Goal: Transaction & Acquisition: Purchase product/service

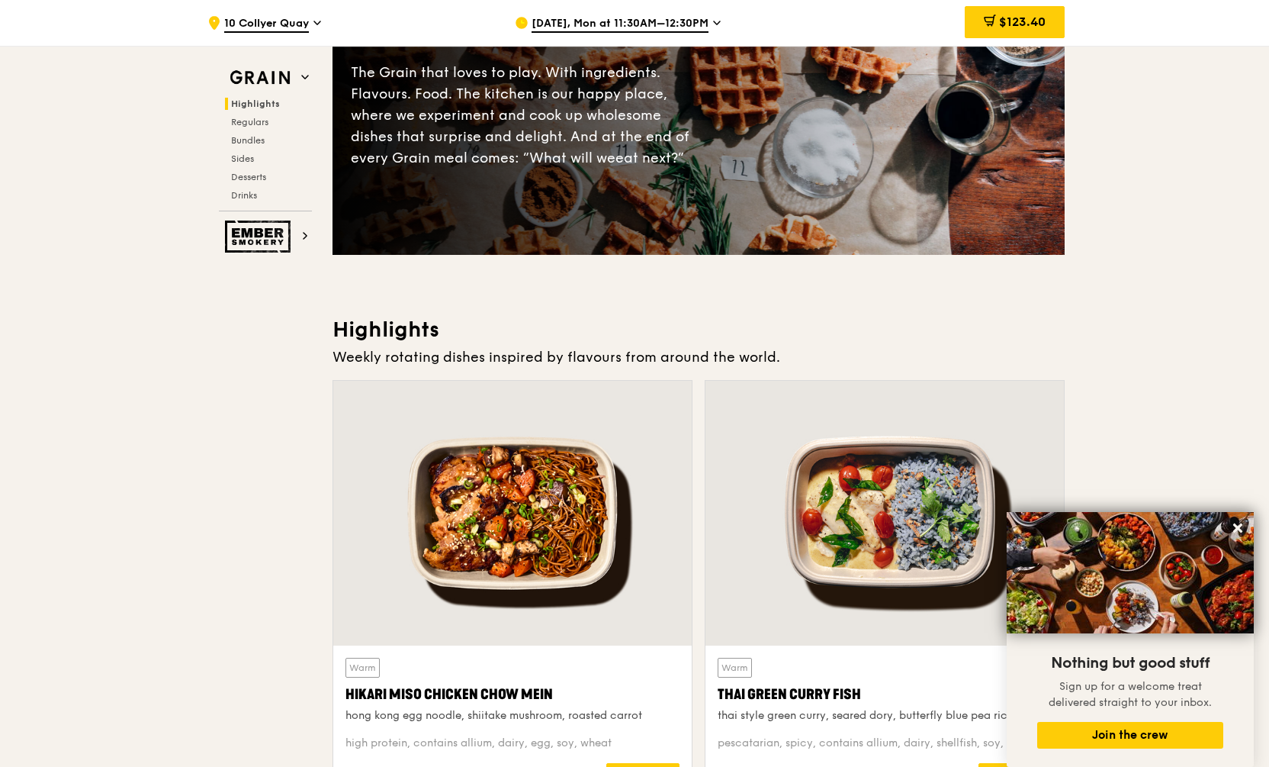
scroll to position [506, 0]
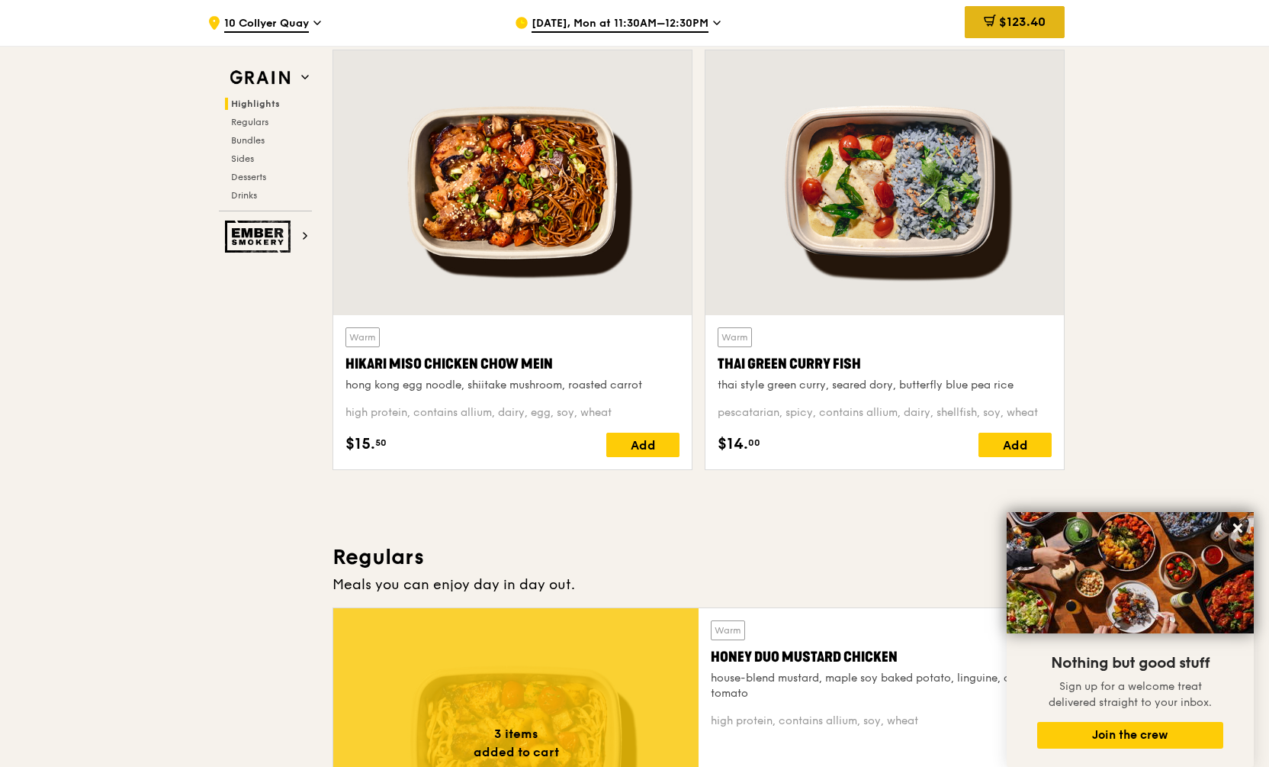
click at [1026, 30] on div "$123.40" at bounding box center [1015, 22] width 100 height 32
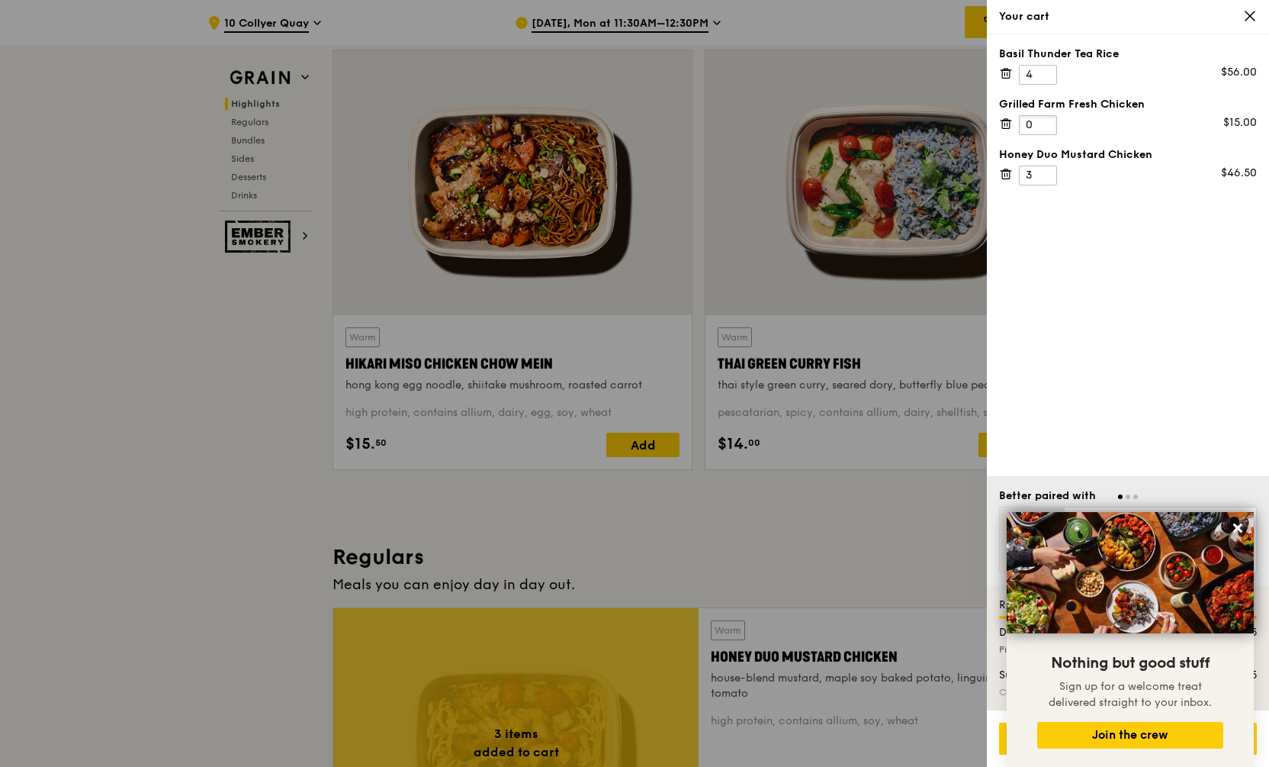
type input "0"
click at [1044, 128] on input "0" at bounding box center [1038, 125] width 38 height 20
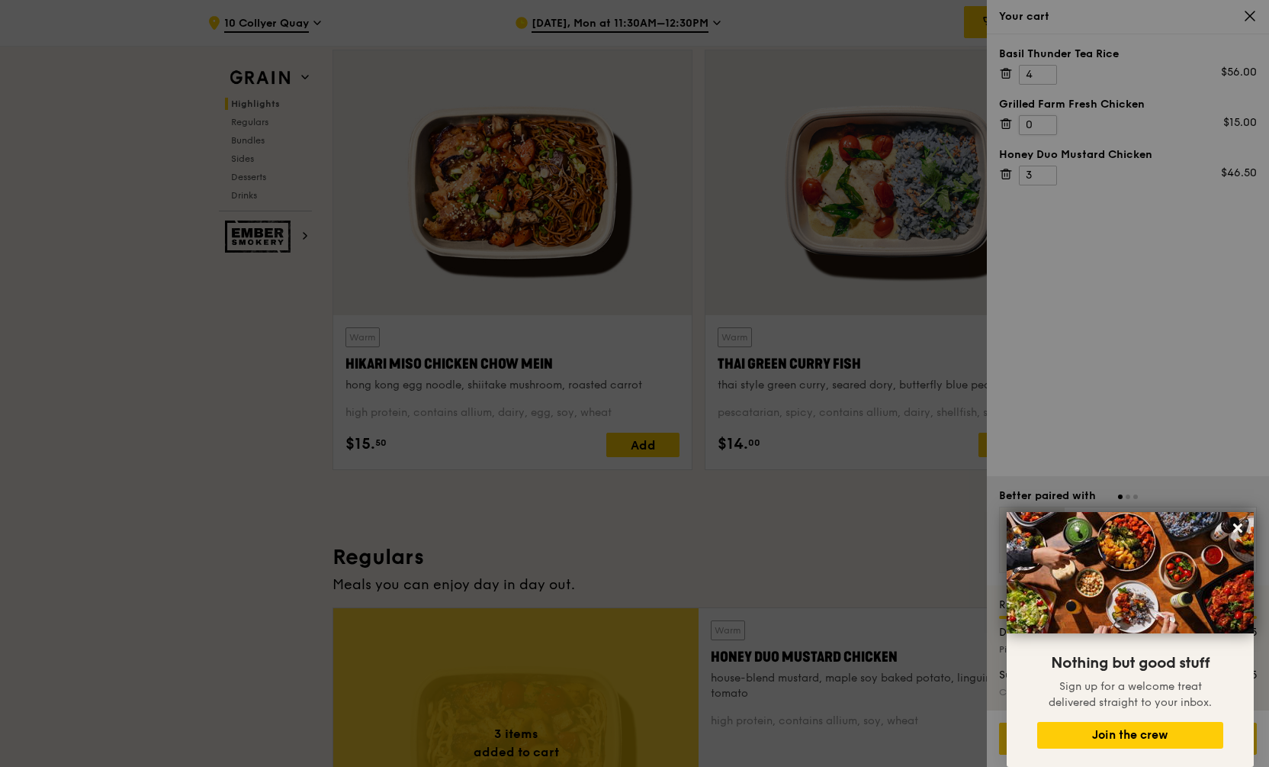
click at [1046, 124] on div at bounding box center [634, 383] width 1269 height 767
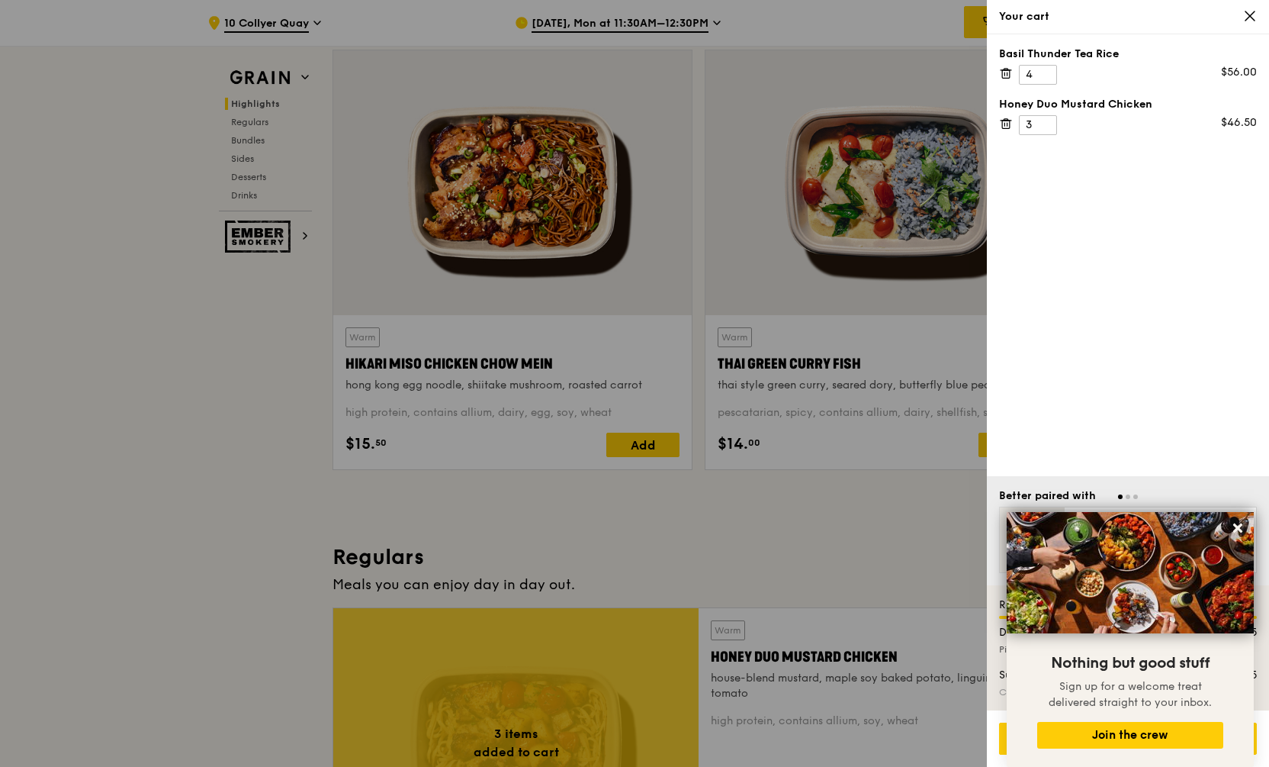
click at [738, 256] on div at bounding box center [634, 383] width 1269 height 767
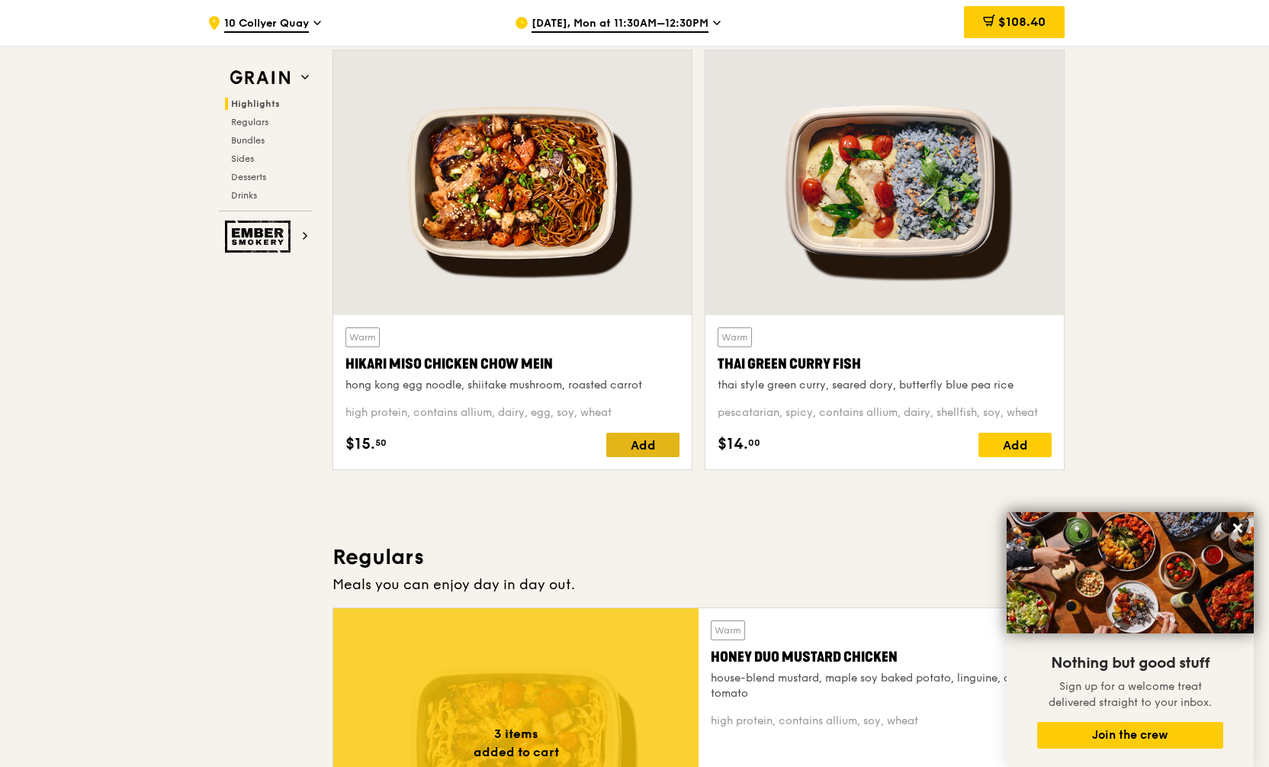
click at [641, 440] on div "Add" at bounding box center [642, 444] width 73 height 24
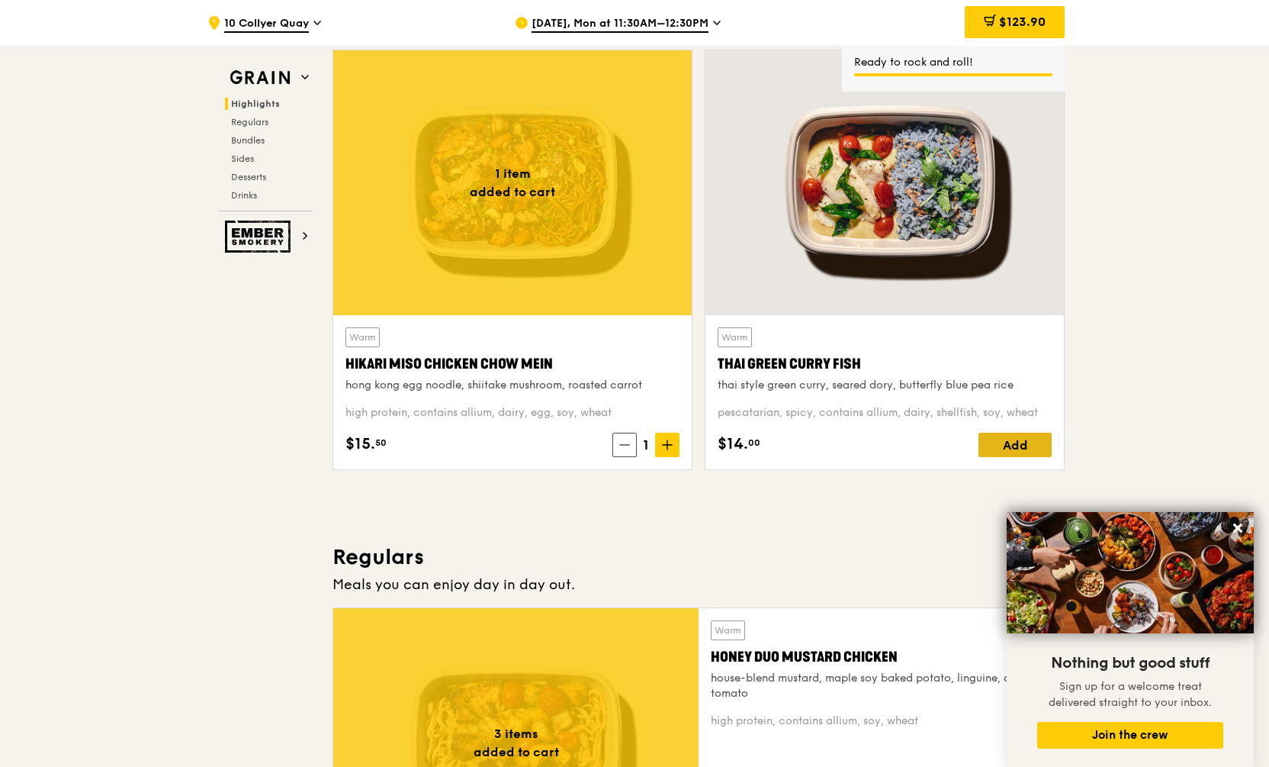
click at [1020, 440] on div "Add" at bounding box center [1015, 444] width 73 height 24
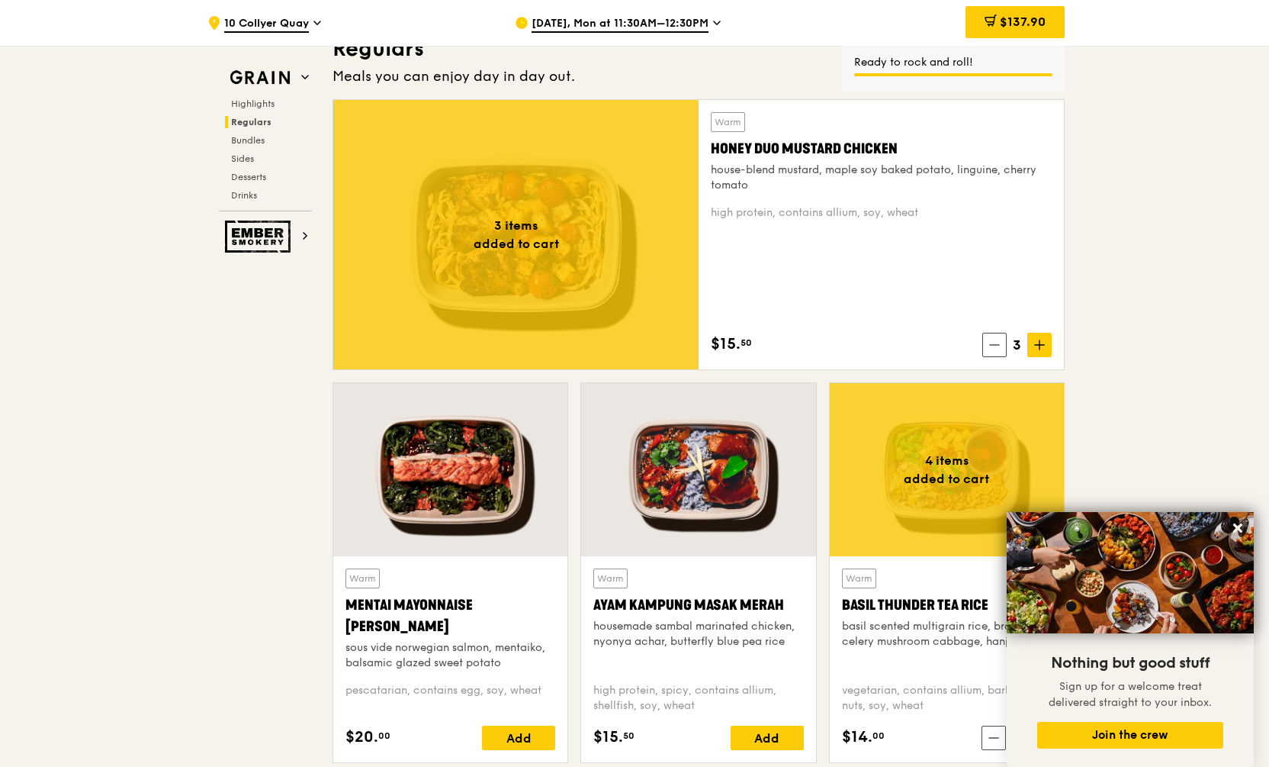
scroll to position [1045, 0]
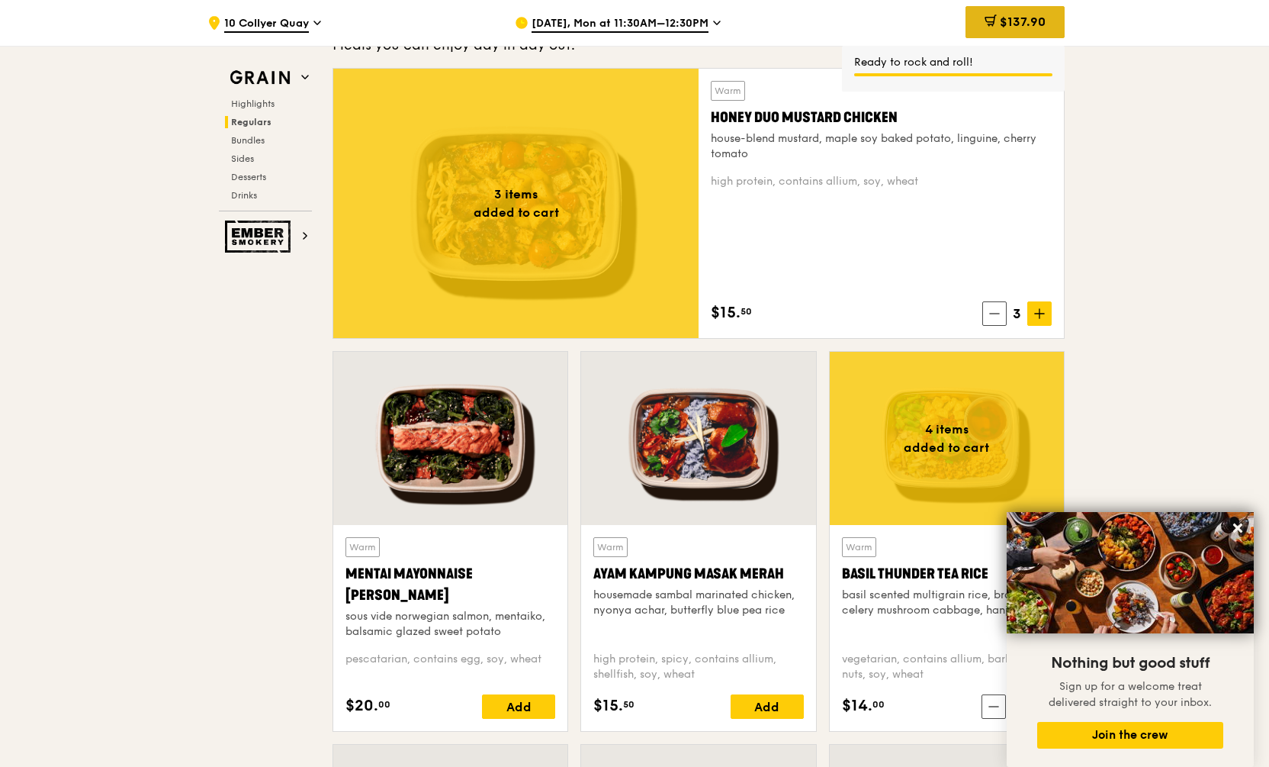
click at [1027, 13] on div "$137.90" at bounding box center [1015, 22] width 99 height 32
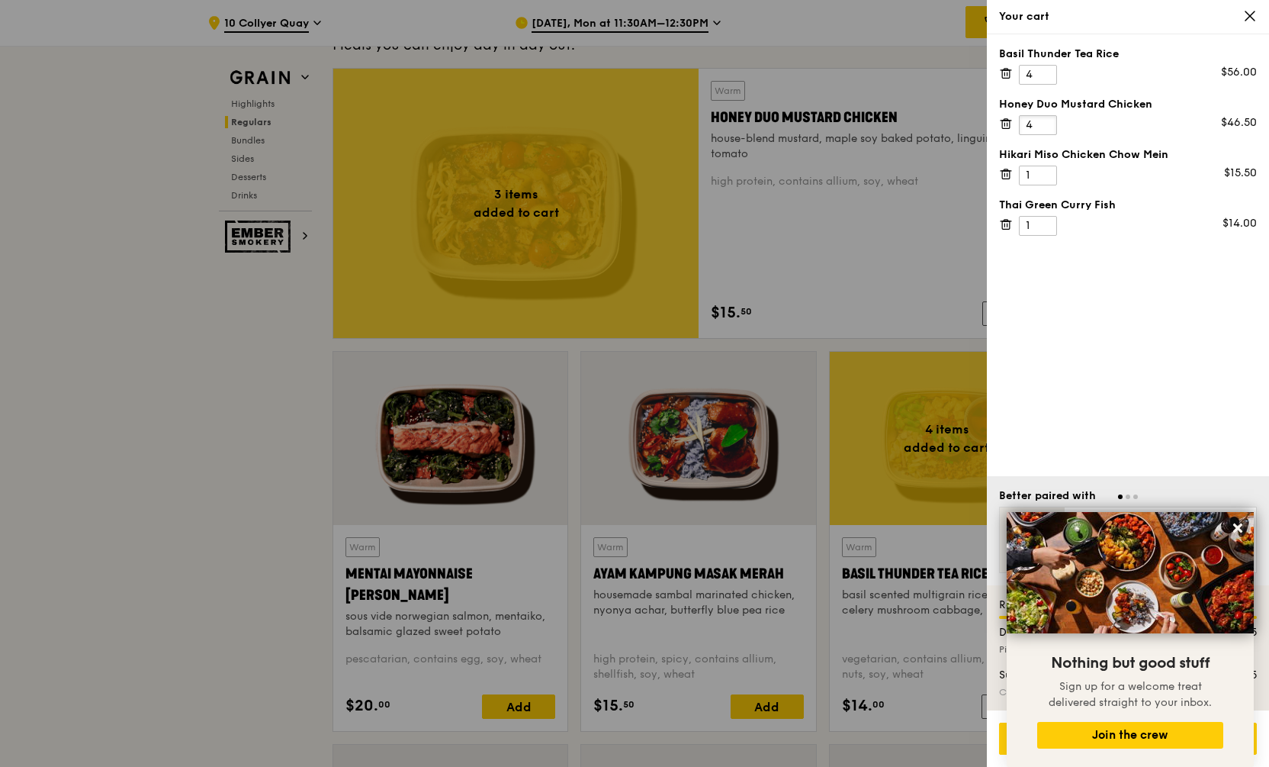
type input "4"
click at [1047, 123] on input "4" at bounding box center [1038, 125] width 38 height 20
click at [1035, 172] on input "1" at bounding box center [1038, 176] width 38 height 20
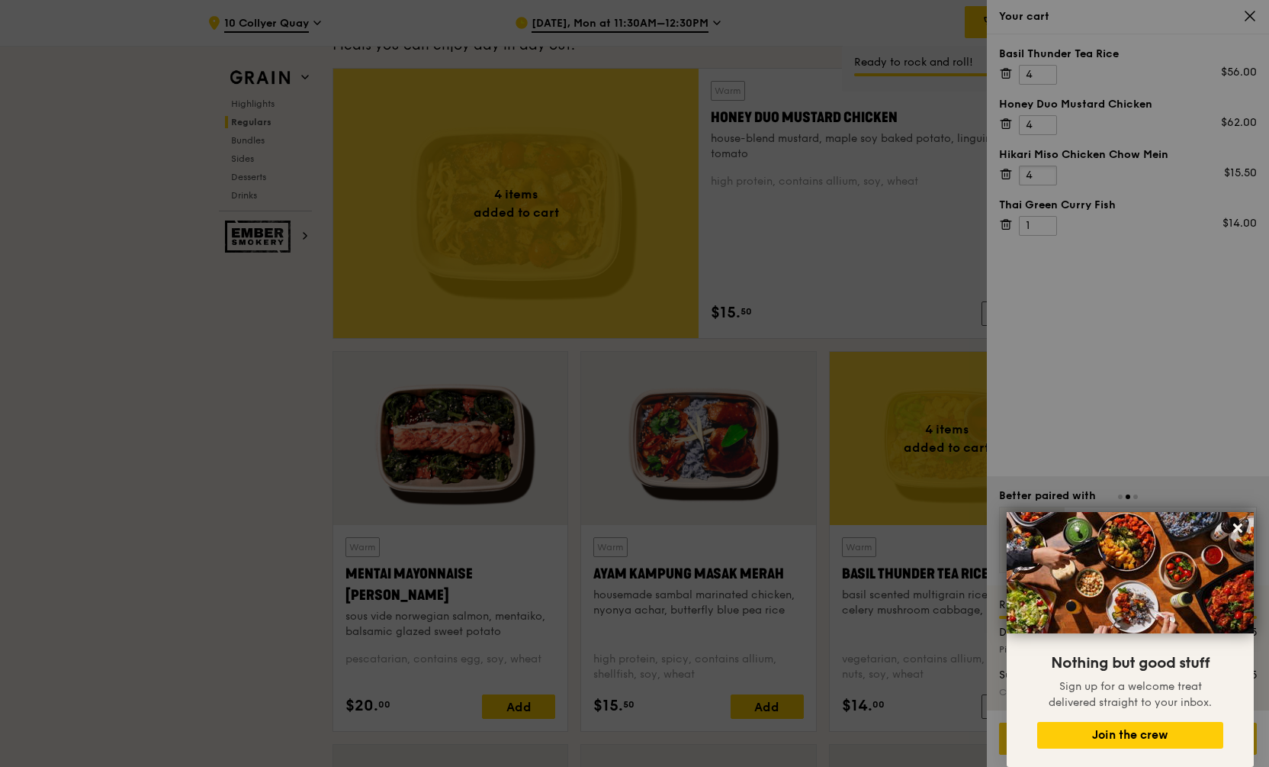
type input "4"
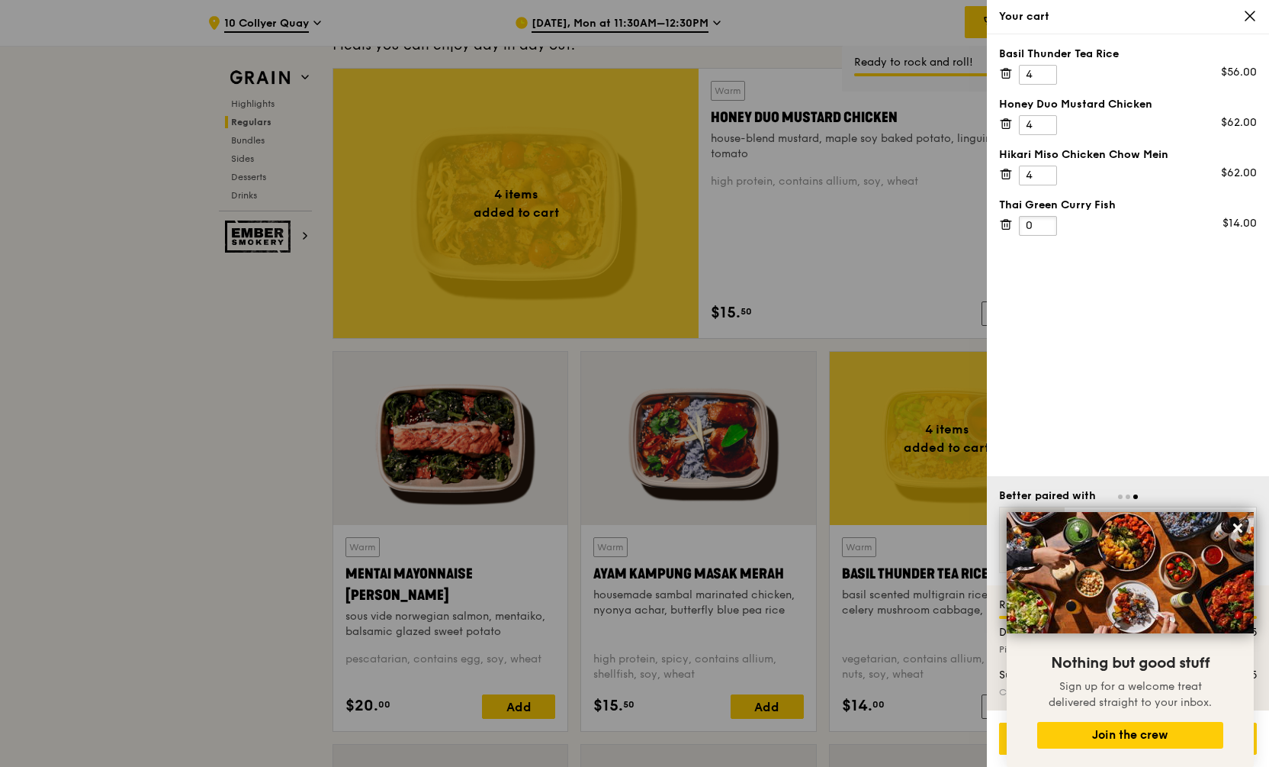
type input "0"
click at [1039, 226] on input "0" at bounding box center [1038, 226] width 38 height 20
click at [953, 257] on div at bounding box center [634, 383] width 1269 height 767
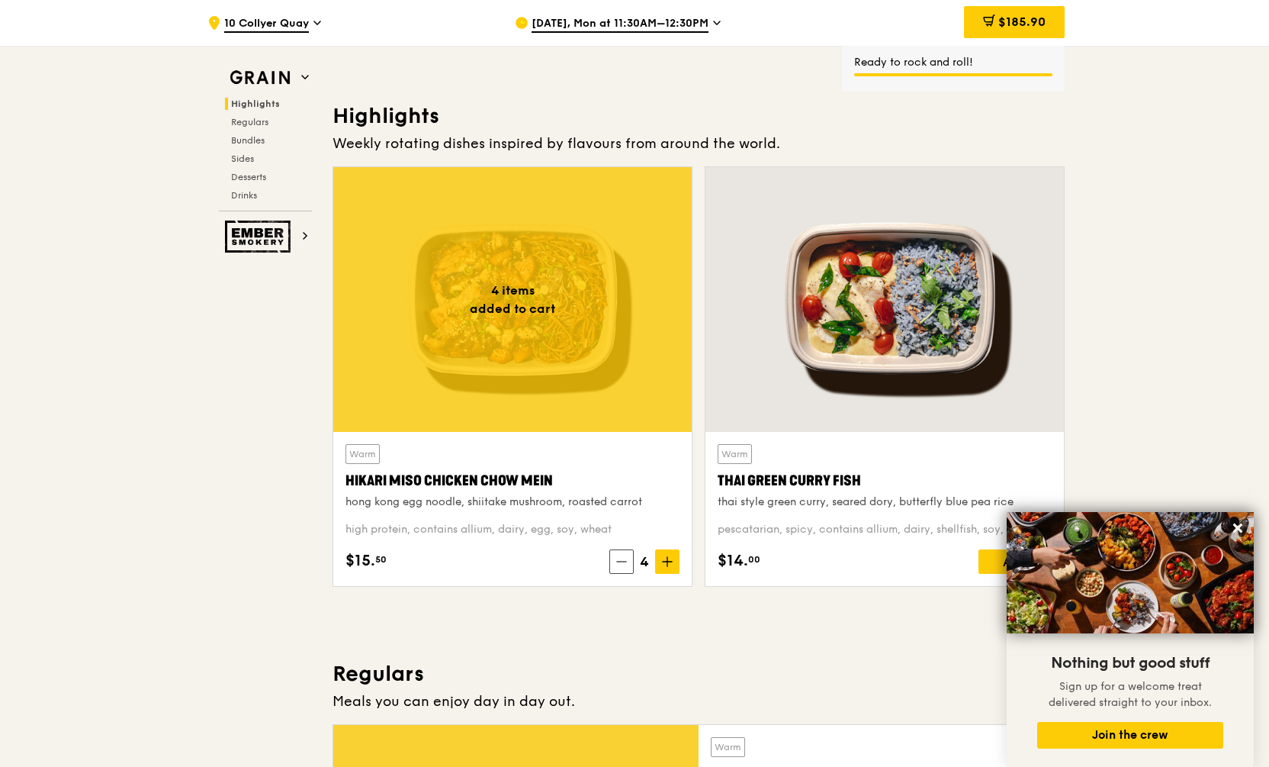
scroll to position [368, 0]
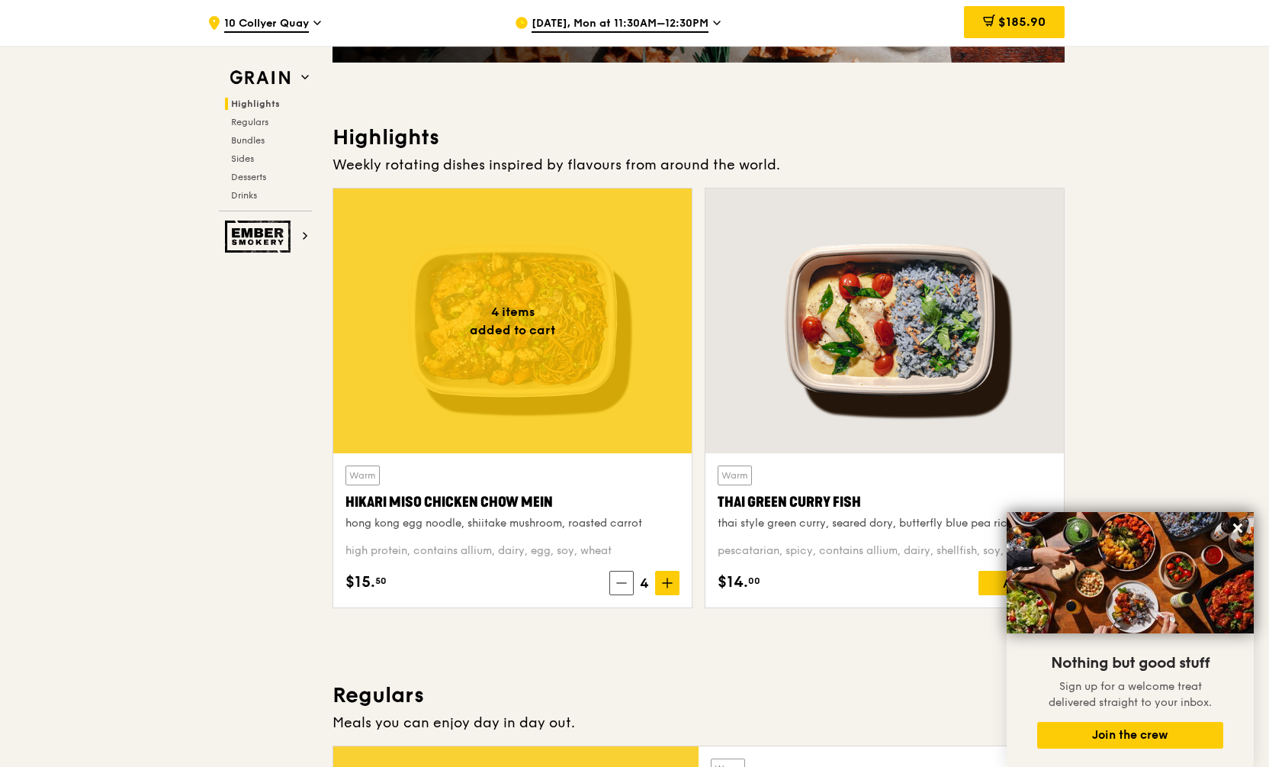
click at [986, 581] on div "Add" at bounding box center [1015, 583] width 73 height 24
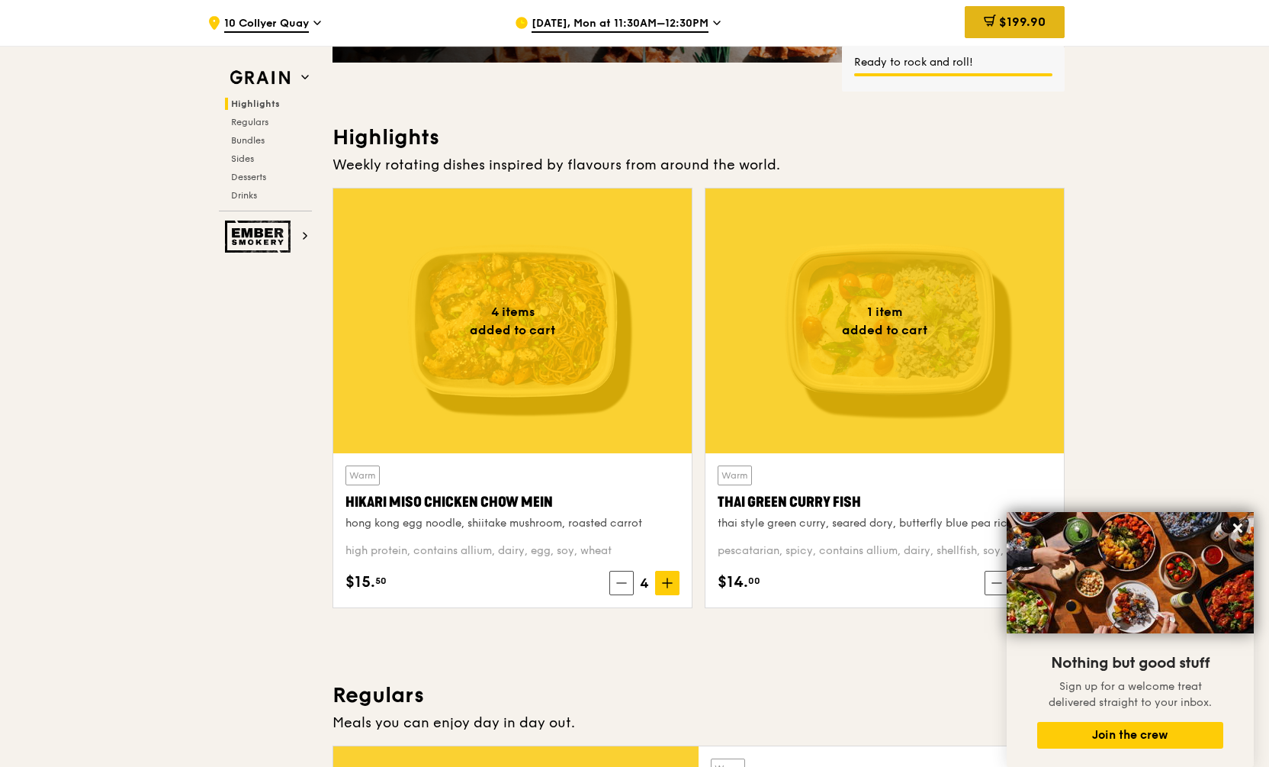
click at [1027, 28] on span "$199.90" at bounding box center [1022, 21] width 47 height 14
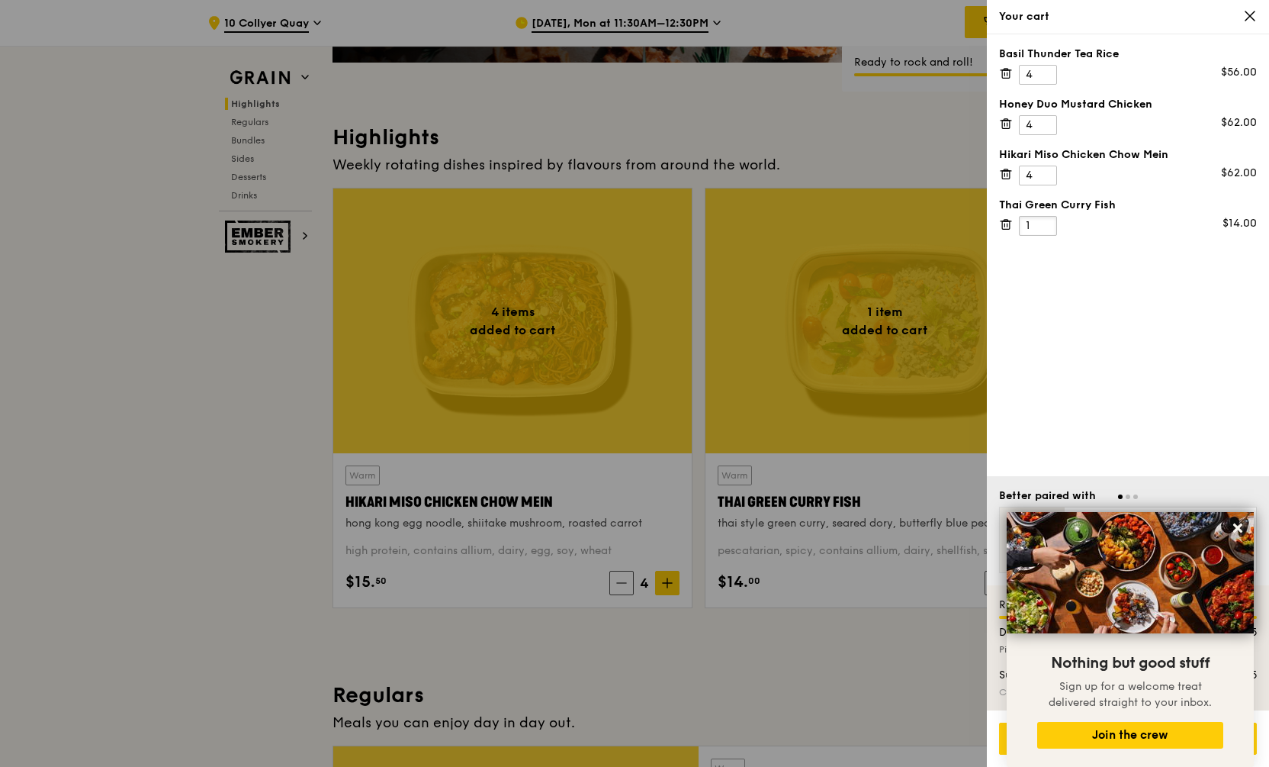
click at [1034, 224] on input "1" at bounding box center [1038, 226] width 38 height 20
type input "2"
click at [1064, 299] on div "Basil Thunder Tea Rice 4 $56.00 Honey Duo Mustard Chicken 4 $62.00 Hikari Miso …" at bounding box center [1128, 255] width 282 height 442
type input "5"
click at [1047, 170] on input "5" at bounding box center [1038, 176] width 38 height 20
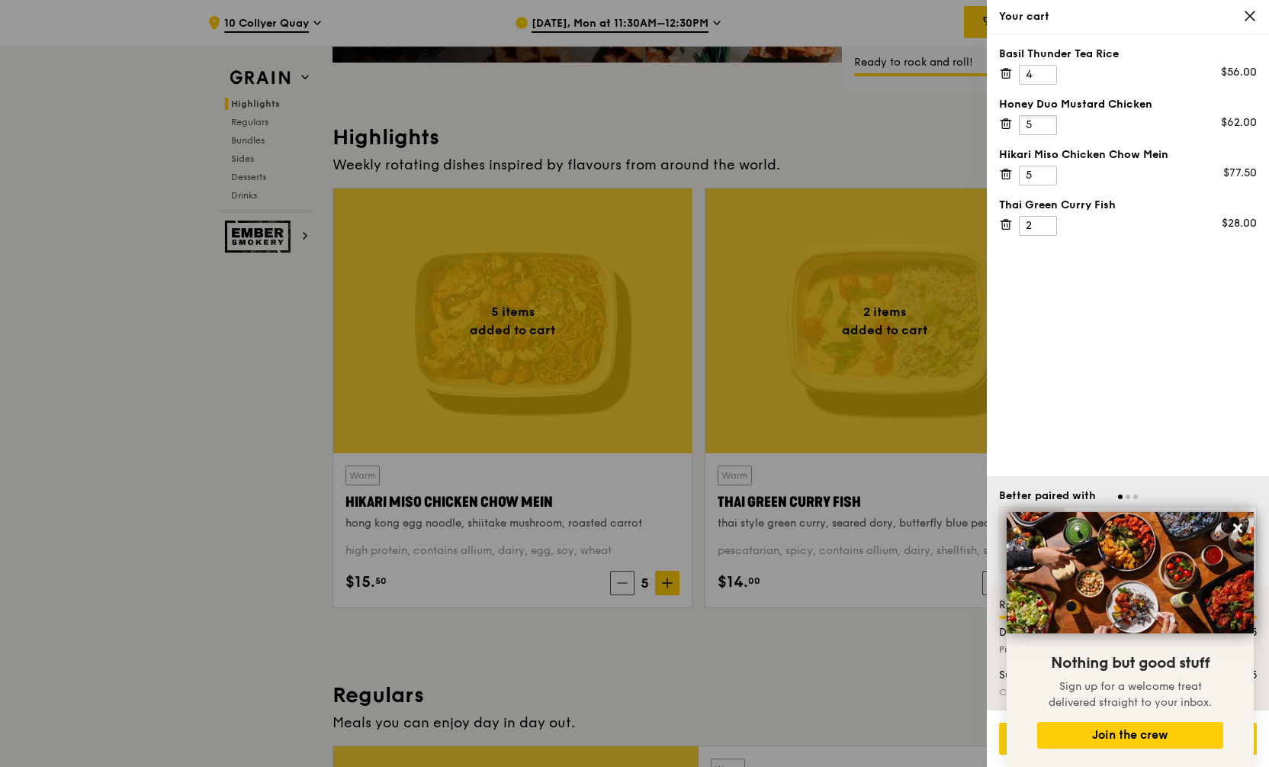
type input "5"
click at [1043, 122] on input "5" at bounding box center [1038, 125] width 38 height 20
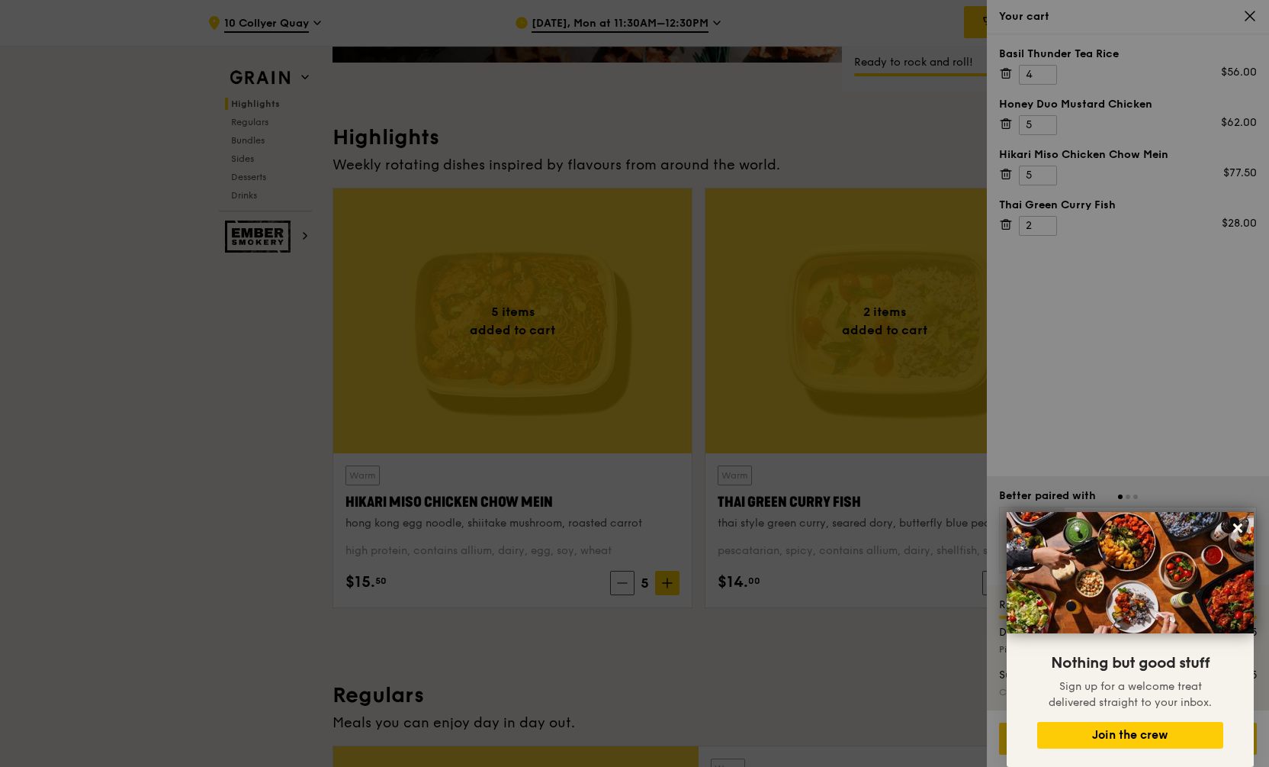
click at [1207, 360] on div at bounding box center [634, 383] width 1269 height 767
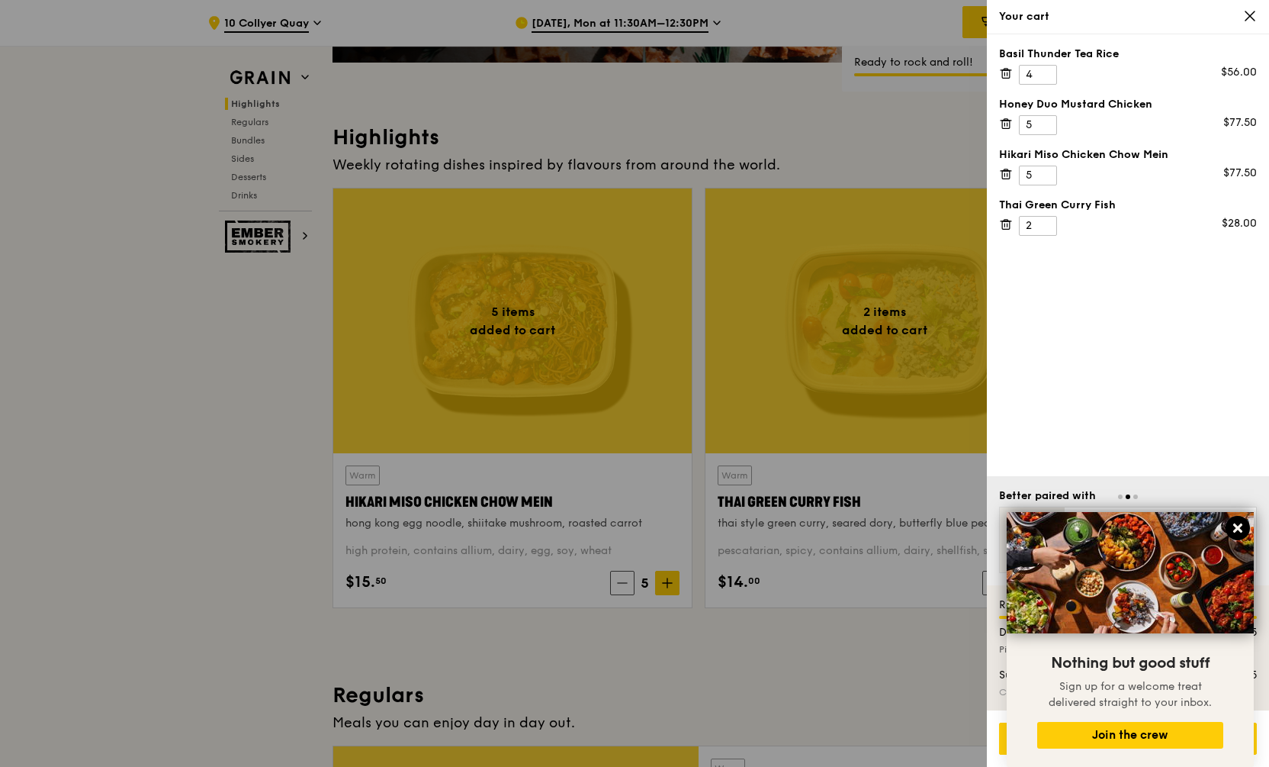
click at [1235, 528] on icon at bounding box center [1238, 528] width 14 height 14
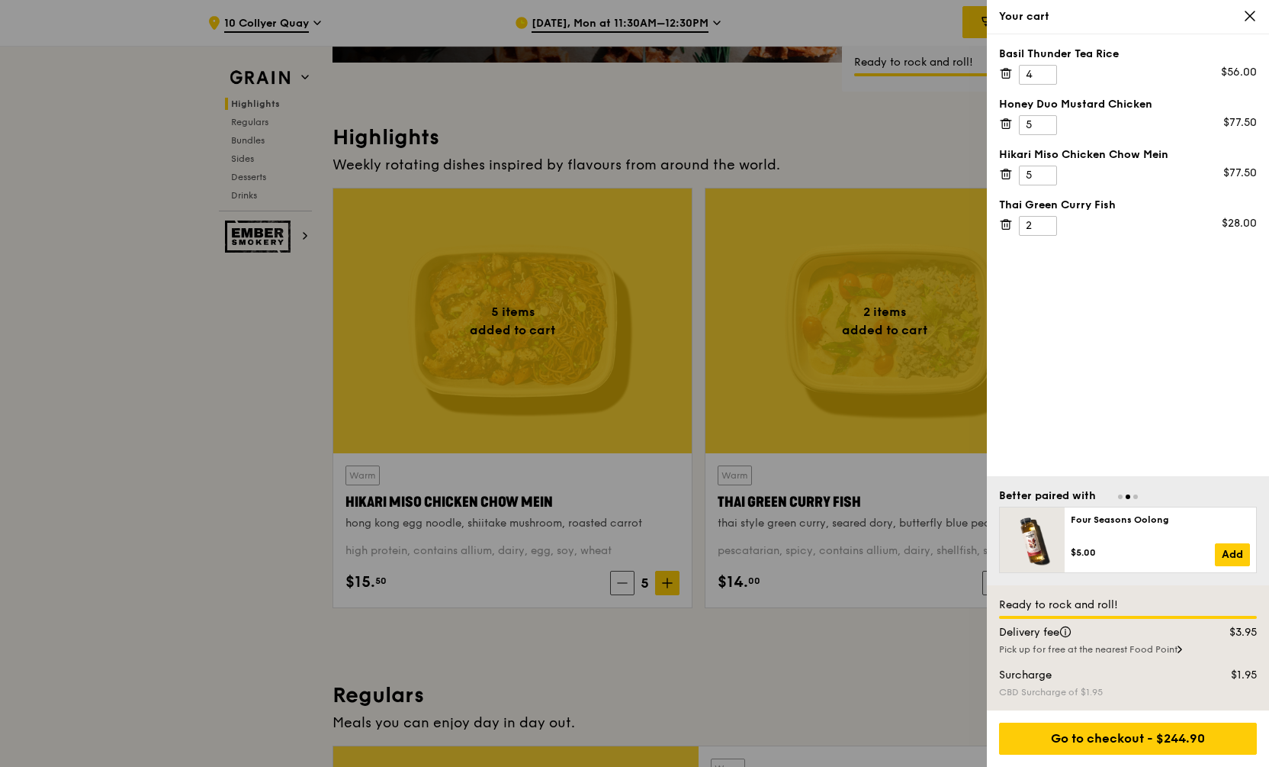
click at [1152, 363] on div "Basil Thunder Tea Rice 4 $56.00 Honey Duo Mustard Chicken 5 $77.50 Hikari Miso …" at bounding box center [1128, 255] width 282 height 442
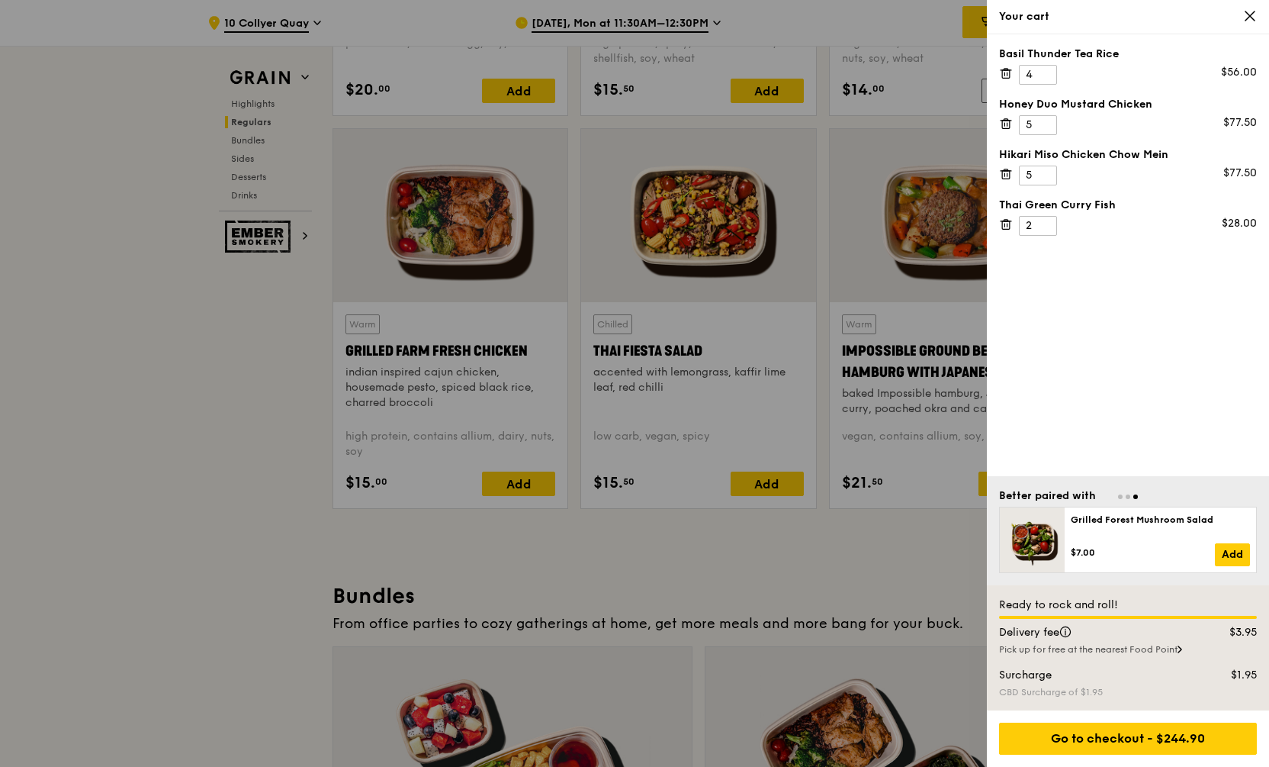
scroll to position [1816, 0]
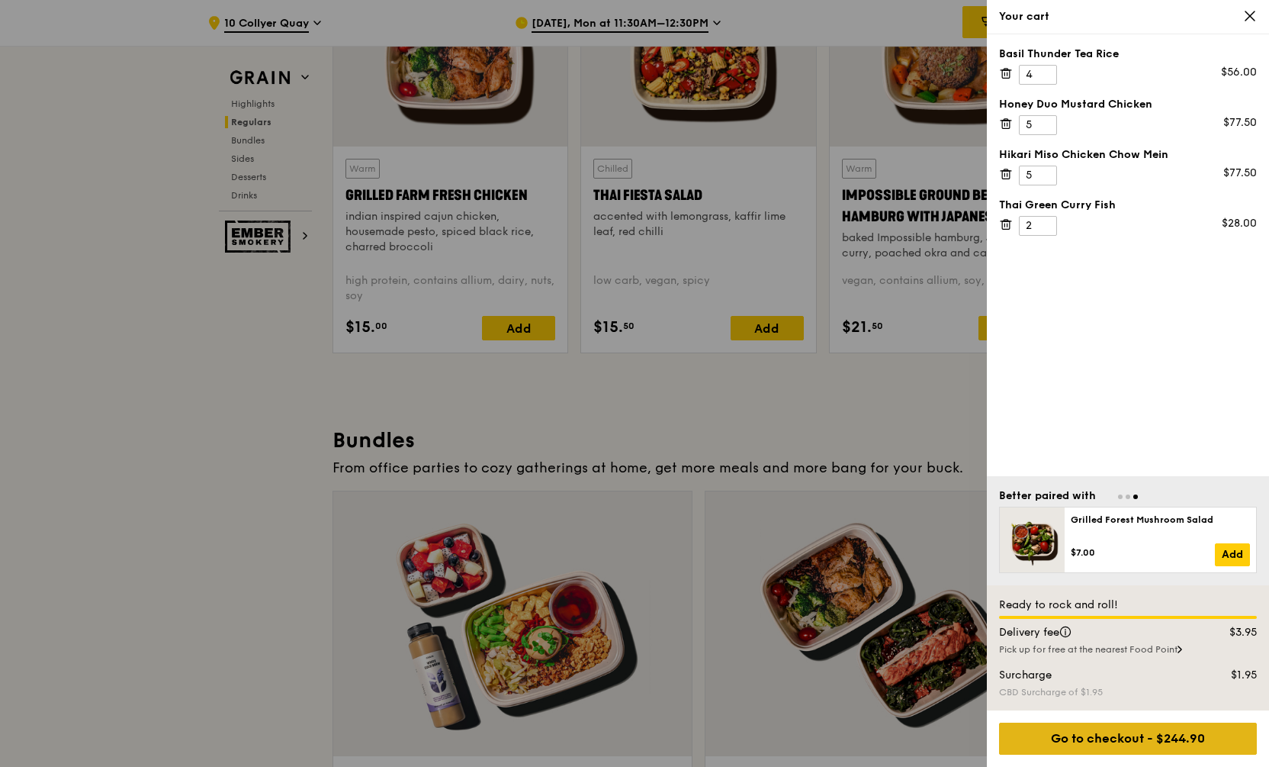
click at [1146, 735] on div "Go to checkout - $244.90" at bounding box center [1128, 738] width 258 height 32
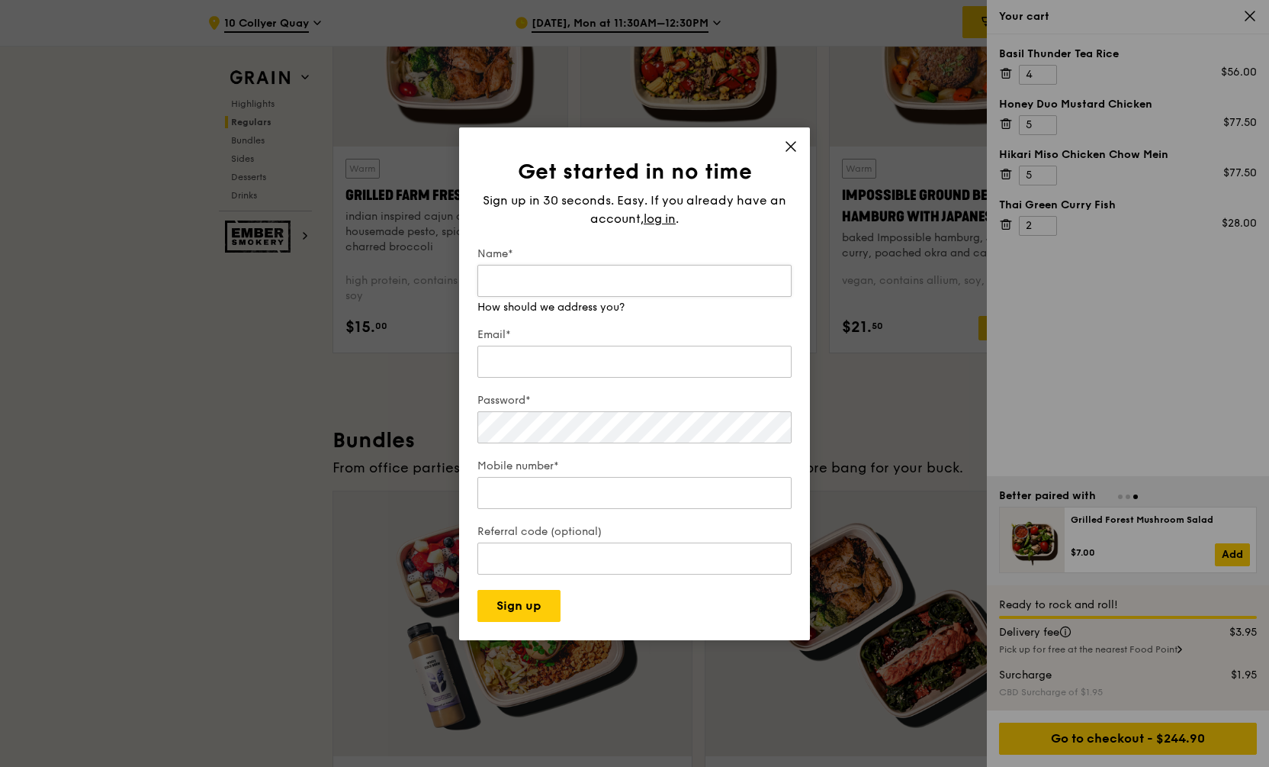
click at [635, 271] on input "Name*" at bounding box center [634, 281] width 314 height 32
type input "Ning"
click at [573, 358] on input "Email*" at bounding box center [634, 346] width 314 height 32
type input "ning.toh@thetradedesk.com"
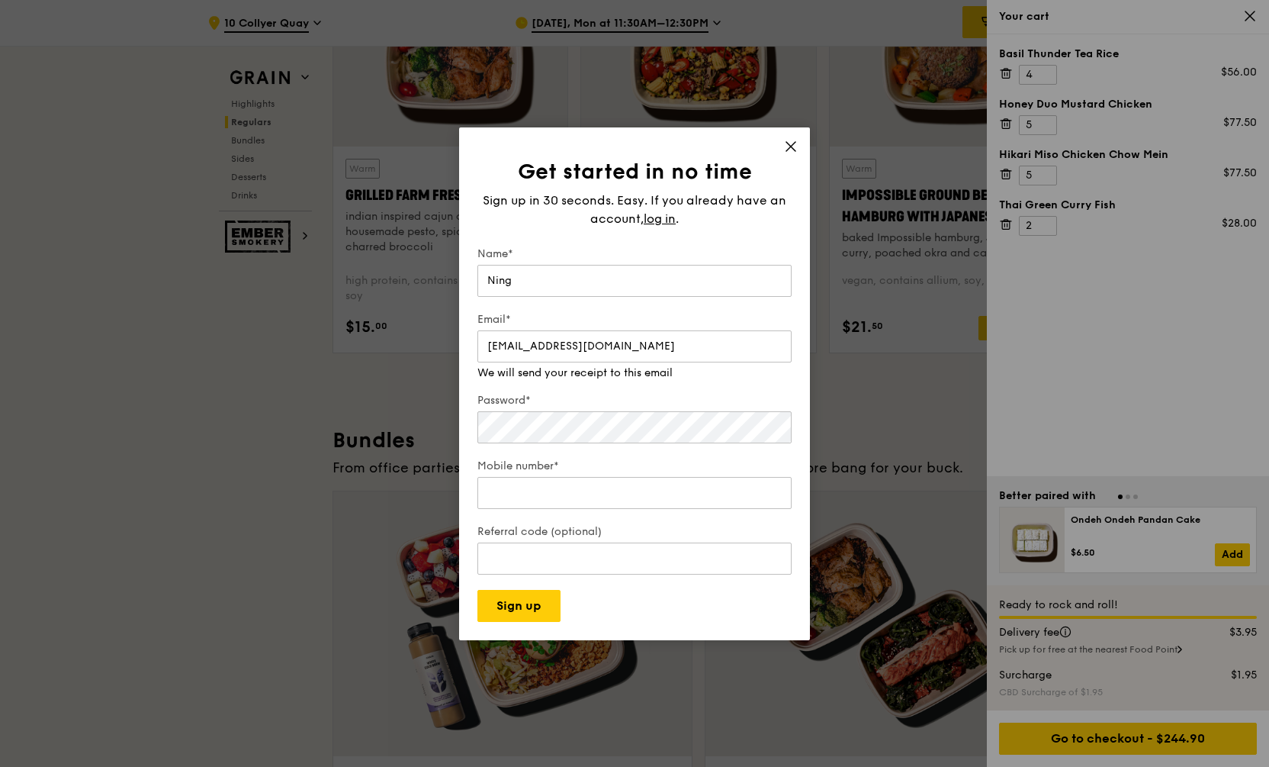
click at [529, 452] on form "Name* Ning Email* ning.toh@thetradedesk.com We will send your receipt to this e…" at bounding box center [634, 433] width 314 height 375
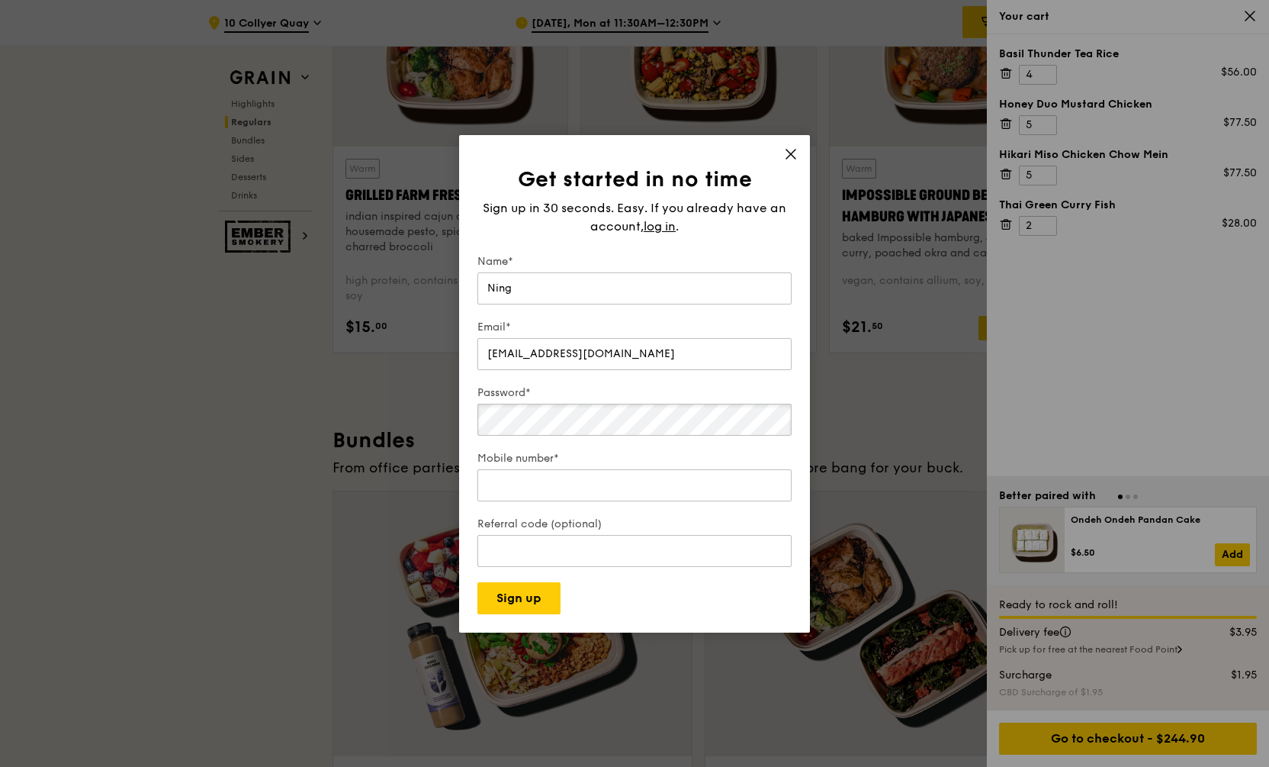
click at [596, 427] on div "Password*" at bounding box center [634, 411] width 314 height 53
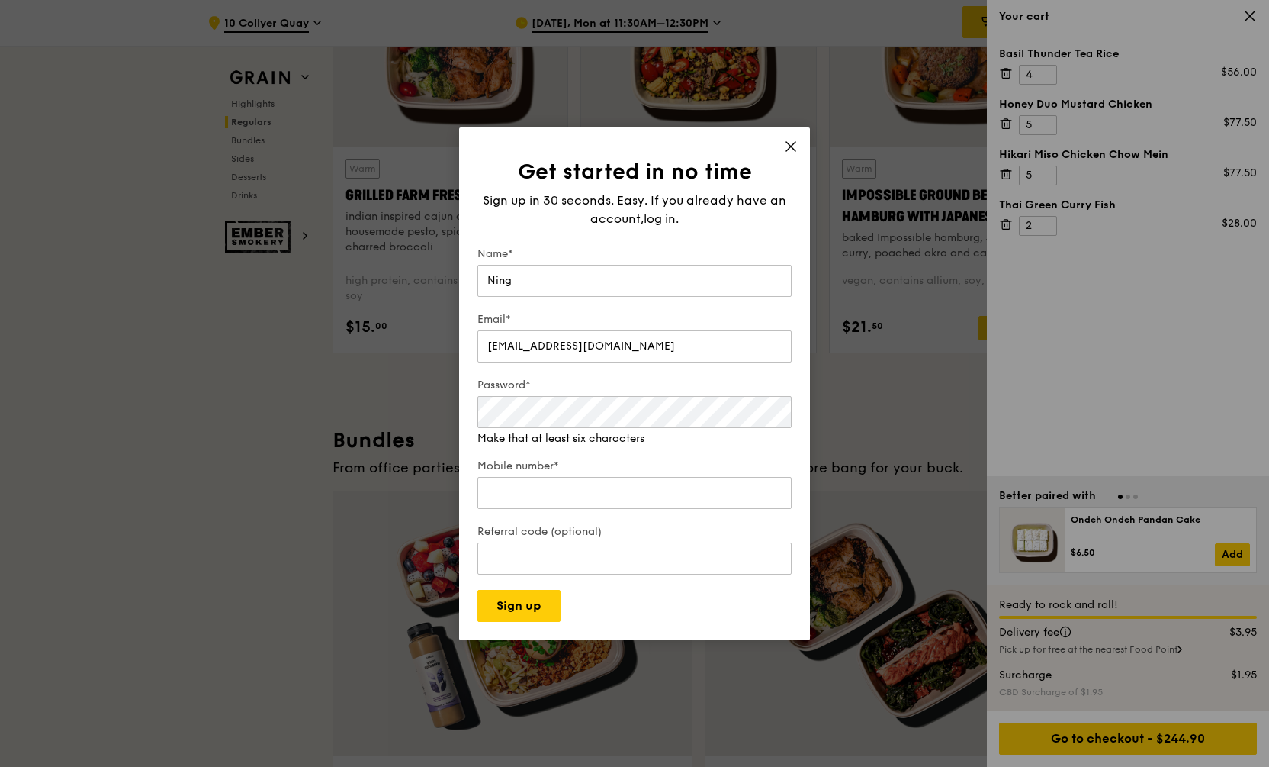
click at [786, 150] on icon at bounding box center [791, 147] width 14 height 14
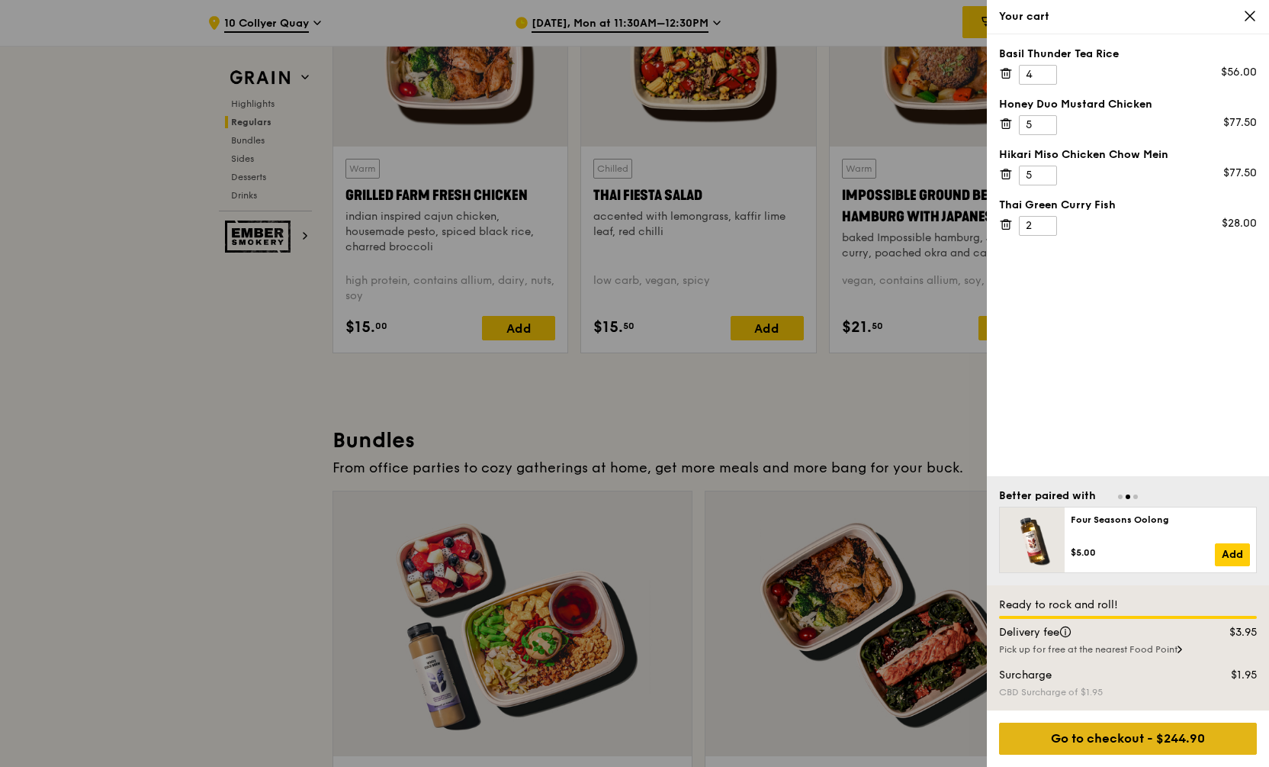
click at [1095, 751] on div "Go to checkout - $244.90" at bounding box center [1128, 738] width 258 height 32
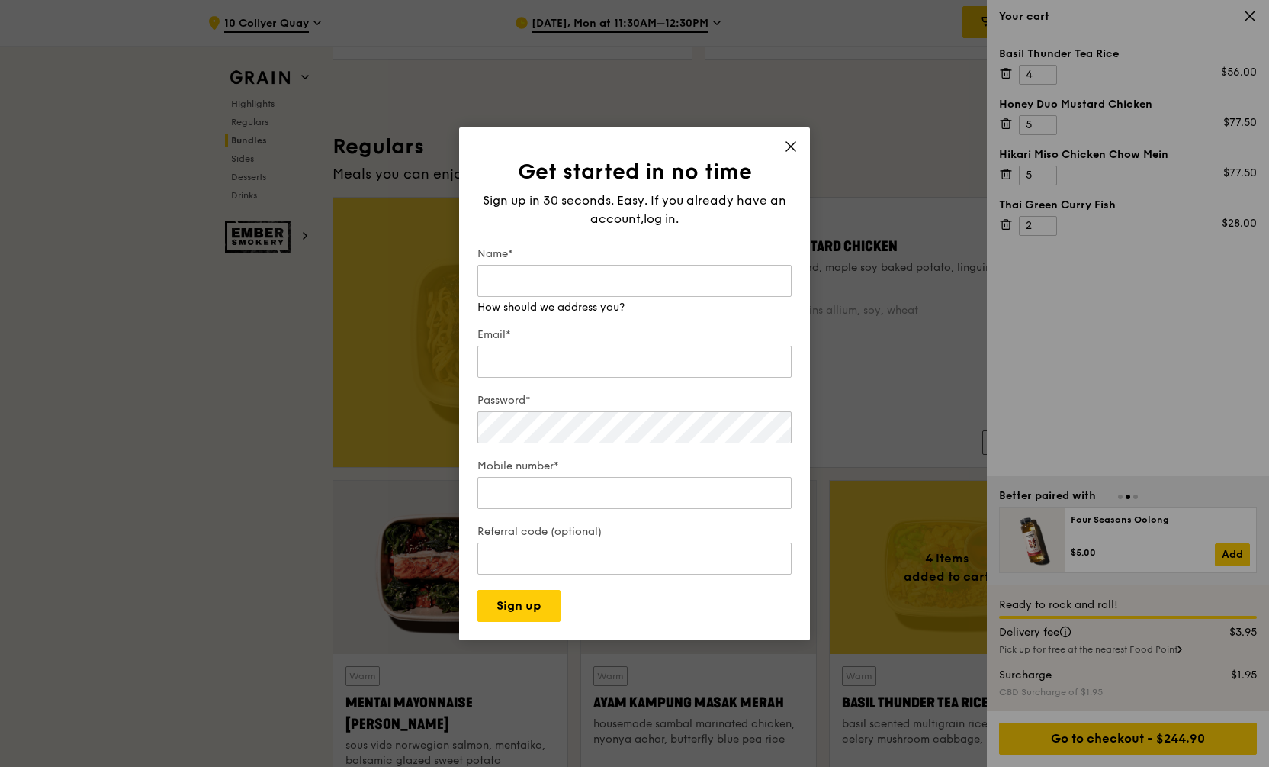
scroll to position [0, 0]
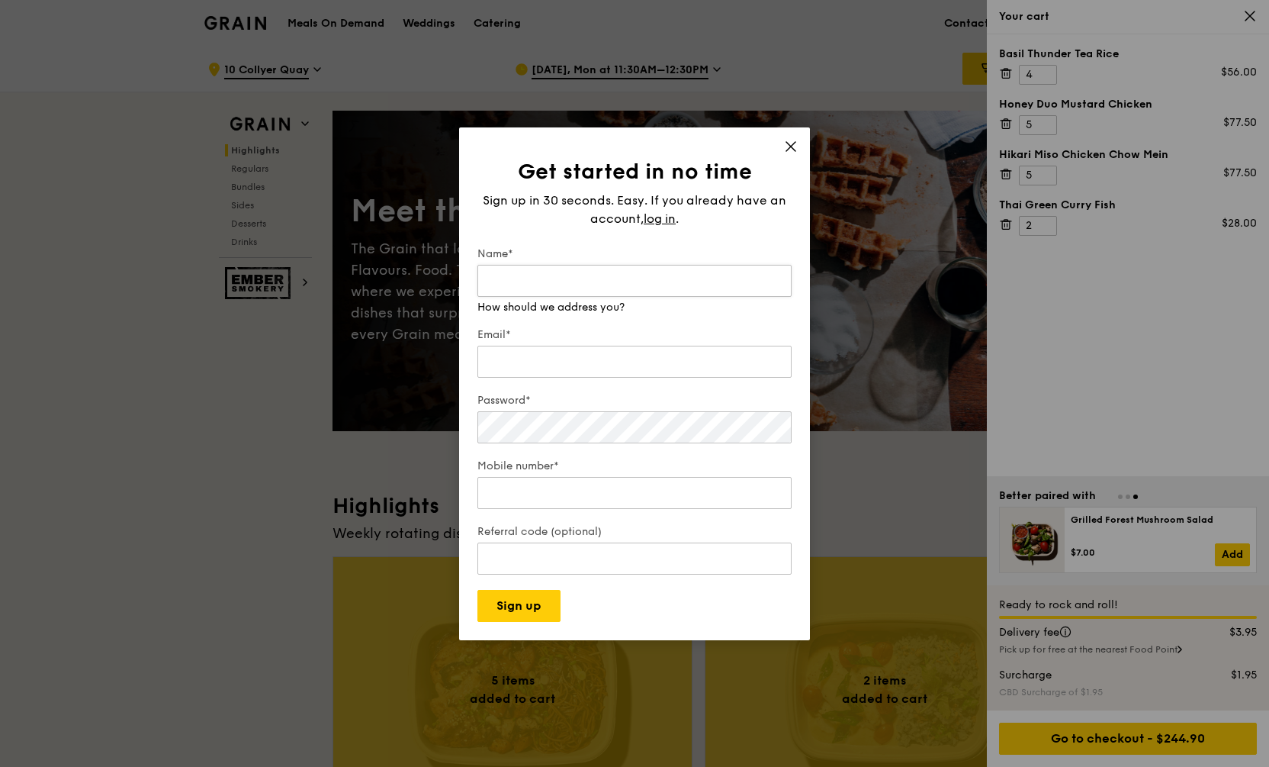
click at [589, 282] on input "Name*" at bounding box center [634, 281] width 314 height 32
click at [551, 550] on input "Referral code (optional)" at bounding box center [634, 558] width 314 height 32
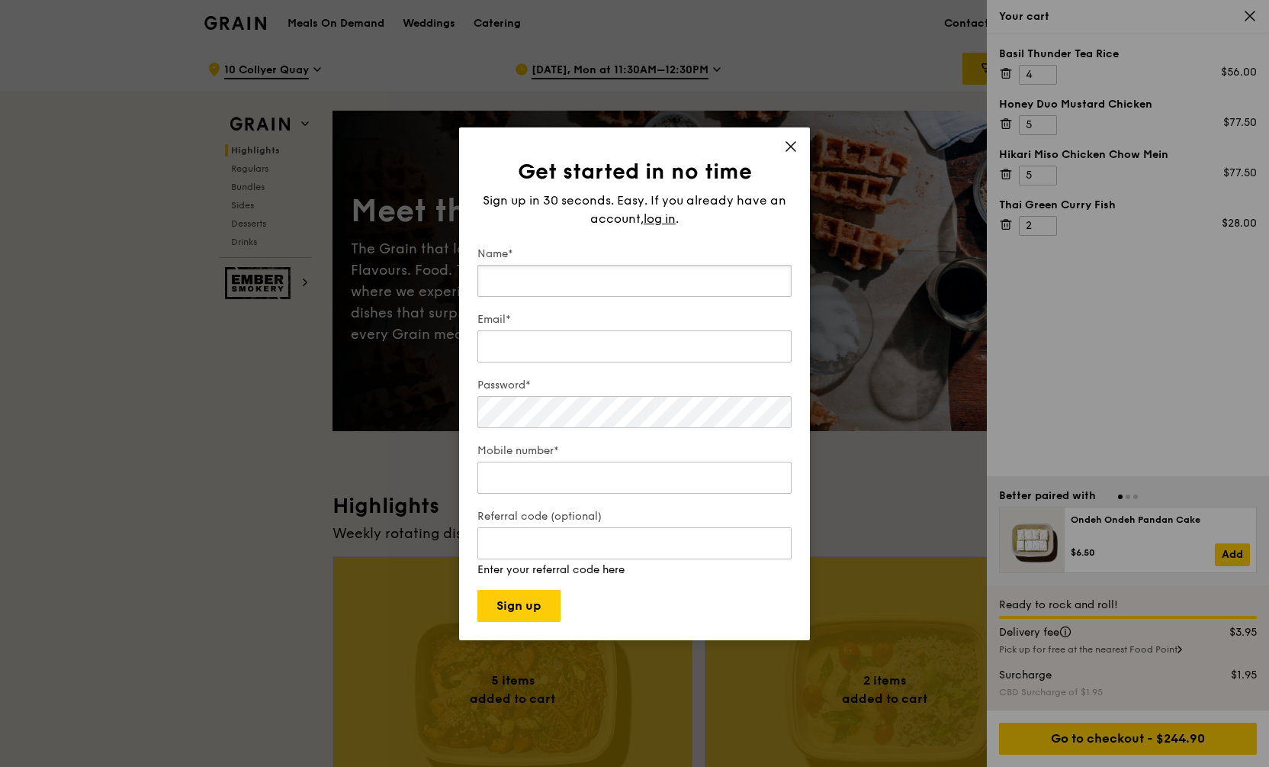
click at [540, 285] on input "Name*" at bounding box center [634, 281] width 314 height 32
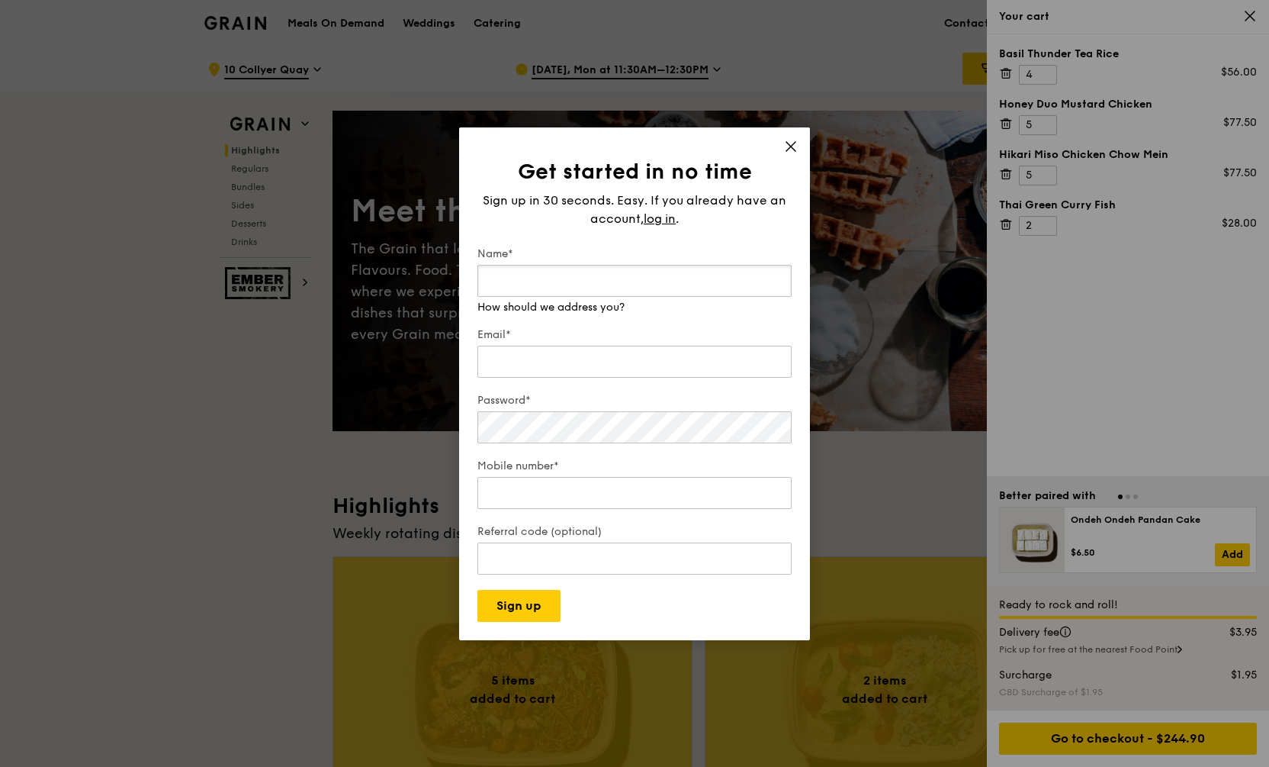
type input "Ning"
click at [563, 353] on input "Email*" at bounding box center [634, 362] width 314 height 32
type input "ning.toh@thetradedesk.com"
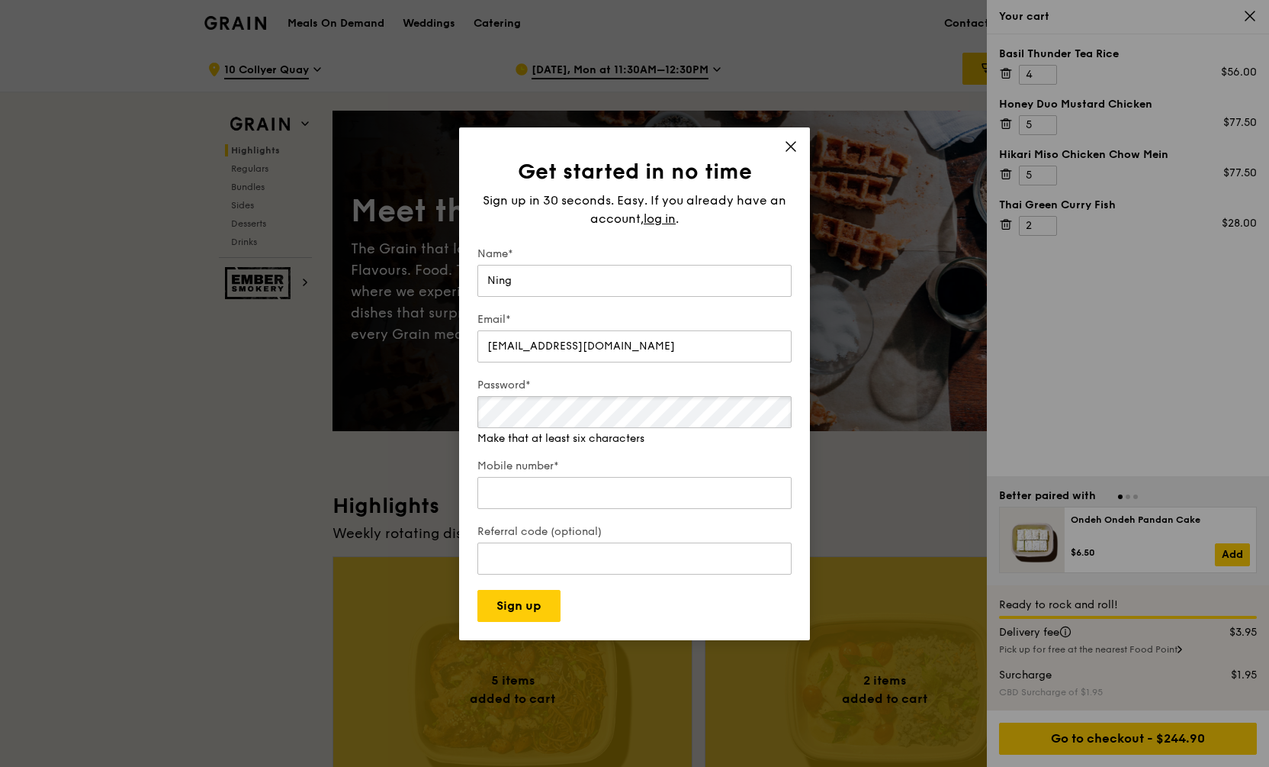
click at [574, 429] on div "Password* Make that at least six characters" at bounding box center [634, 412] width 314 height 69
click at [575, 484] on input "Mobile number*" at bounding box center [634, 493] width 314 height 32
type input "90104127"
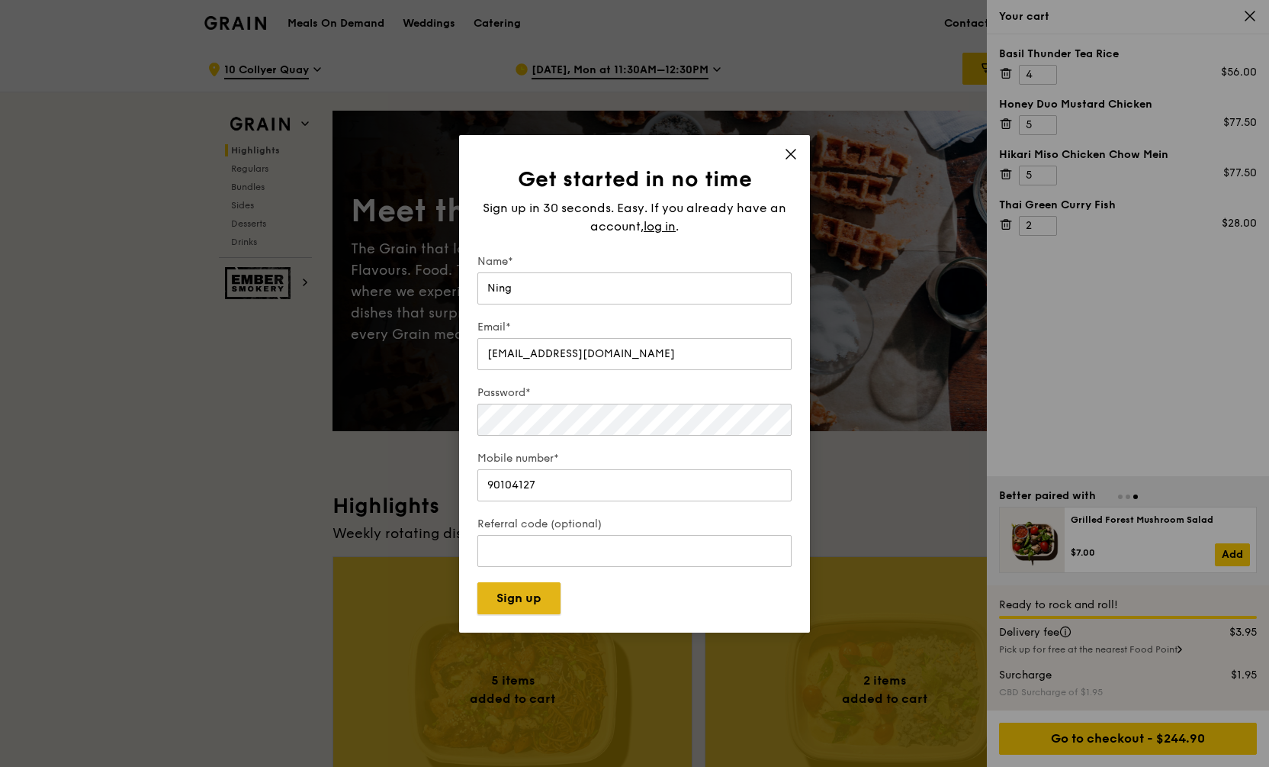
click at [536, 596] on button "Sign up" at bounding box center [518, 598] width 83 height 32
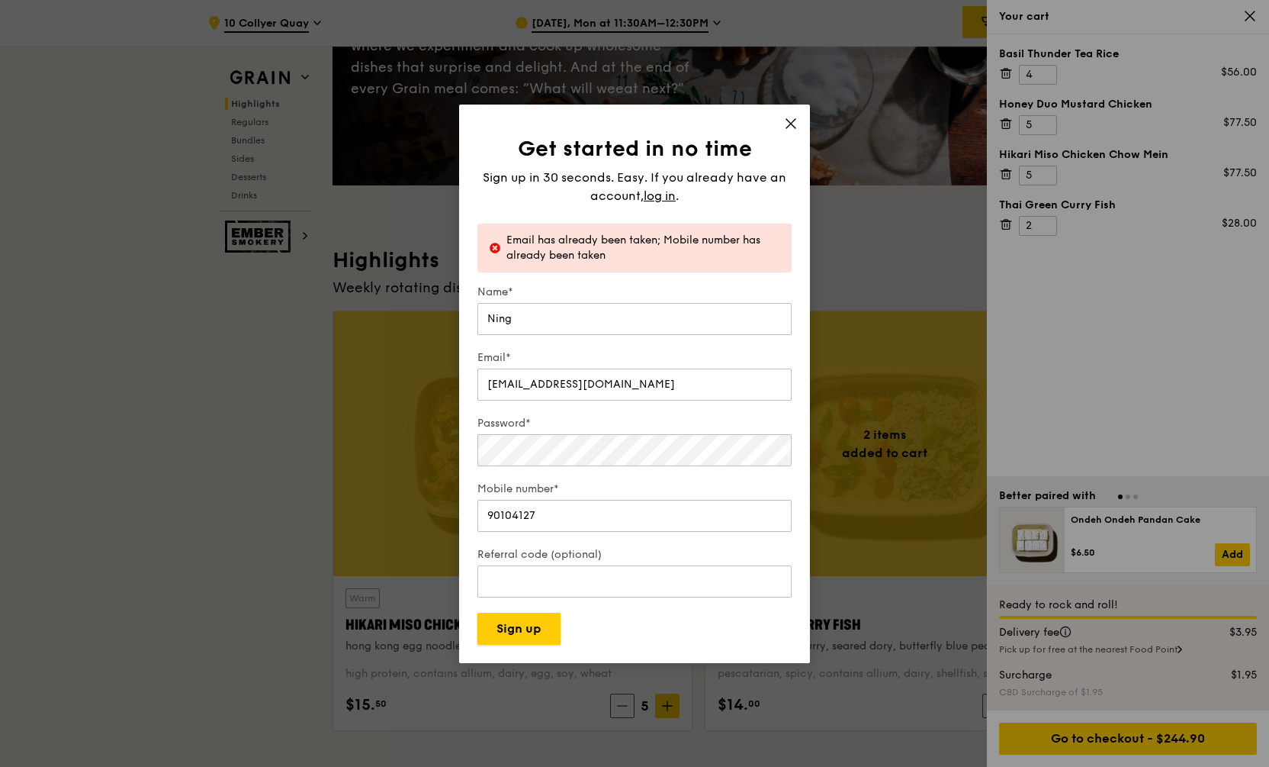
scroll to position [275, 0]
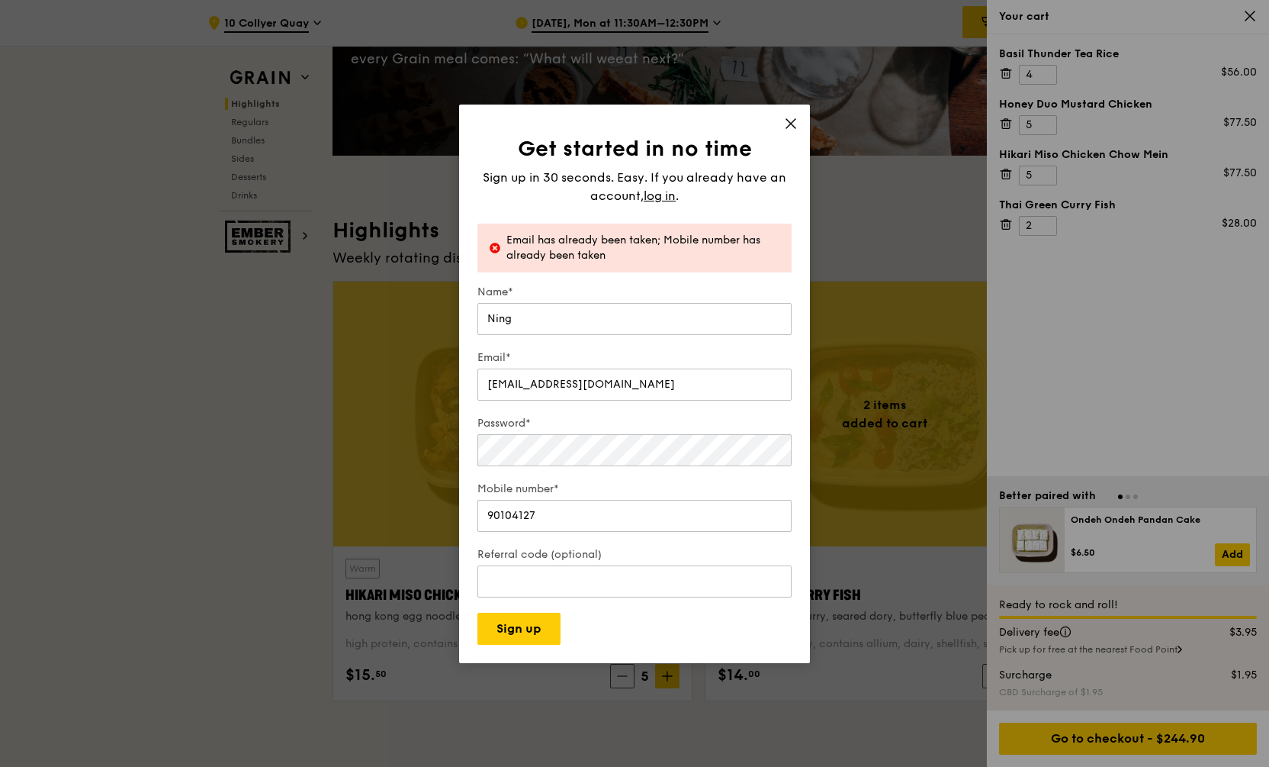
click at [791, 132] on span at bounding box center [791, 125] width 14 height 17
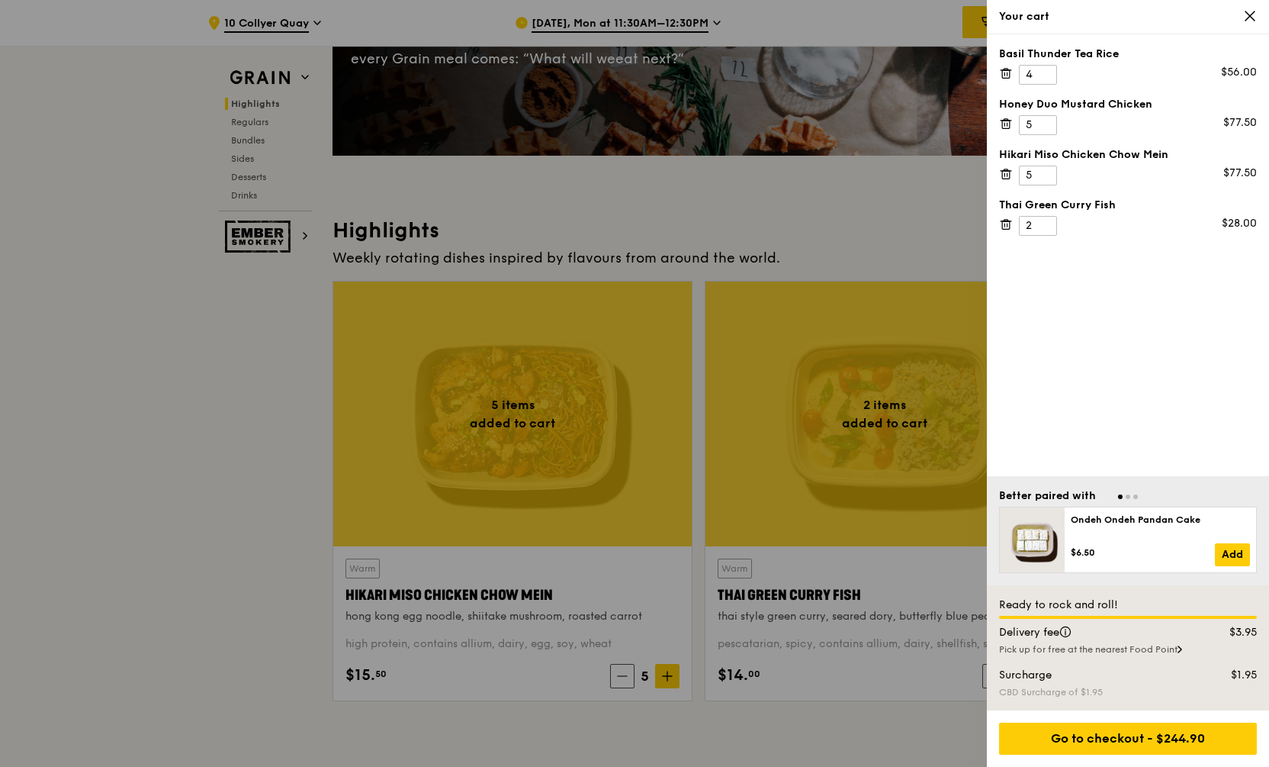
click at [675, 152] on div at bounding box center [634, 383] width 1269 height 767
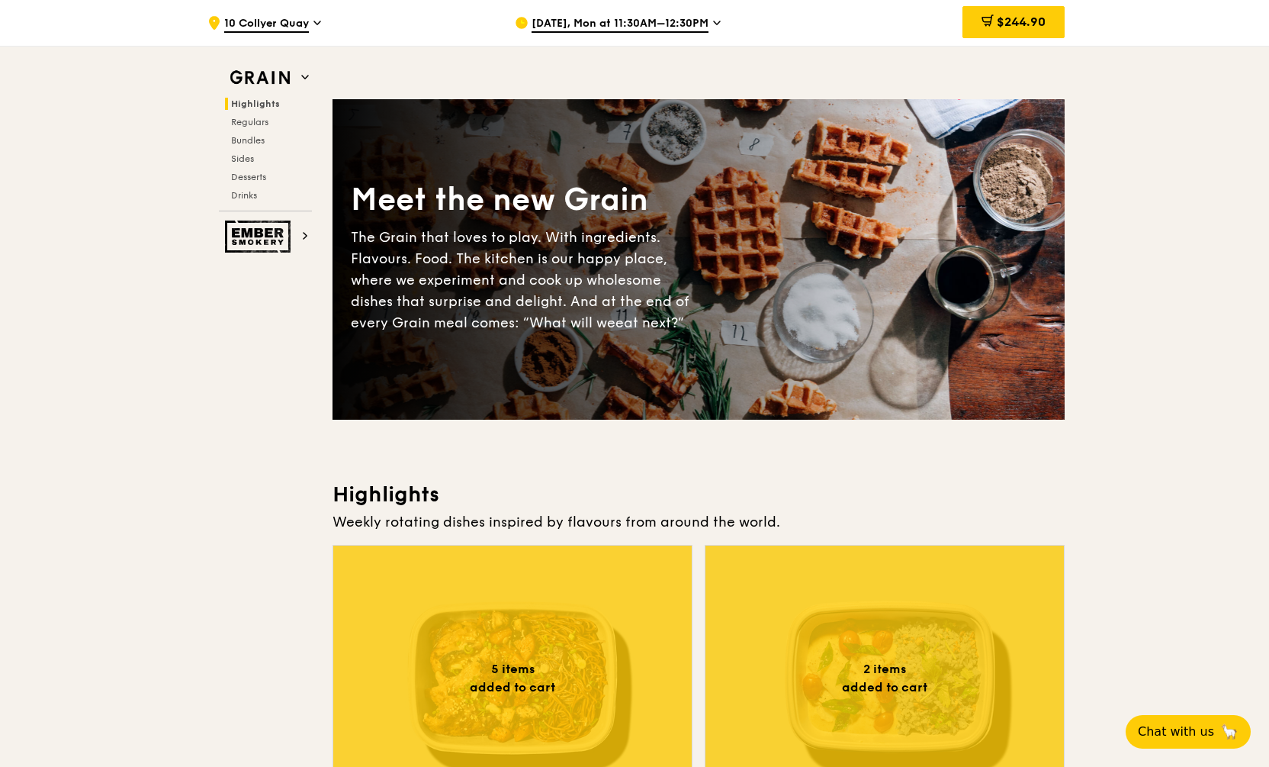
scroll to position [0, 0]
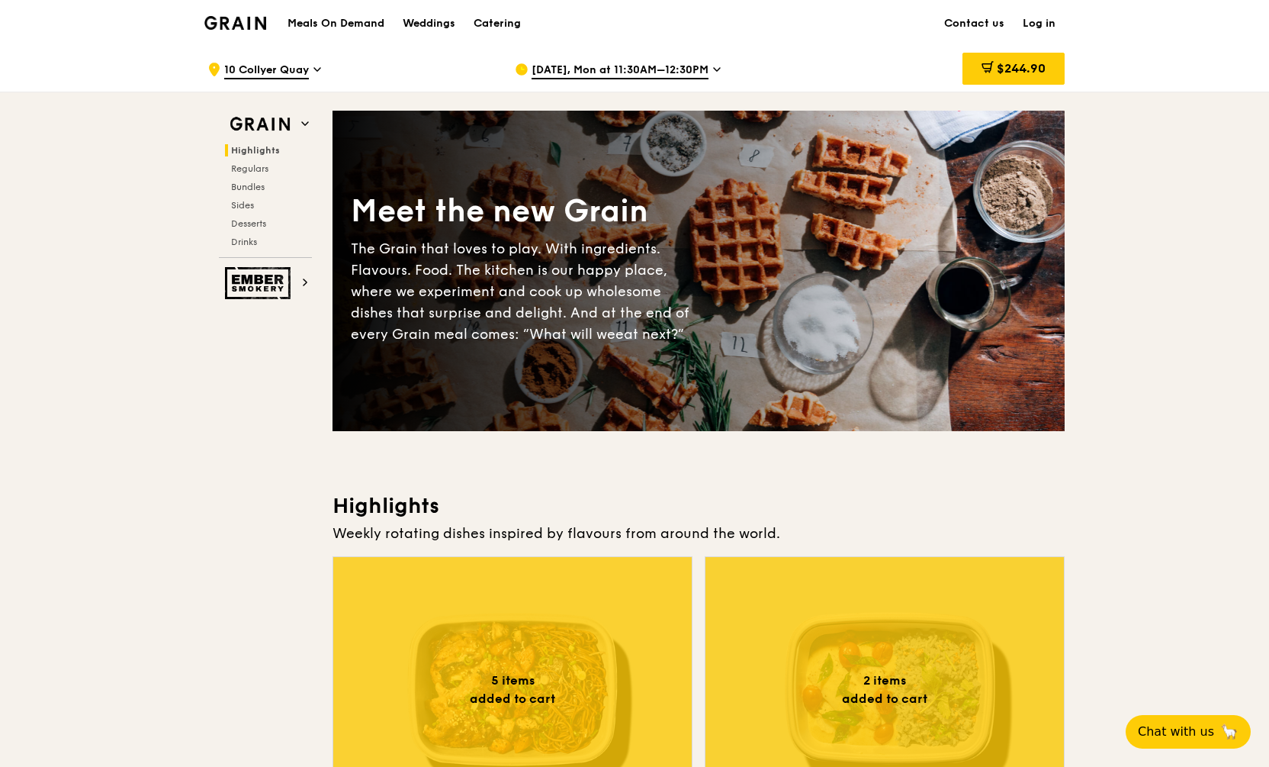
click at [1040, 23] on link "Log in" at bounding box center [1039, 24] width 51 height 46
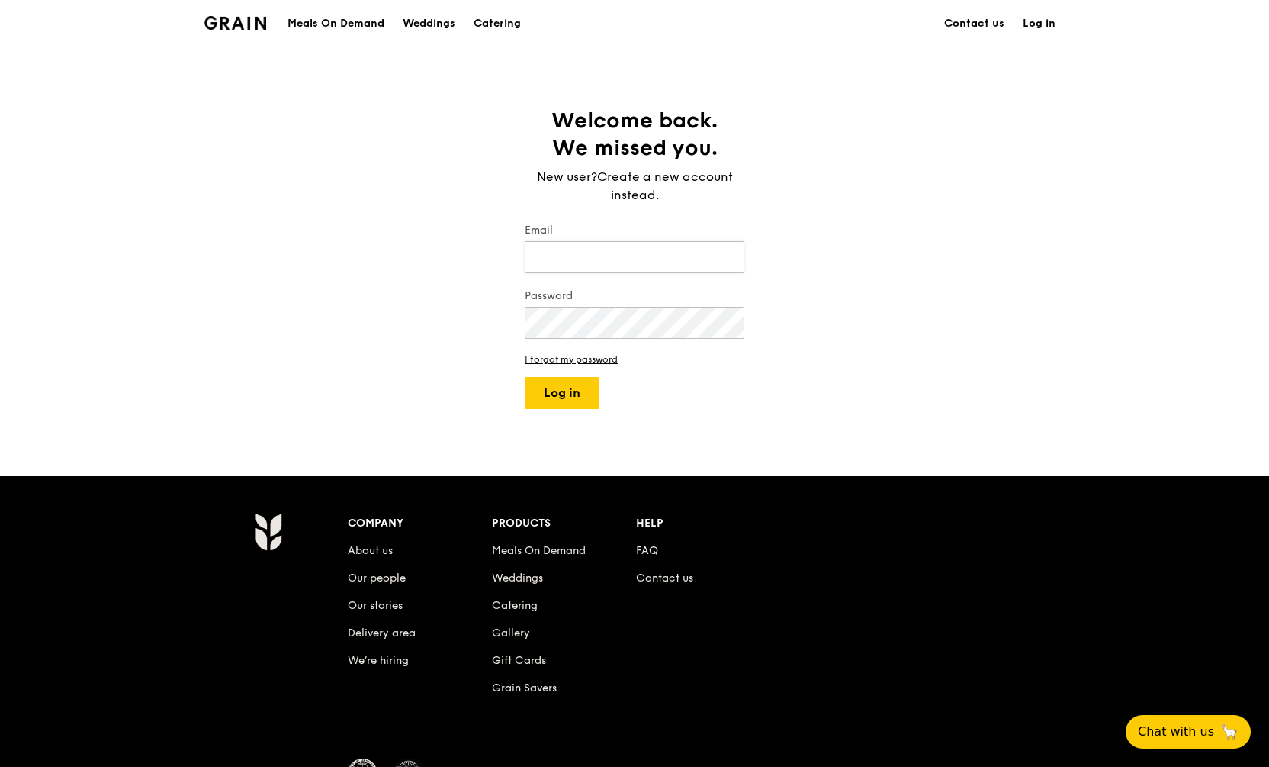
drag, startPoint x: 522, startPoint y: 246, endPoint x: 597, endPoint y: 259, distance: 76.6
click at [524, 247] on div "Welcome back. We missed you. New user? Create a new account instead. Email Pass…" at bounding box center [635, 258] width 244 height 302
click at [597, 259] on input "Email" at bounding box center [635, 257] width 220 height 32
type input "ning.toh@thetradedesk.com"
click at [525, 377] on button "Log in" at bounding box center [562, 393] width 75 height 32
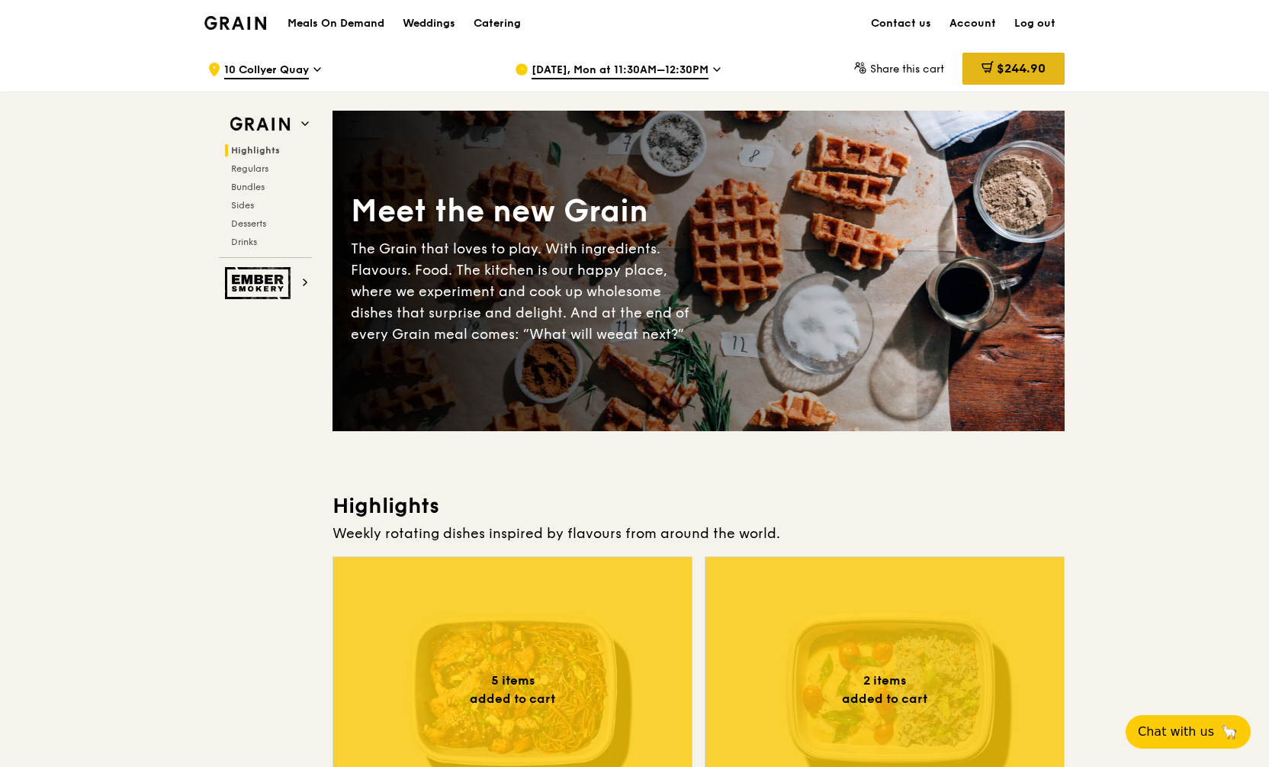
click at [1004, 68] on span "$244.90" at bounding box center [1021, 68] width 49 height 14
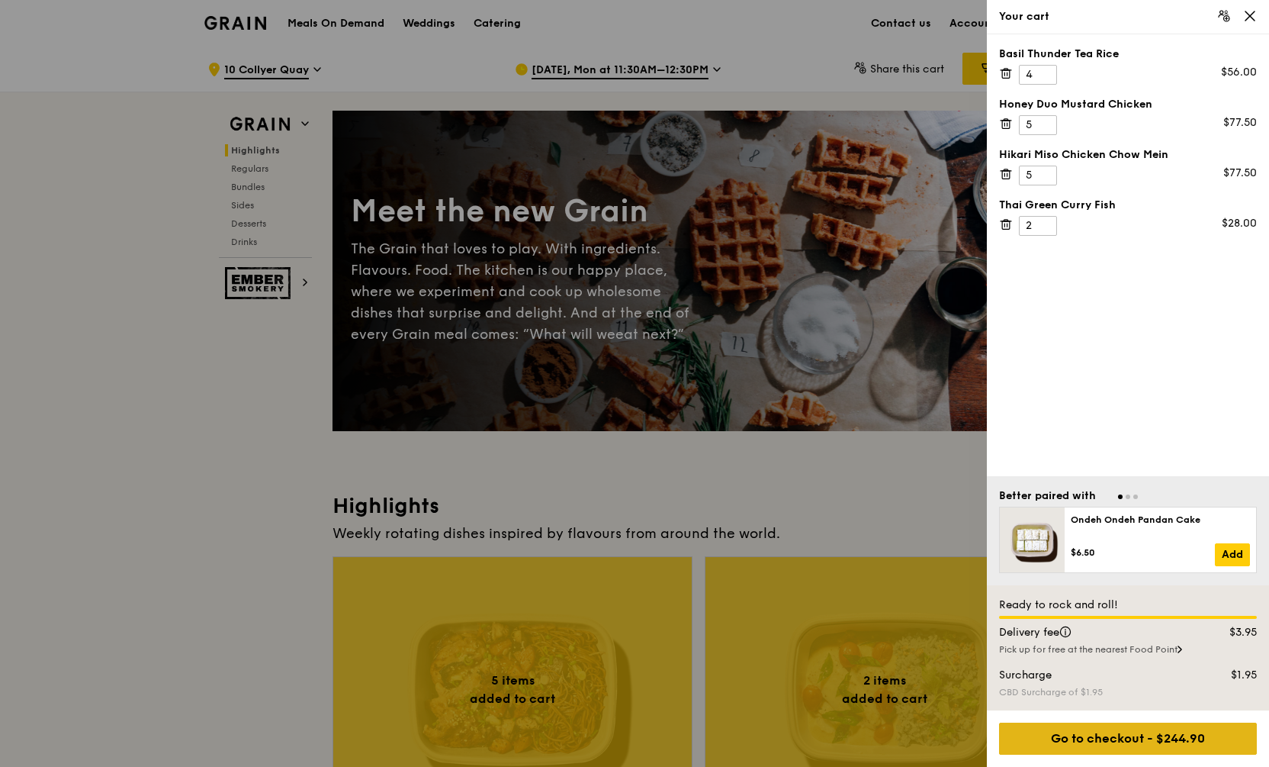
click at [1147, 731] on div "Go to checkout - $244.90" at bounding box center [1128, 738] width 258 height 32
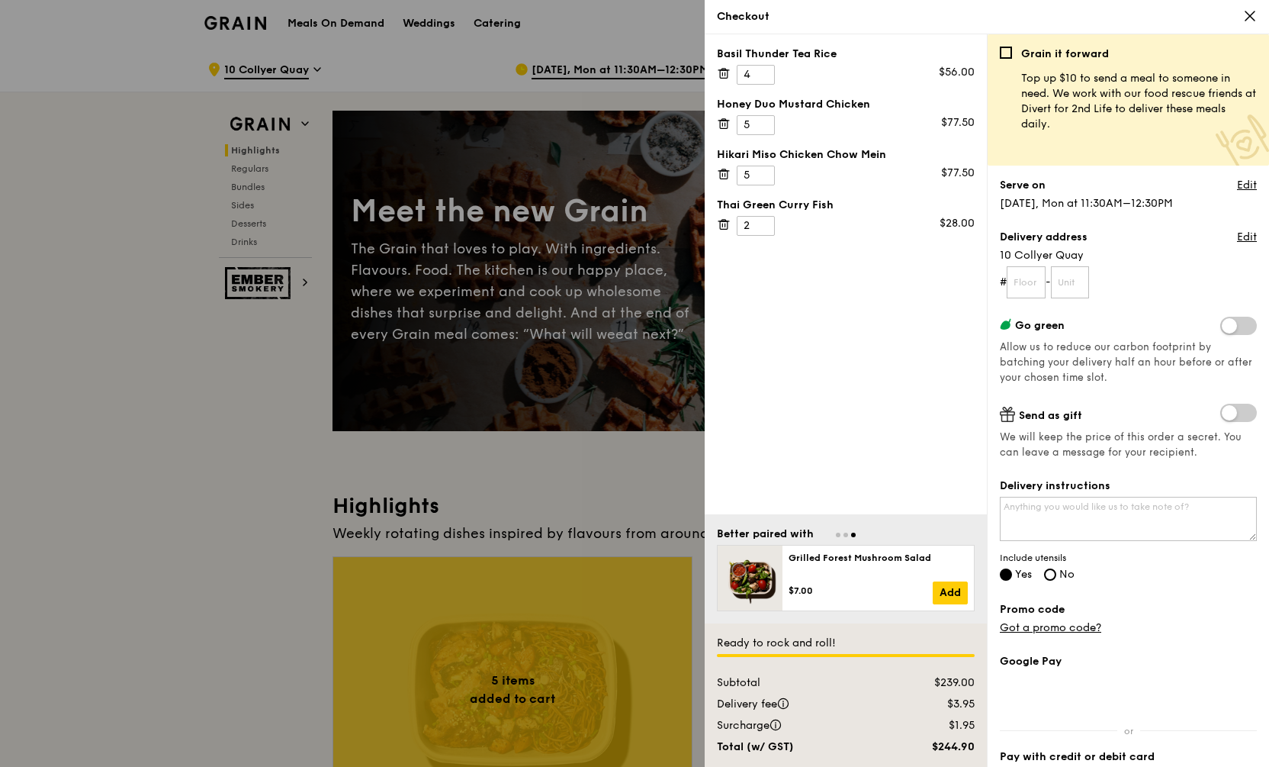
click at [560, 384] on div at bounding box center [634, 383] width 1269 height 767
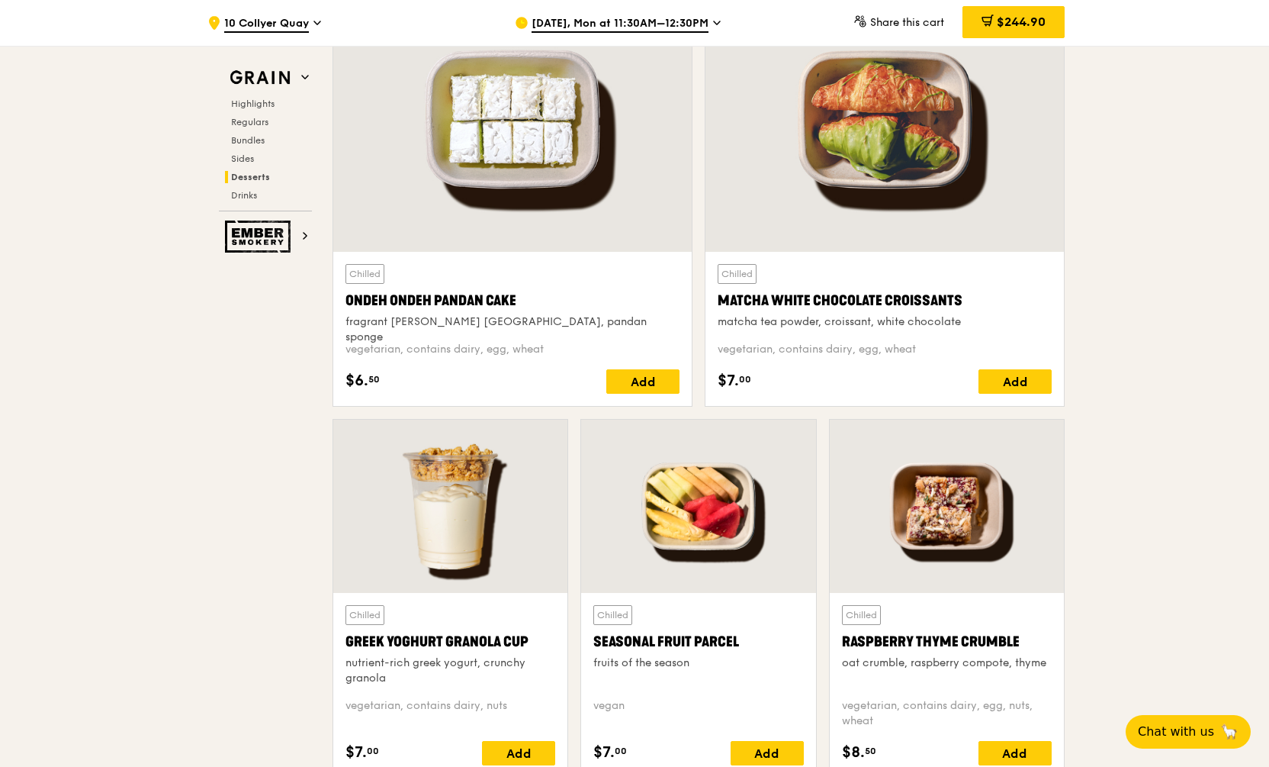
scroll to position [4476, 0]
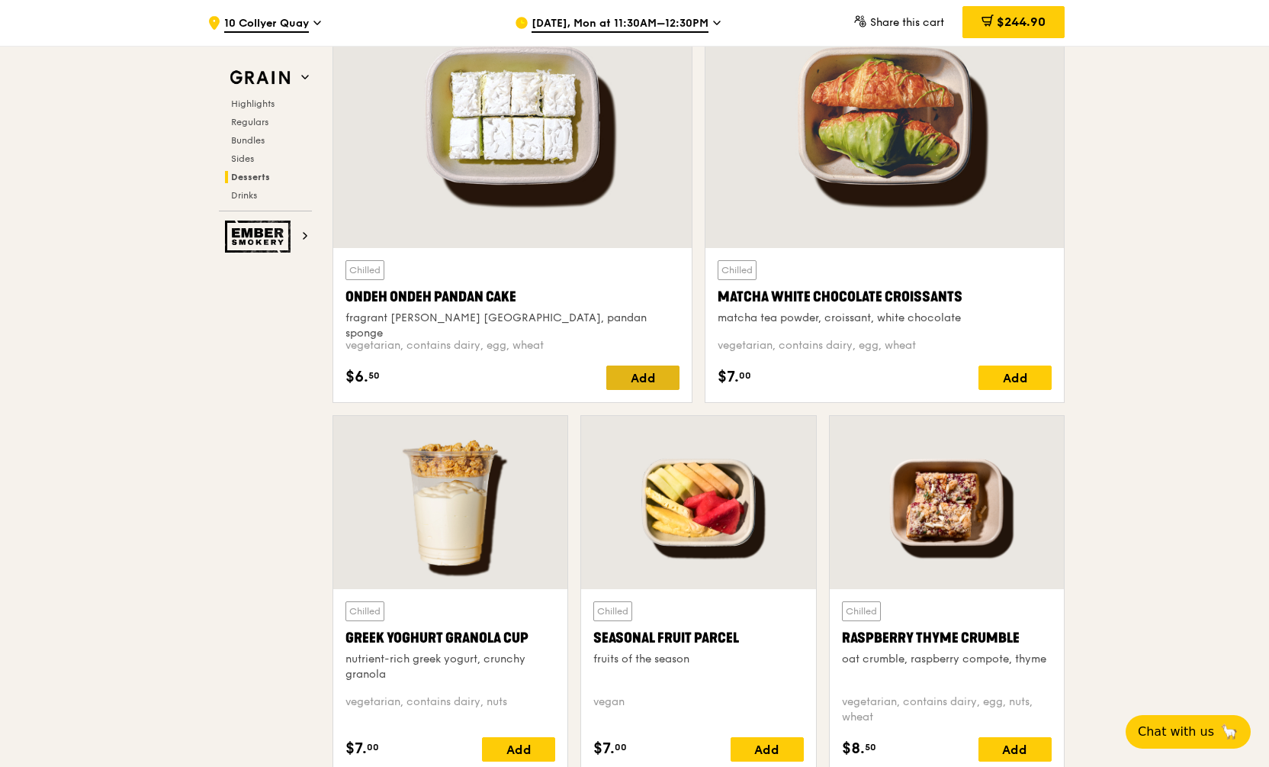
click at [640, 381] on div "Add" at bounding box center [642, 377] width 73 height 24
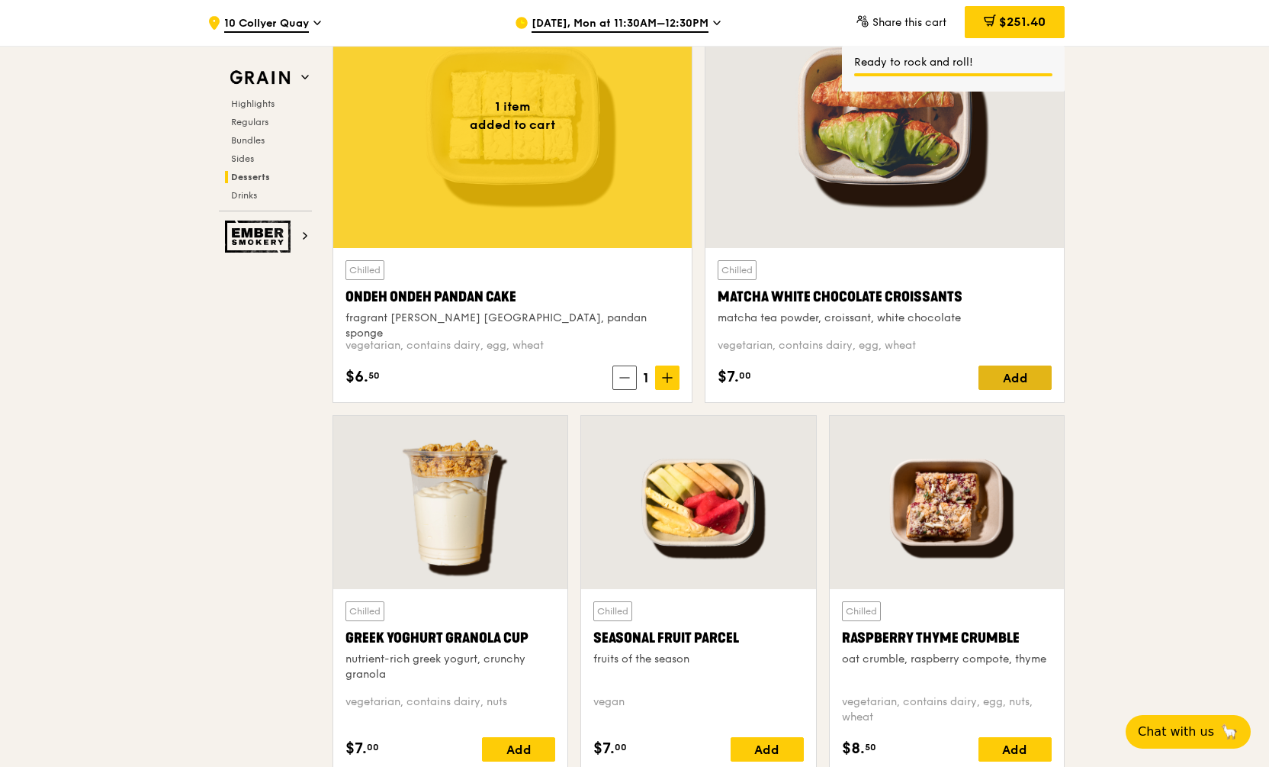
click at [1001, 366] on div "Add" at bounding box center [1015, 377] width 73 height 24
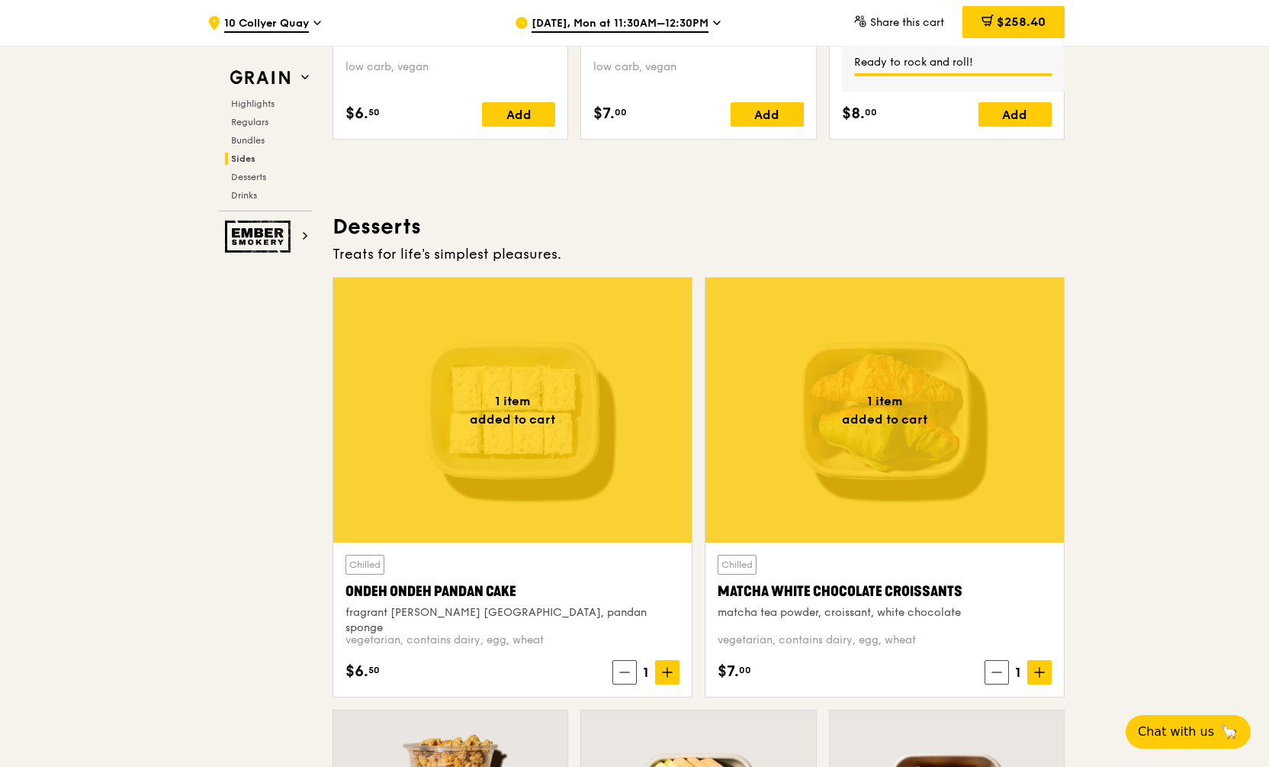
scroll to position [3746, 0]
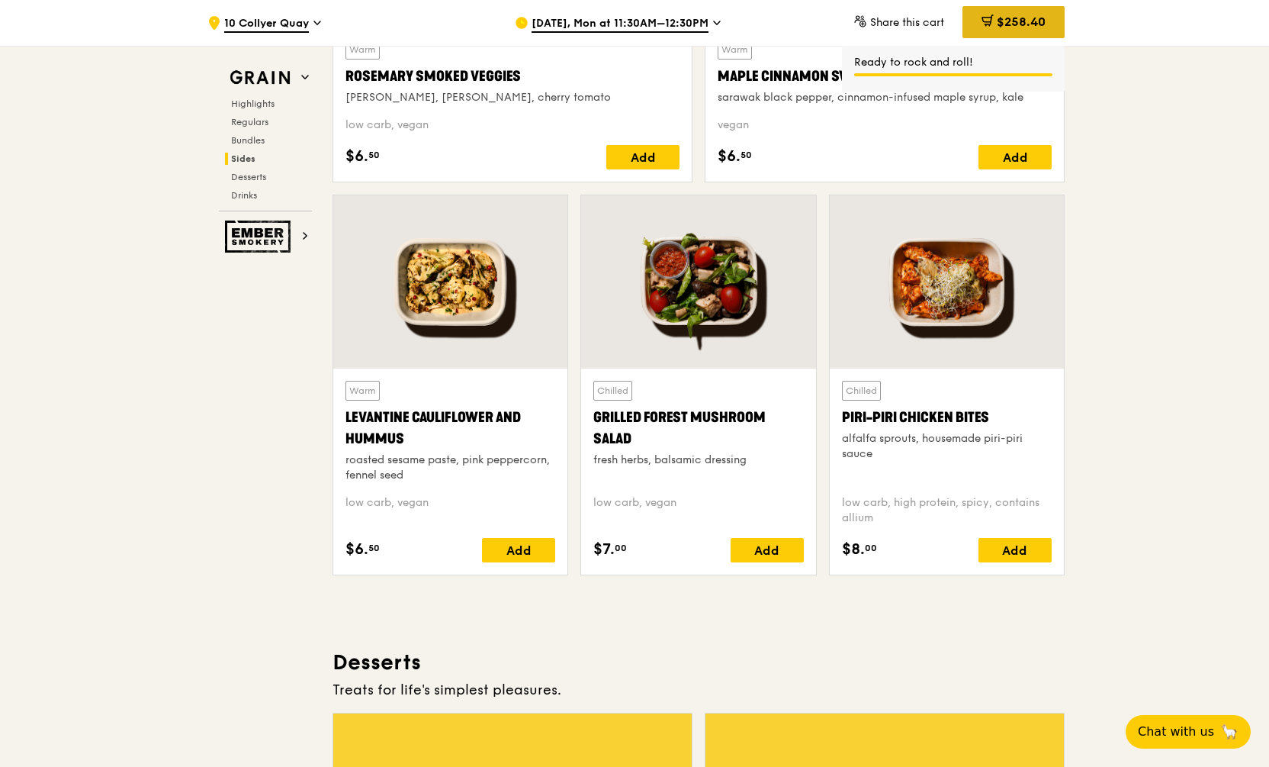
click at [1011, 24] on span "$258.40" at bounding box center [1021, 21] width 49 height 14
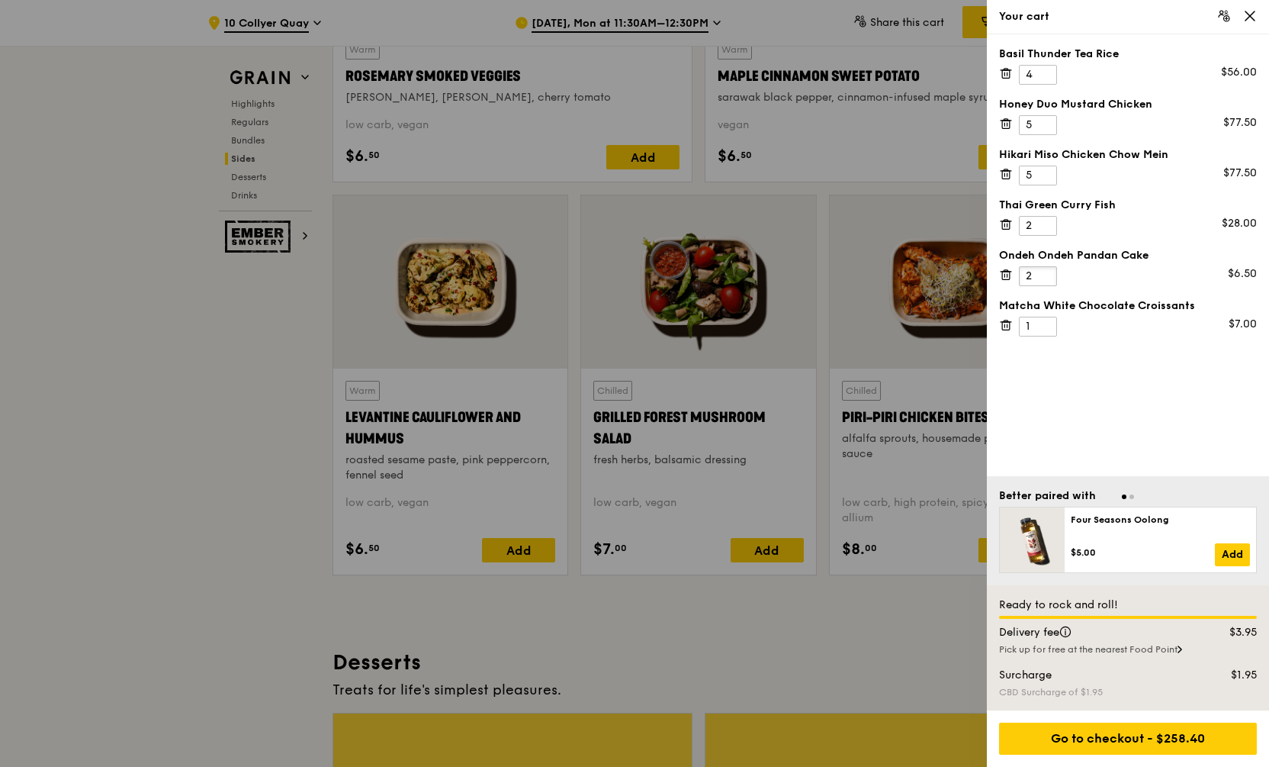
click at [1047, 274] on input "2" at bounding box center [1038, 276] width 38 height 20
click at [1047, 274] on input "3" at bounding box center [1038, 276] width 38 height 20
type input "4"
click at [1047, 274] on input "4" at bounding box center [1038, 276] width 38 height 20
click at [1049, 323] on input "2" at bounding box center [1038, 327] width 38 height 20
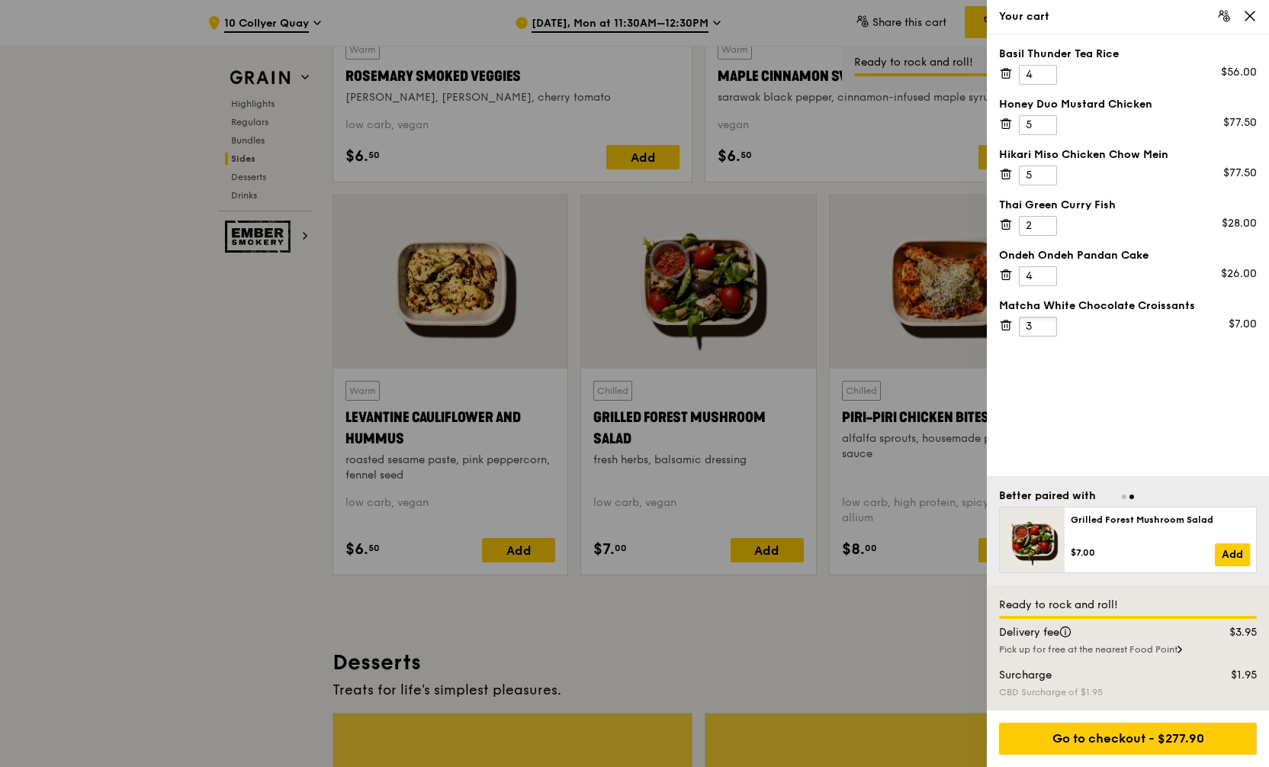
click at [1049, 323] on input "3" at bounding box center [1038, 327] width 38 height 20
type input "4"
click at [1049, 323] on input "4" at bounding box center [1038, 327] width 38 height 20
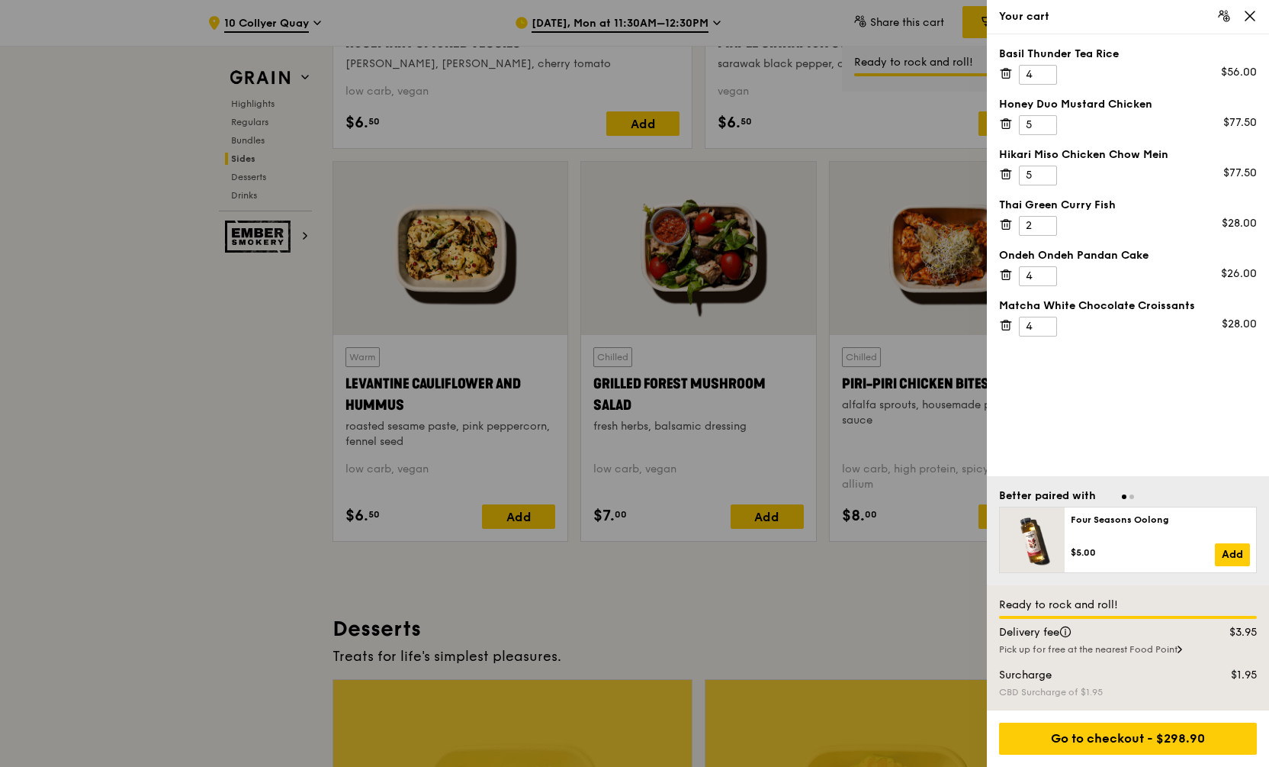
click at [1144, 373] on div "Basil Thunder Tea Rice 4 $56.00 Honey Duo Mustard Chicken 5 $77.50 Hikari Miso …" at bounding box center [1128, 255] width 282 height 442
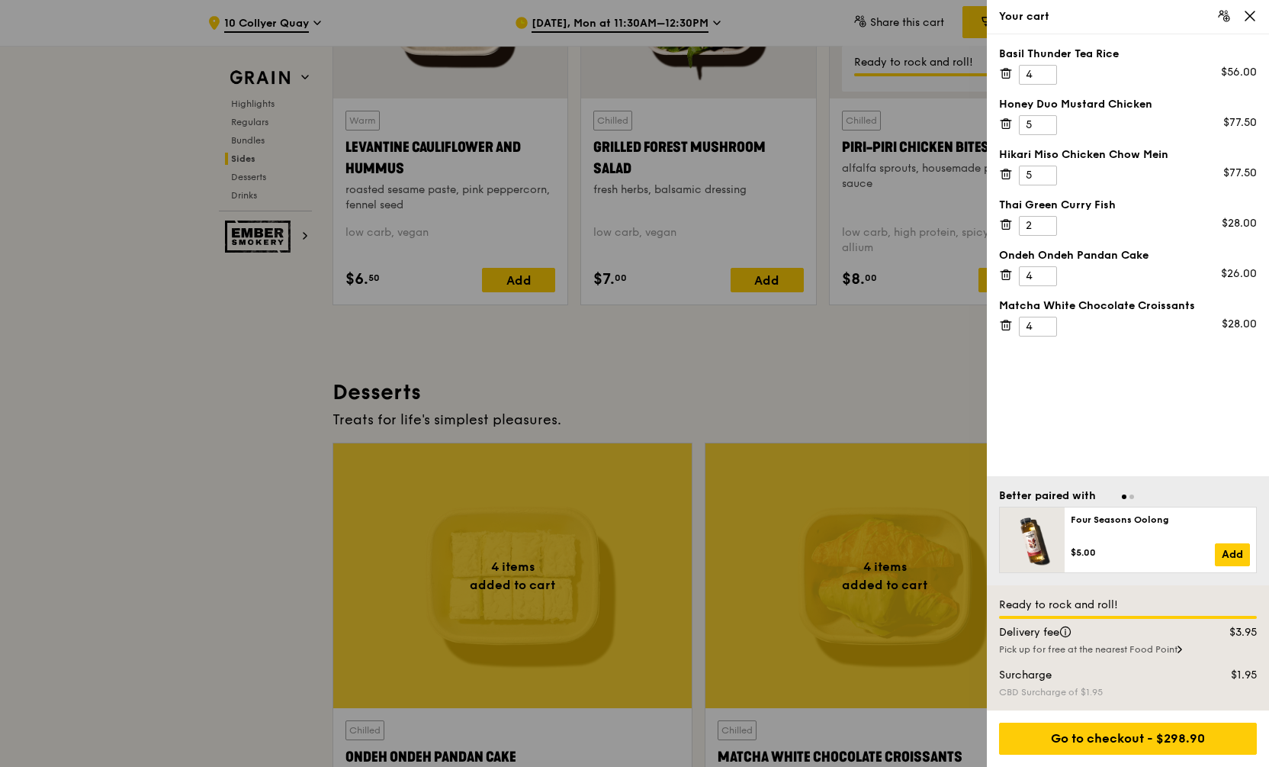
scroll to position [4121, 0]
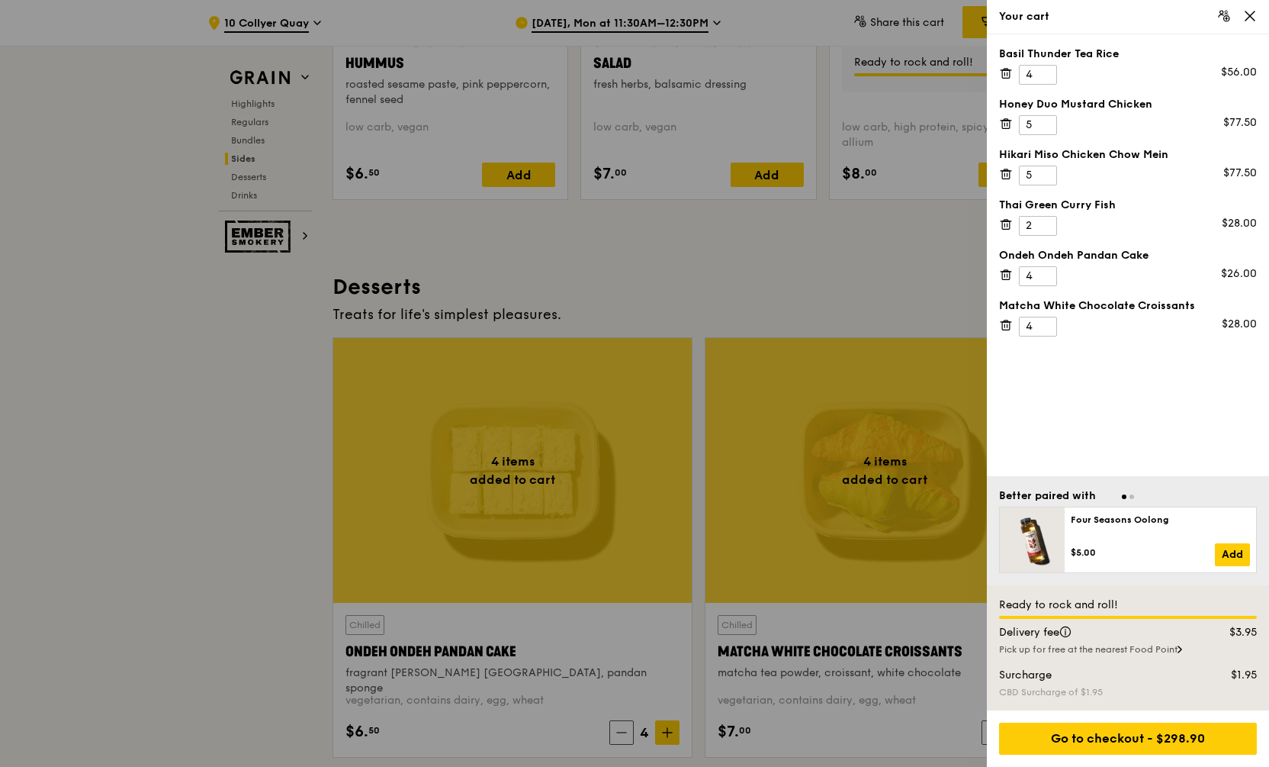
click at [1189, 738] on div "Go to checkout - $298.90" at bounding box center [1128, 738] width 258 height 32
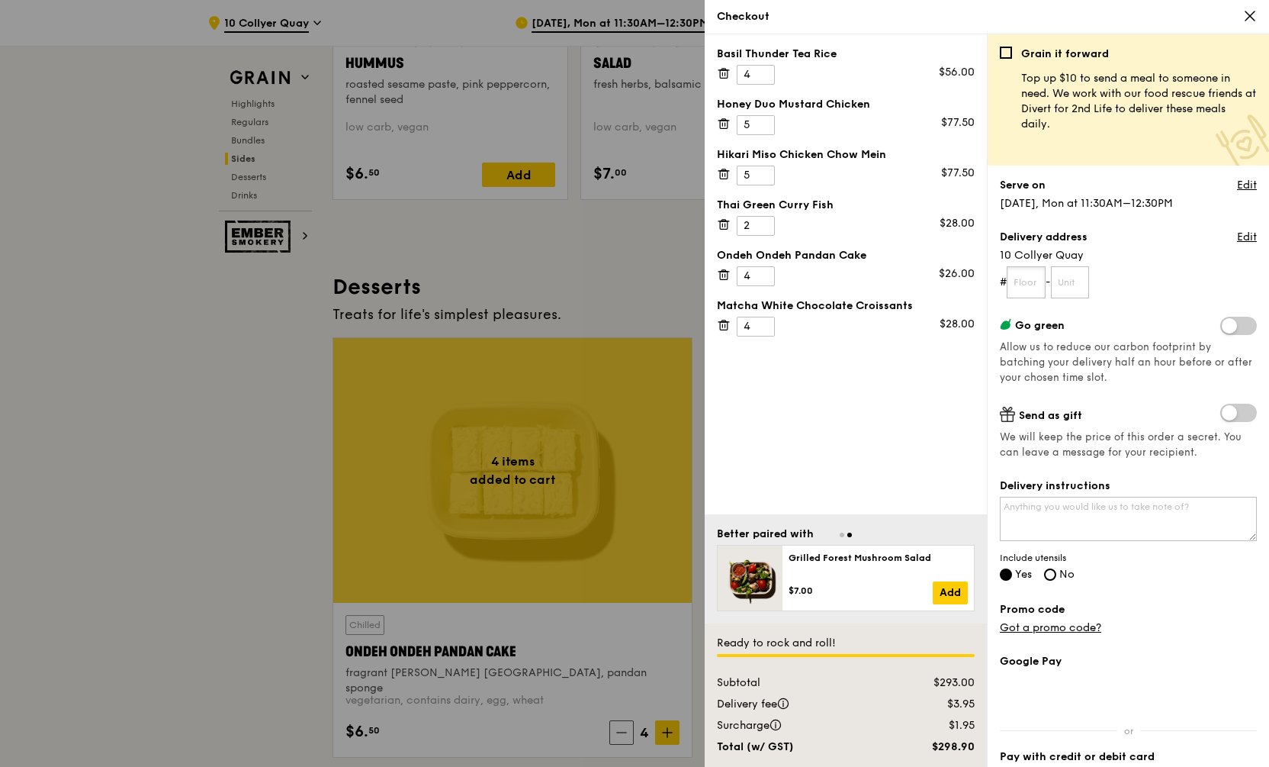
click at [1047, 269] on form "# -" at bounding box center [1128, 282] width 257 height 32
type input "23"
click at [1066, 259] on span "10 Collyer Quay" at bounding box center [1128, 255] width 257 height 15
click at [1073, 280] on input "text" at bounding box center [1070, 282] width 39 height 32
type input "01"
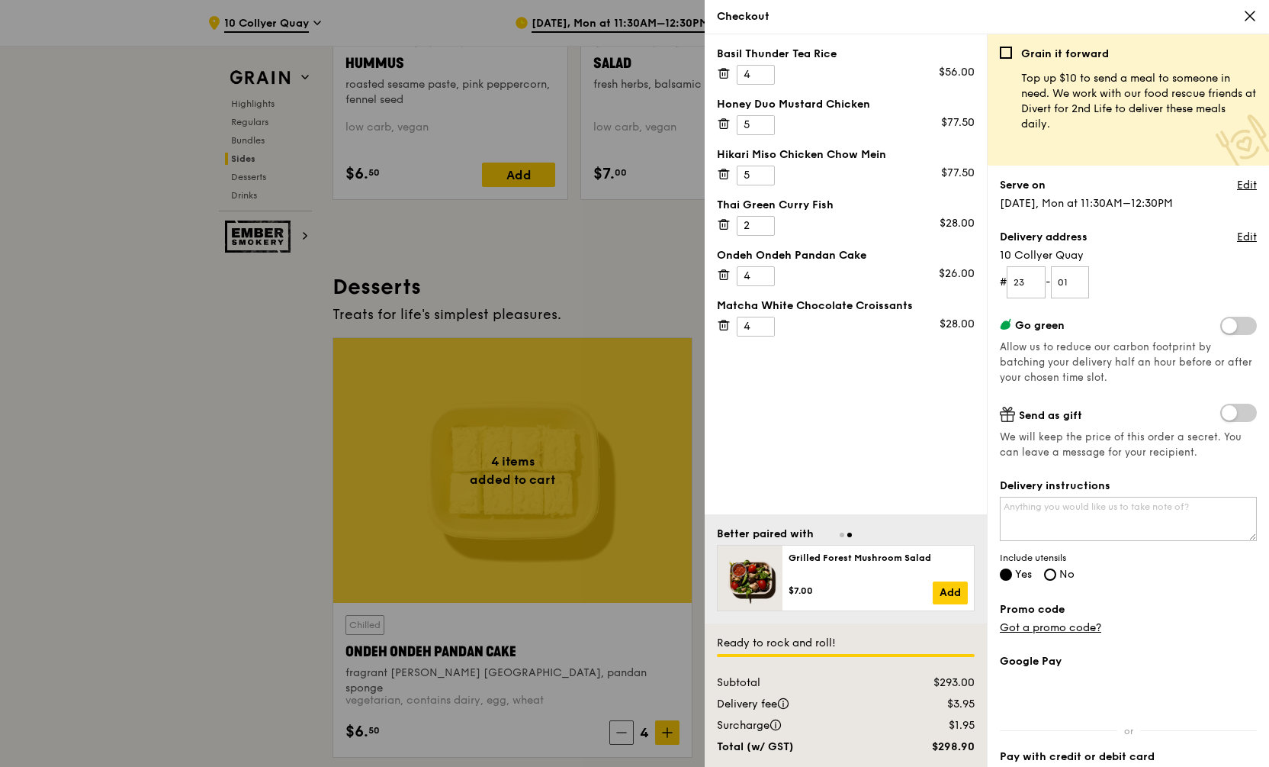
click at [1115, 326] on label "Go green" at bounding box center [1128, 325] width 257 height 17
click at [1144, 301] on div "Grain it forward Top up $10 to send a meal to someone in need. We work with our…" at bounding box center [1128, 407] width 257 height 720
click at [1237, 184] on link "Edit" at bounding box center [1247, 185] width 20 height 15
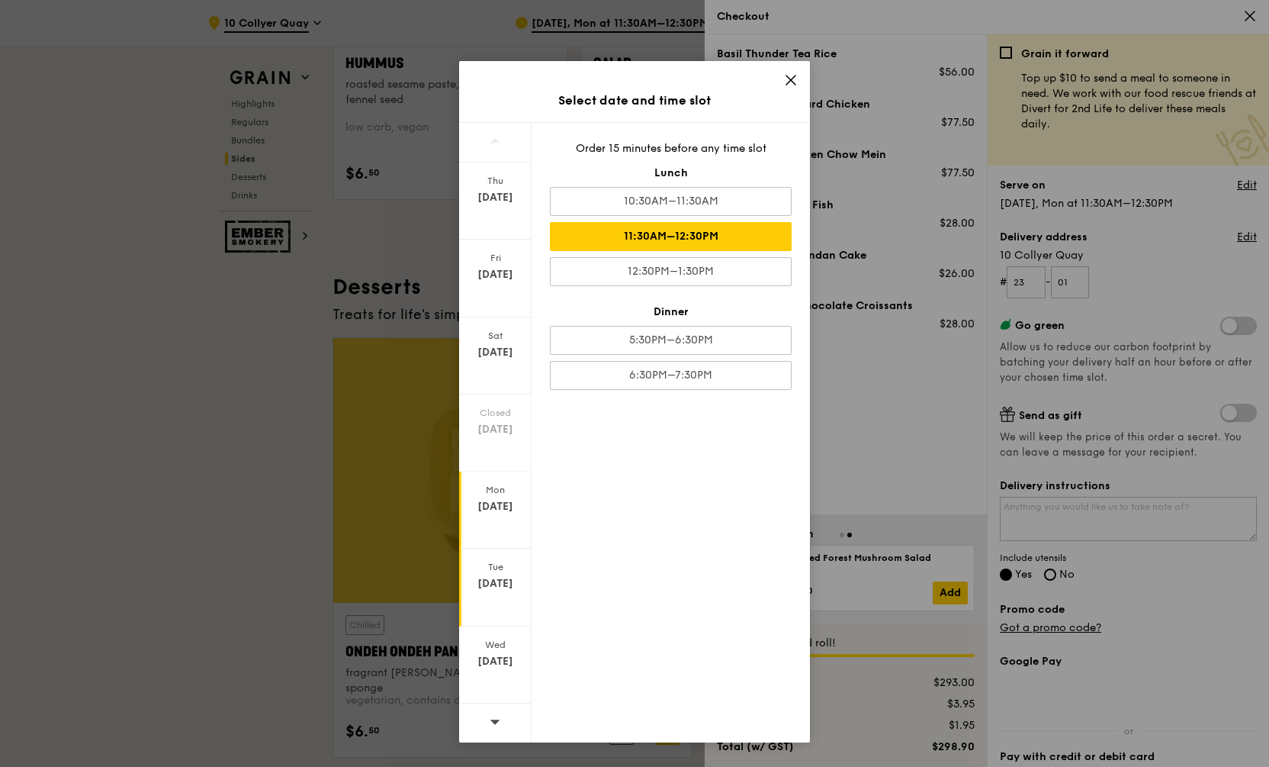
click at [508, 577] on div "Aug 19" at bounding box center [495, 583] width 68 height 15
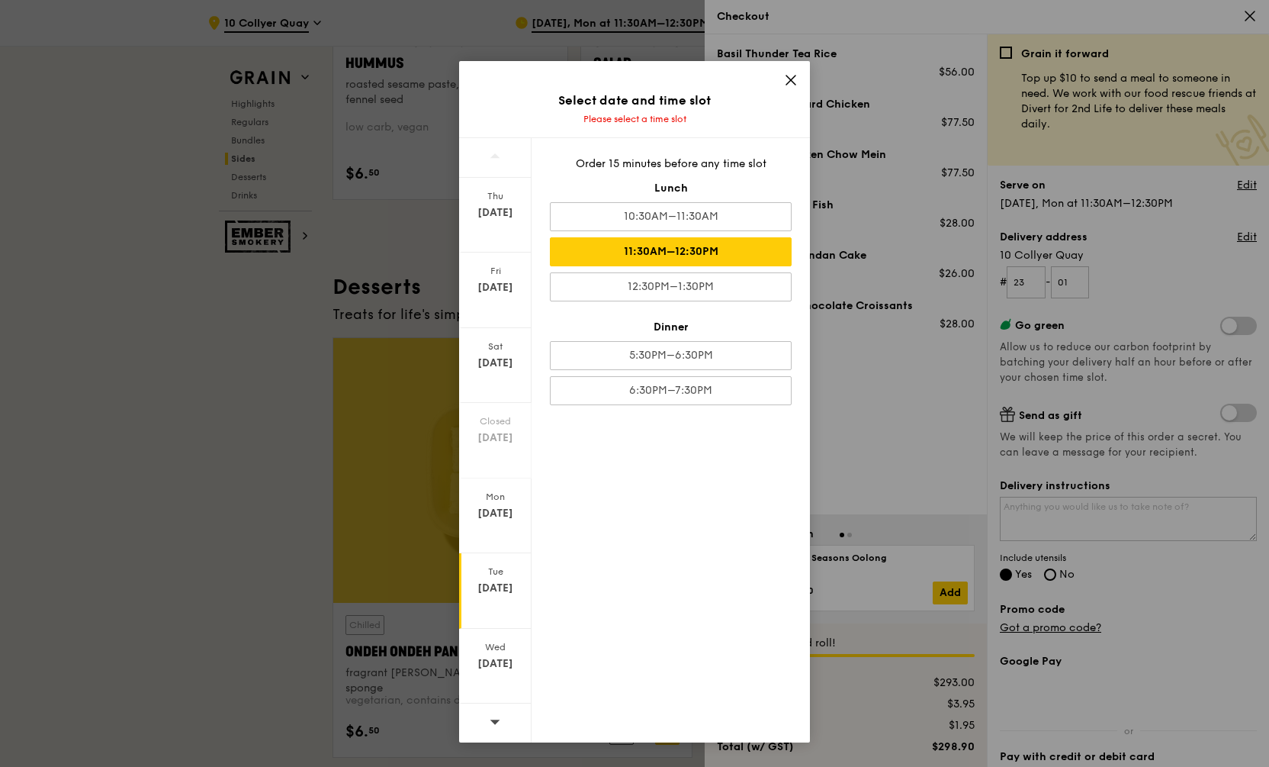
click at [719, 260] on div "11:30AM–12:30PM" at bounding box center [671, 251] width 242 height 29
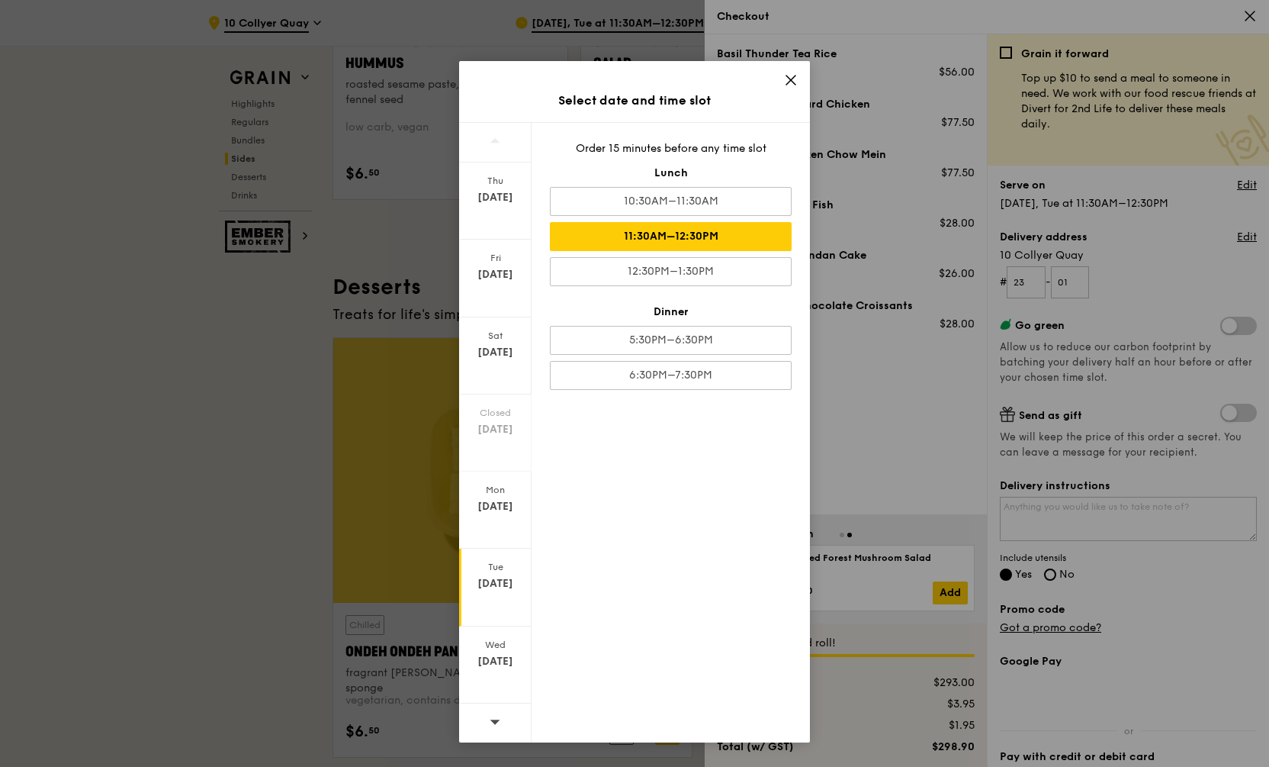
click at [794, 80] on icon at bounding box center [791, 80] width 14 height 14
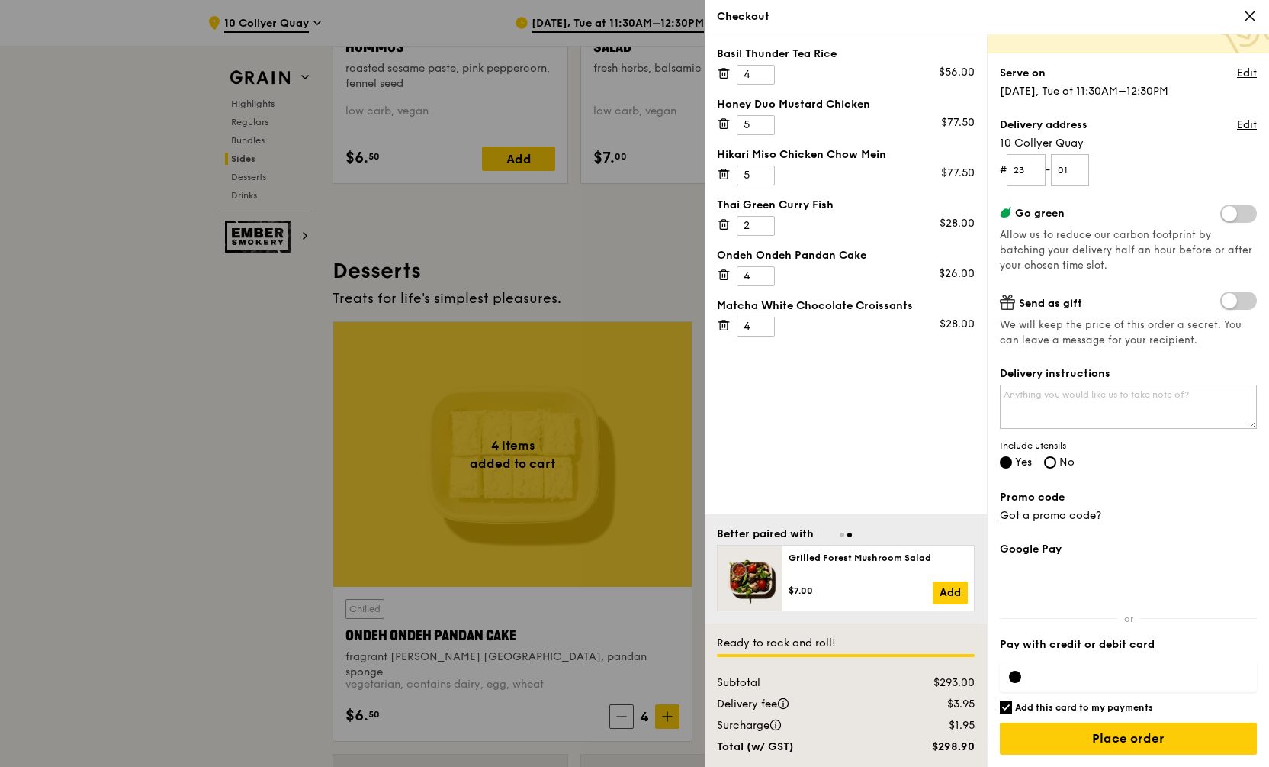
scroll to position [4138, 0]
click at [1048, 524] on div "Grain it forward Top up $10 to send a meal to someone in need. We work with our…" at bounding box center [1128, 294] width 257 height 720
click at [1054, 520] on link "Got a promo code?" at bounding box center [1050, 515] width 101 height 13
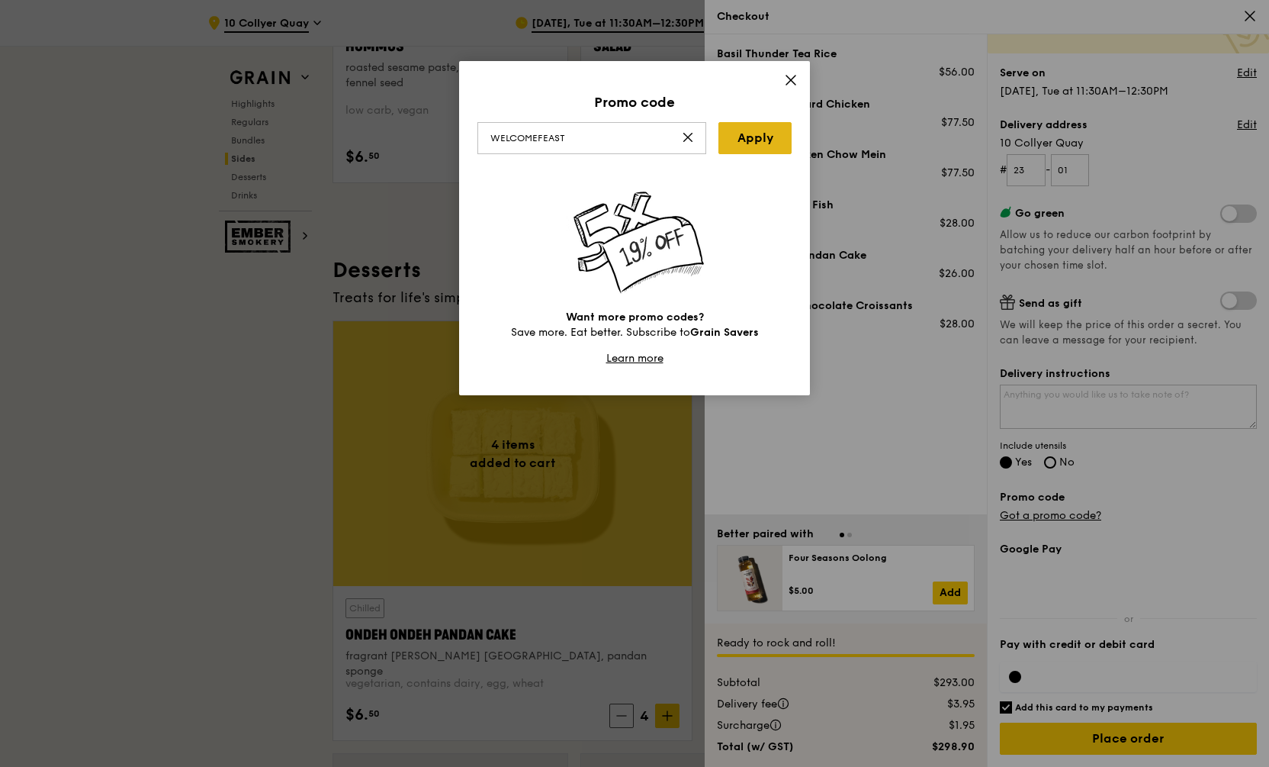
type input "WELCOMEFEAST"
click at [766, 147] on link "Apply" at bounding box center [755, 138] width 73 height 32
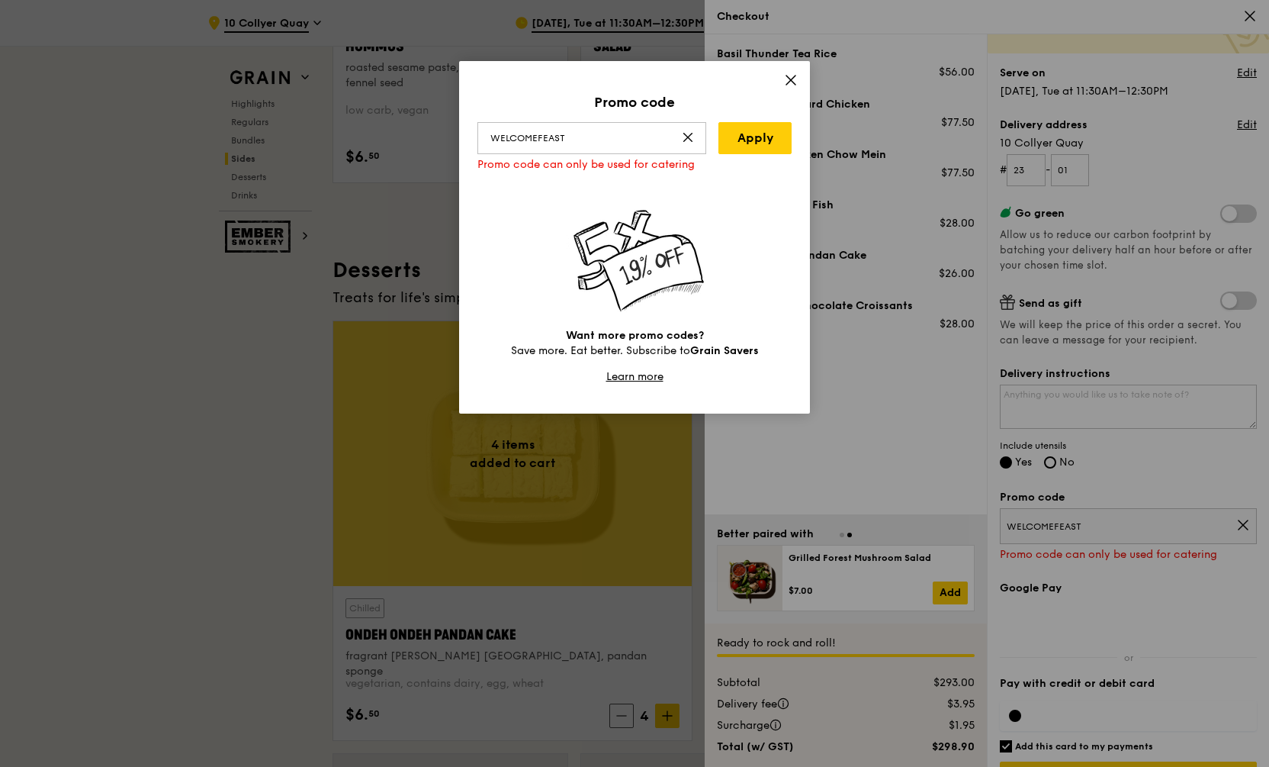
click at [796, 85] on icon at bounding box center [790, 80] width 9 height 9
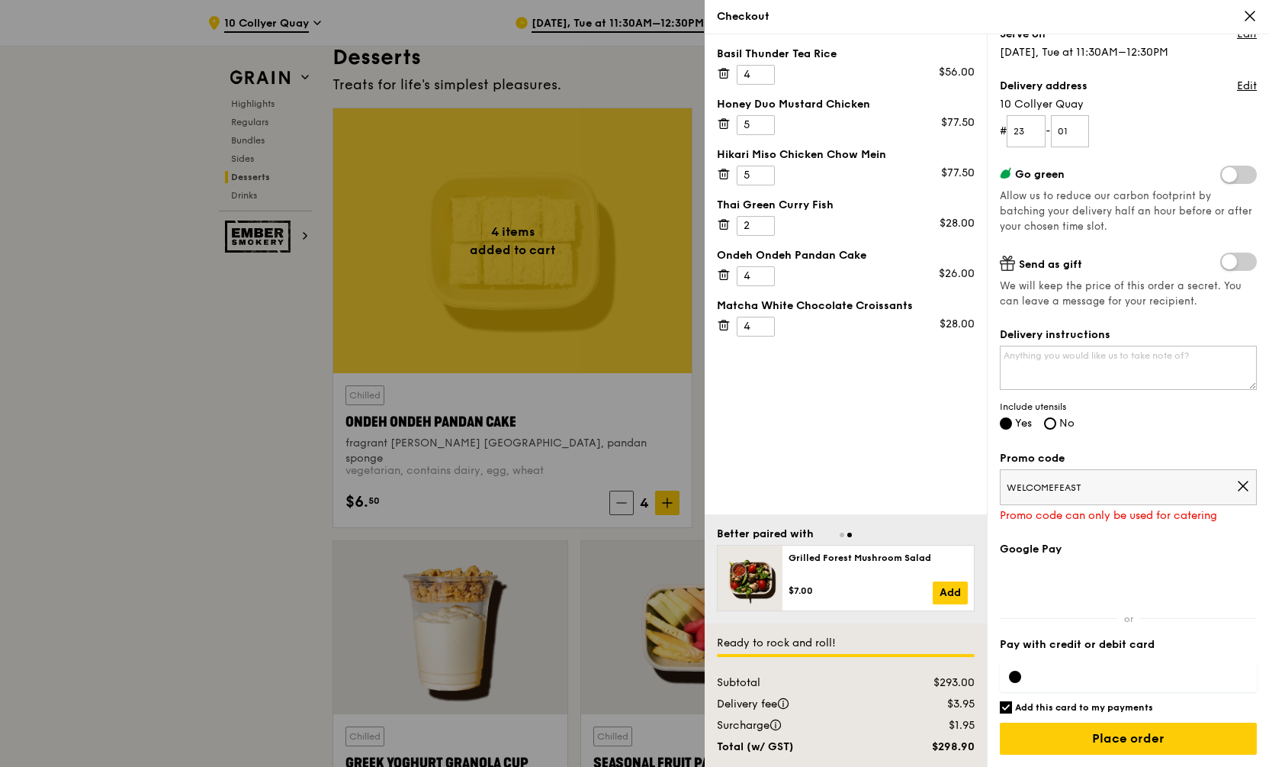
scroll to position [4461, 0]
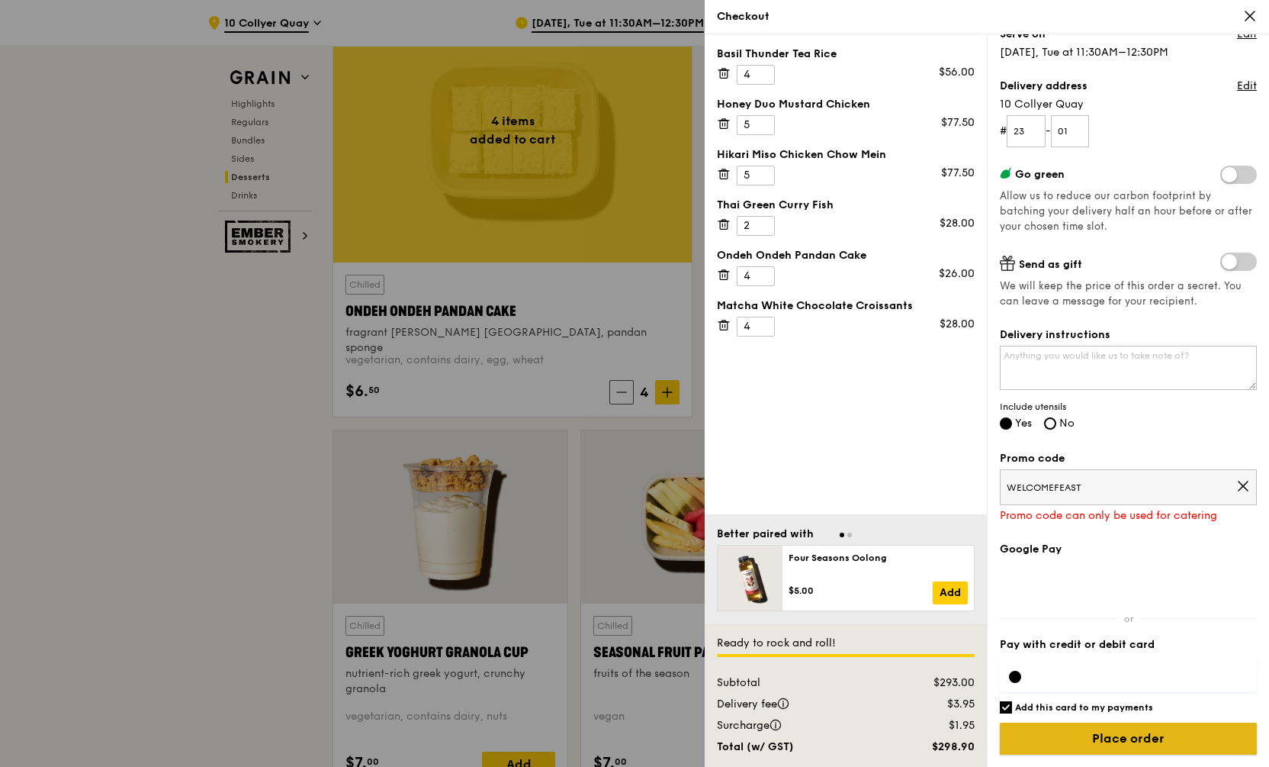
click at [1130, 733] on input "Place order" at bounding box center [1128, 738] width 257 height 32
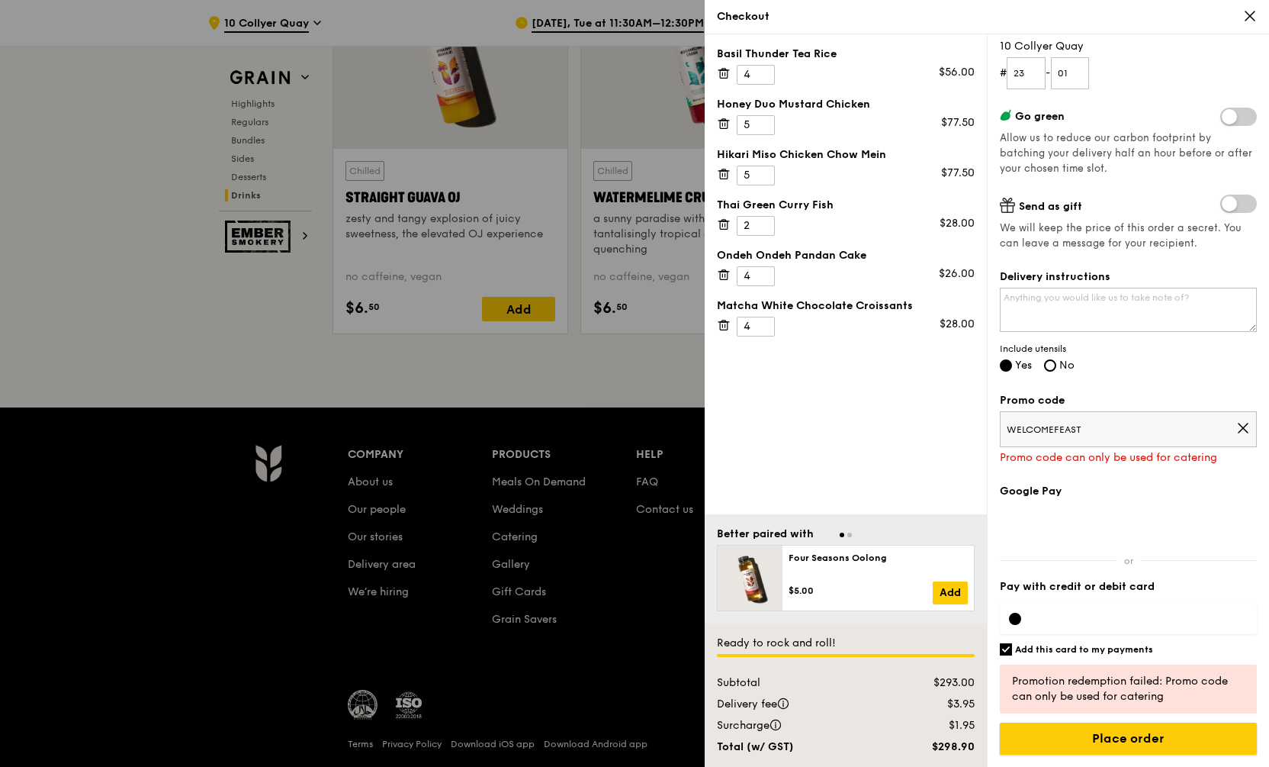
scroll to position [6190, 0]
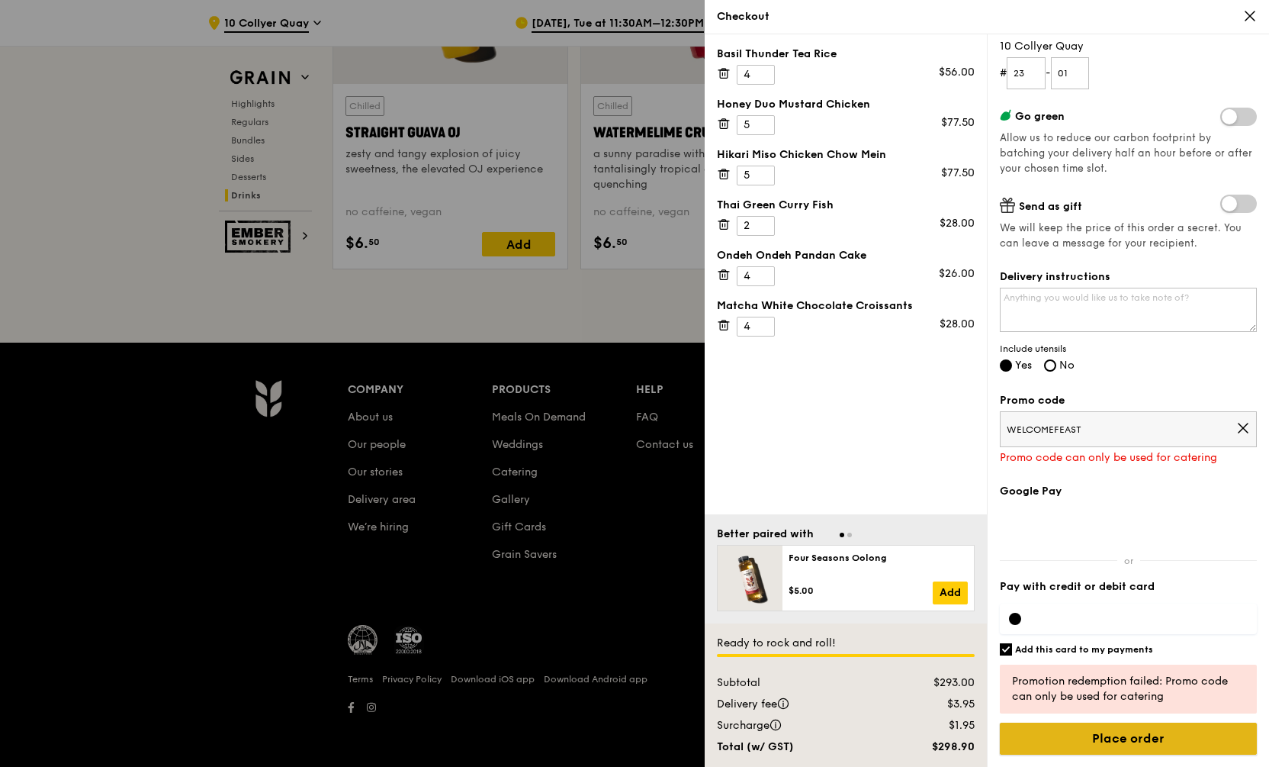
click at [1091, 747] on input "Place order" at bounding box center [1128, 738] width 257 height 32
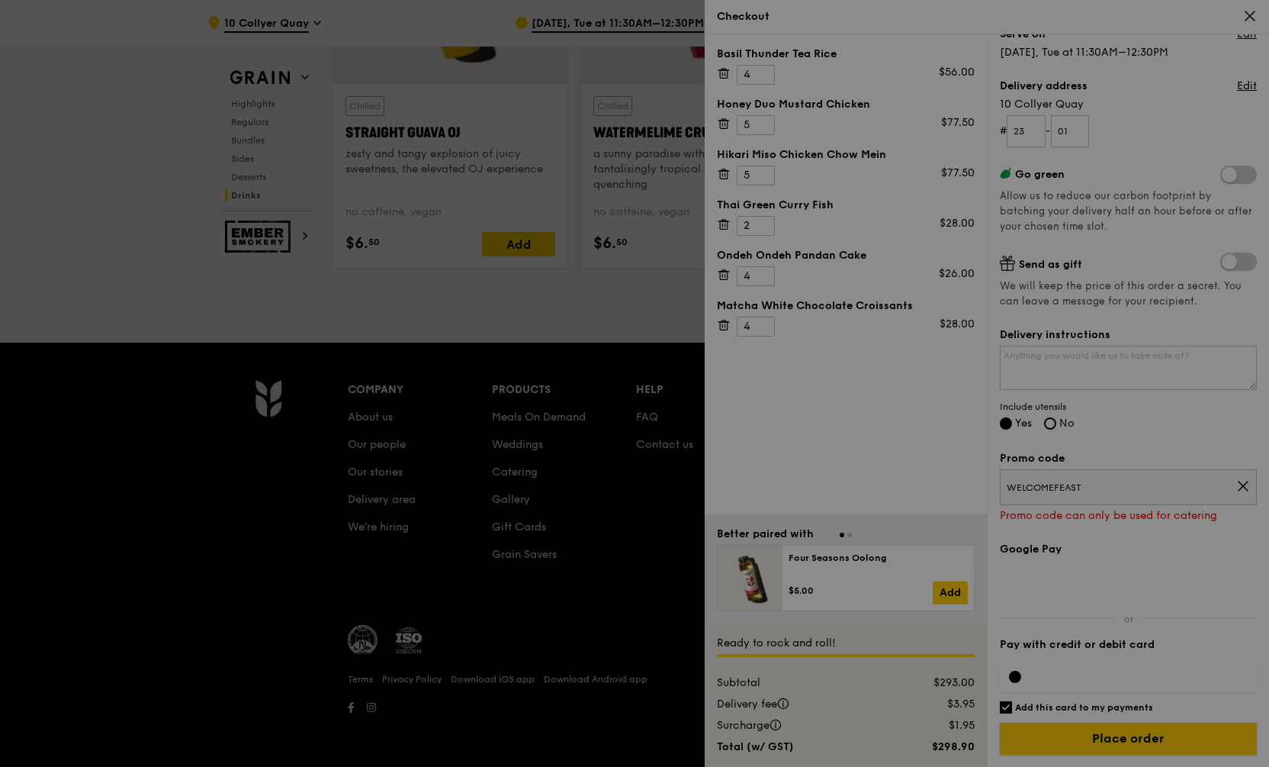
scroll to position [209, 0]
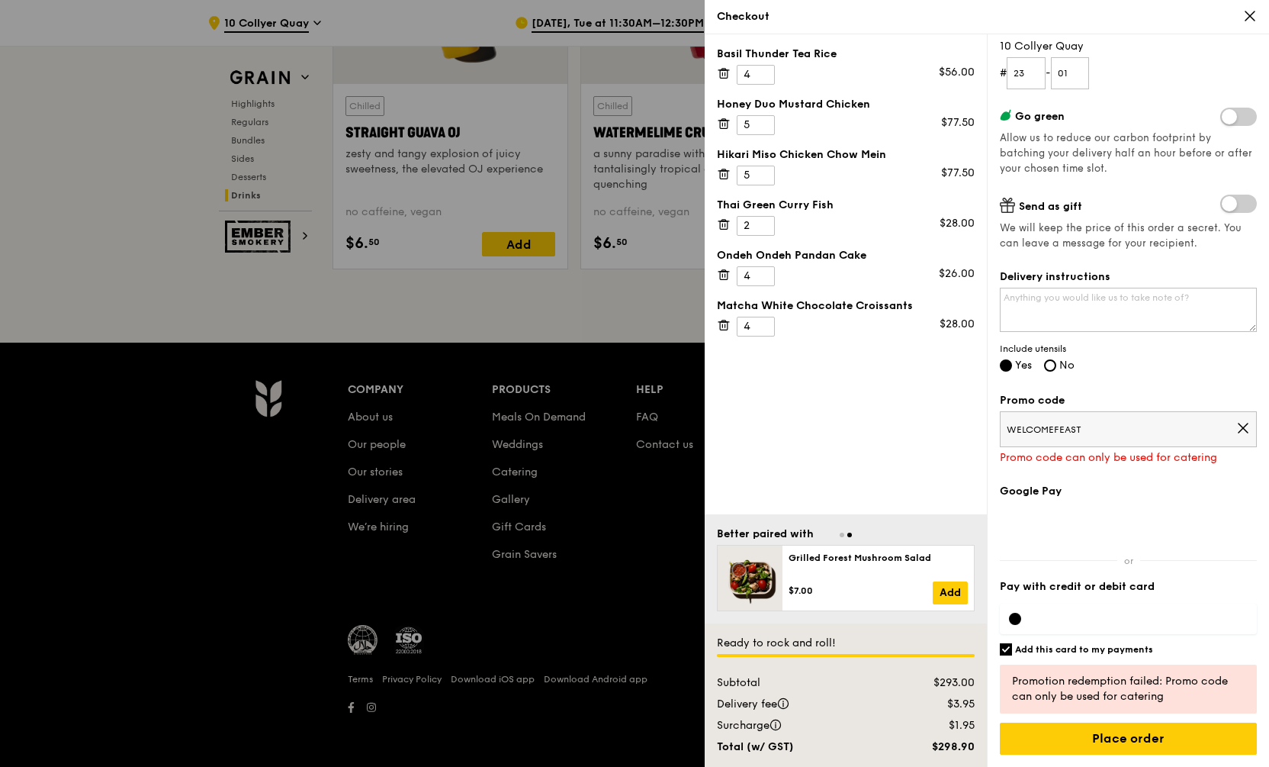
click at [1236, 423] on icon at bounding box center [1243, 428] width 14 height 14
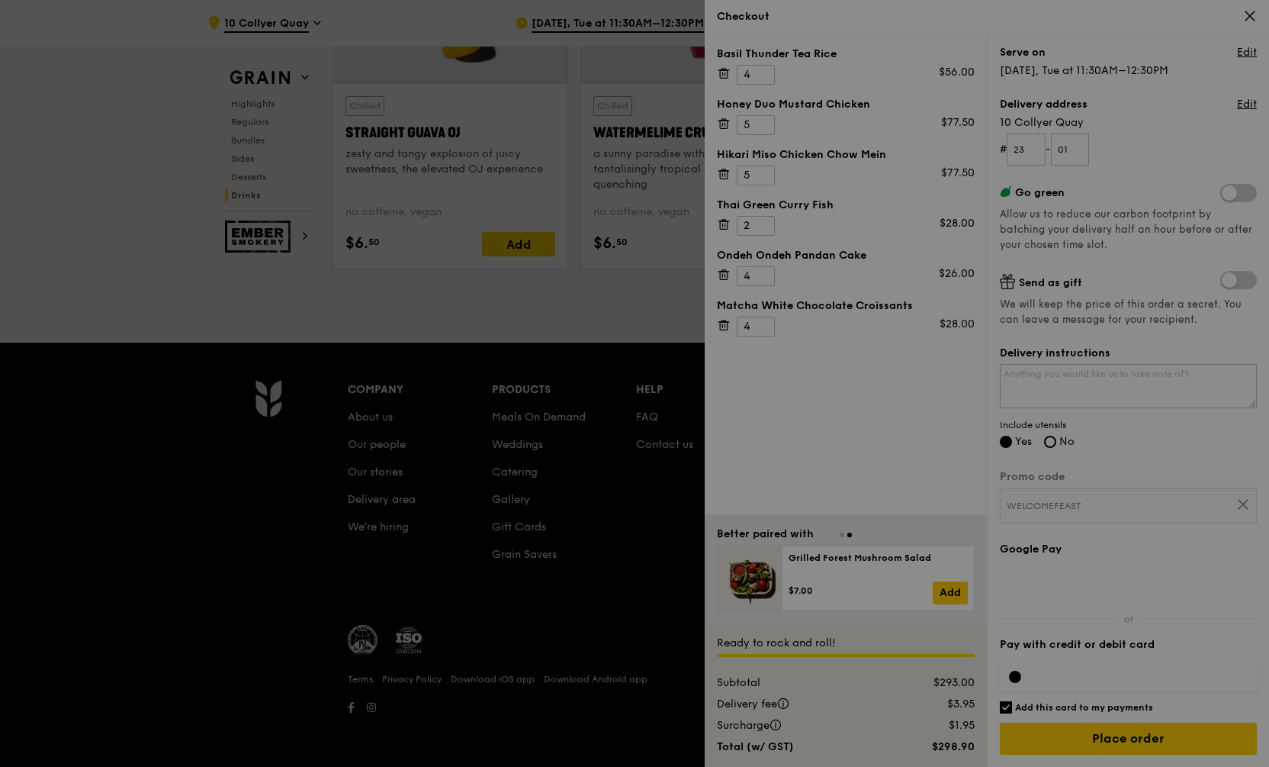
scroll to position [112, 0]
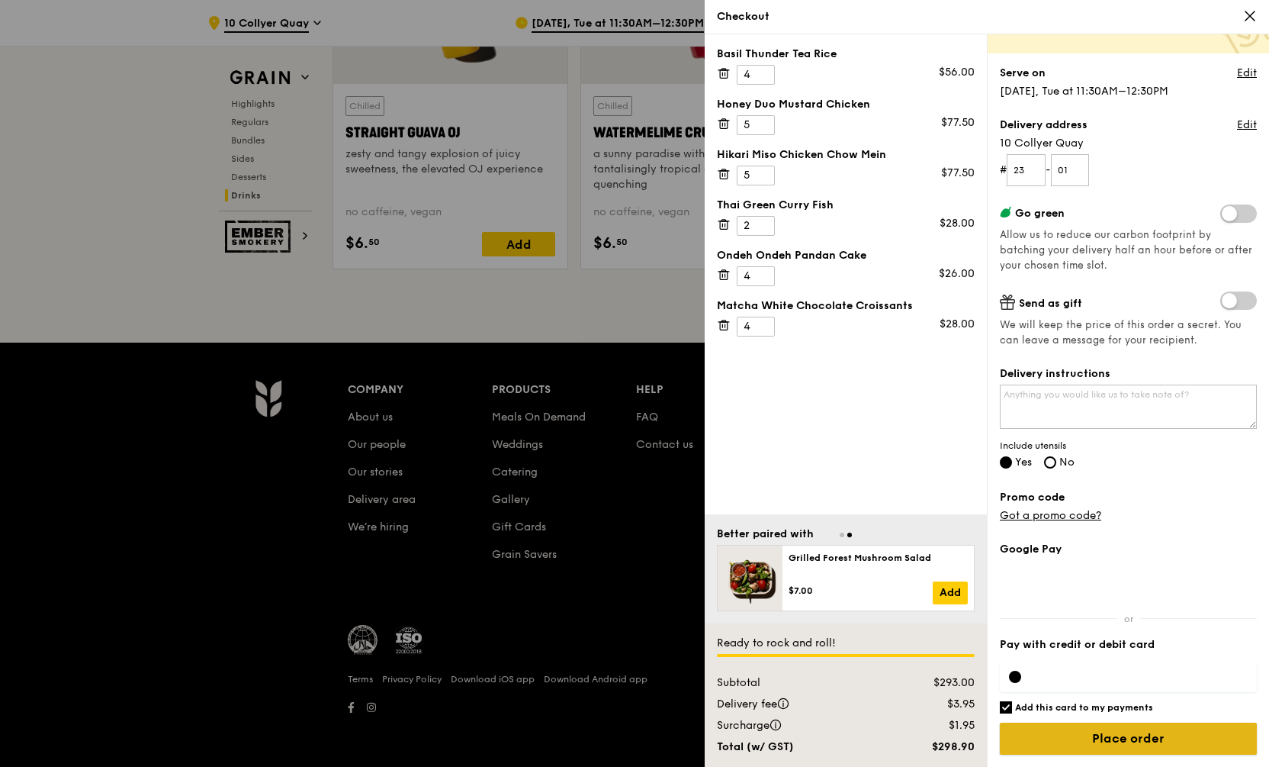
click at [1070, 735] on input "Place order" at bounding box center [1128, 738] width 257 height 32
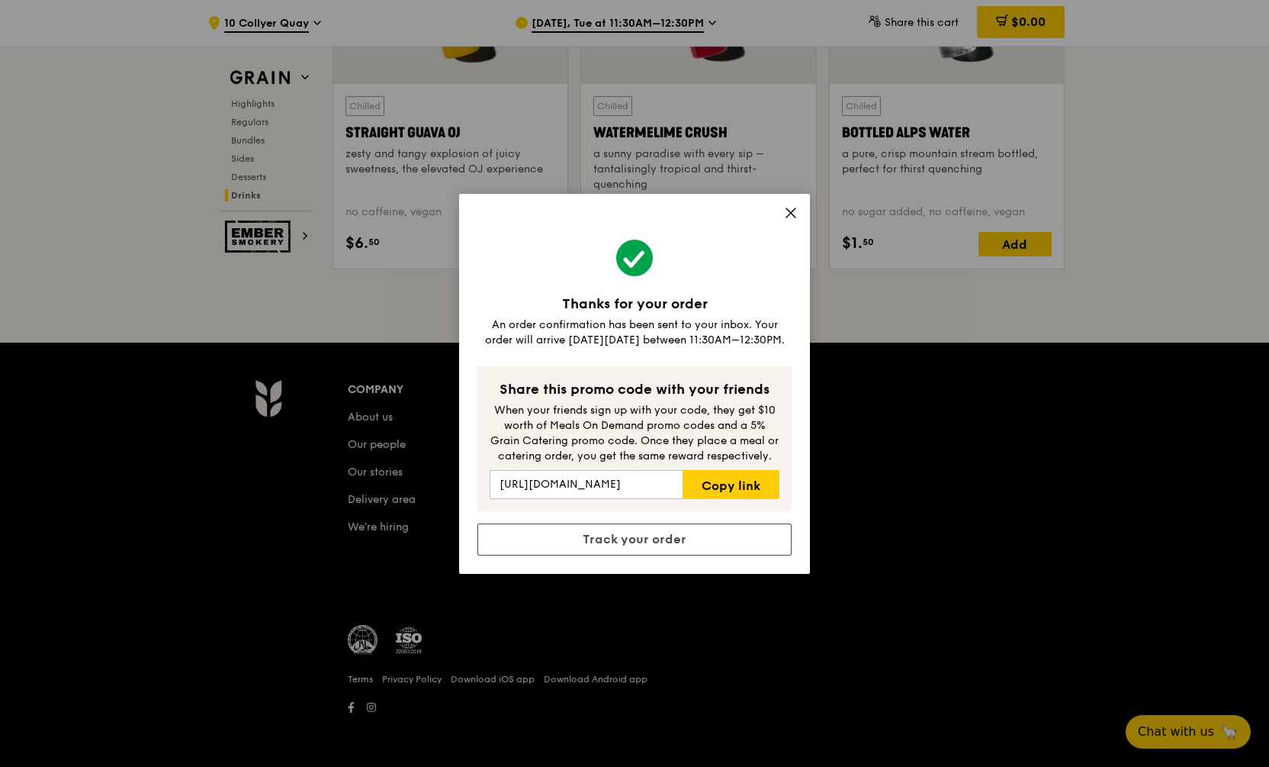
click at [792, 214] on icon at bounding box center [791, 213] width 14 height 14
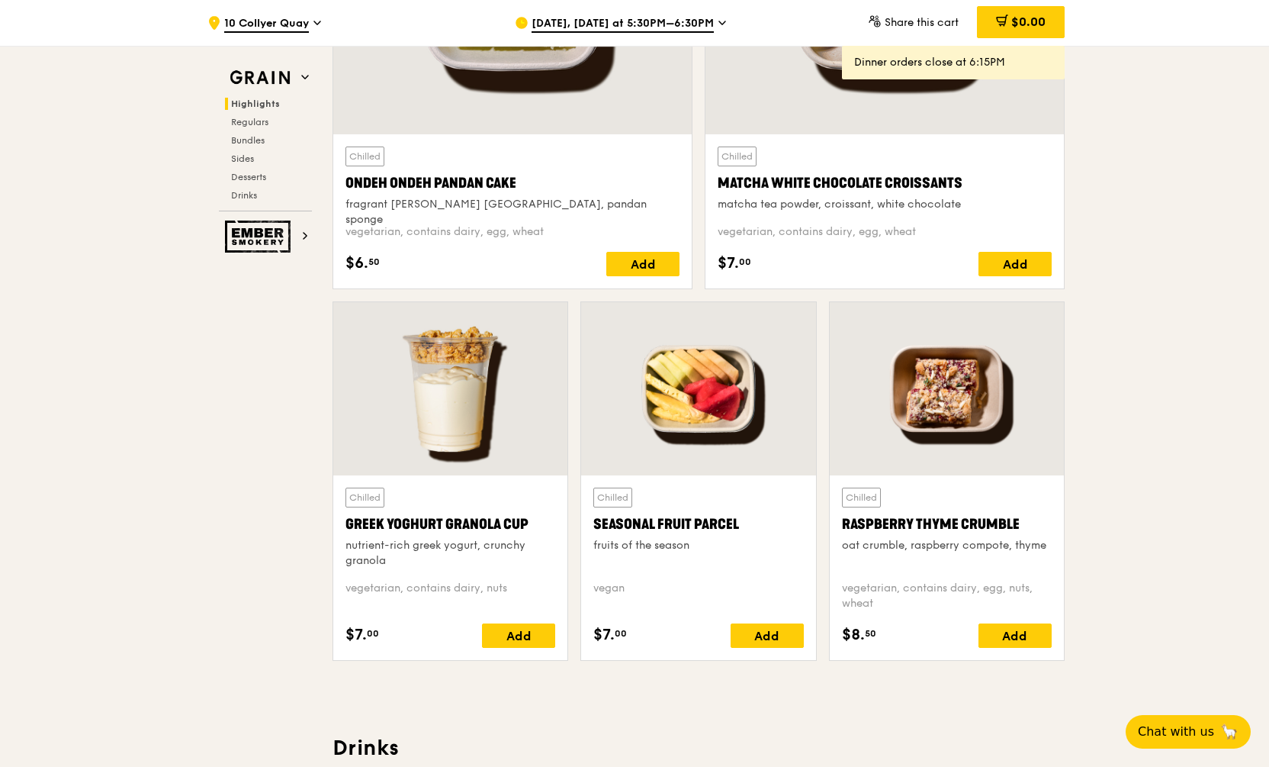
scroll to position [0, 0]
